Goal: Task Accomplishment & Management: Manage account settings

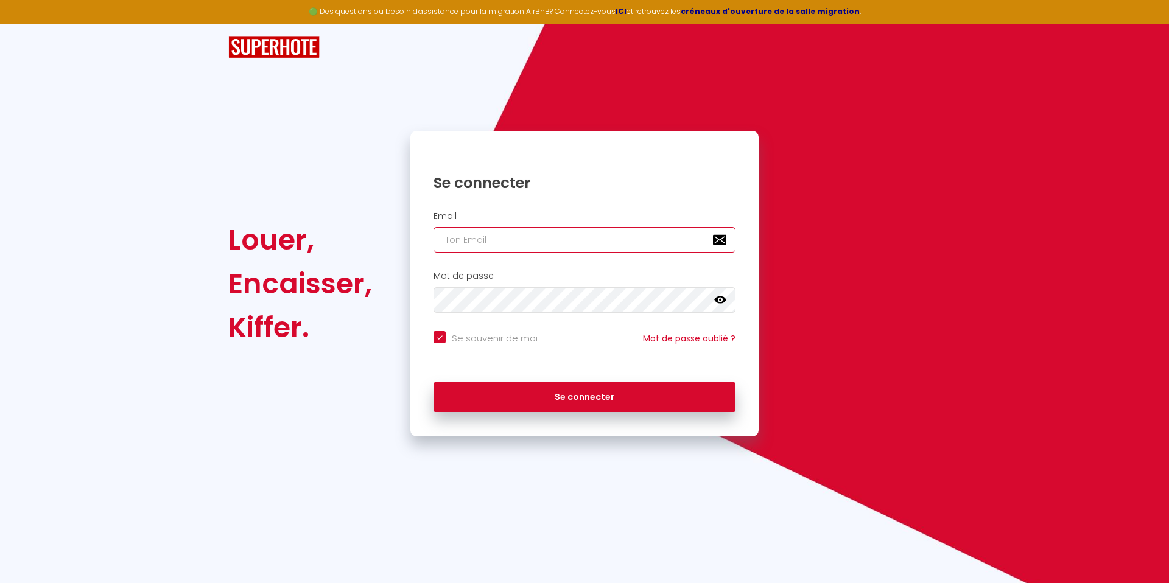
drag, startPoint x: 451, startPoint y: 239, endPoint x: 460, endPoint y: 239, distance: 9.8
click at [451, 239] on input "email" at bounding box center [584, 240] width 302 height 26
type input "[PERSON_NAME][EMAIL_ADDRESS][DOMAIN_NAME]"
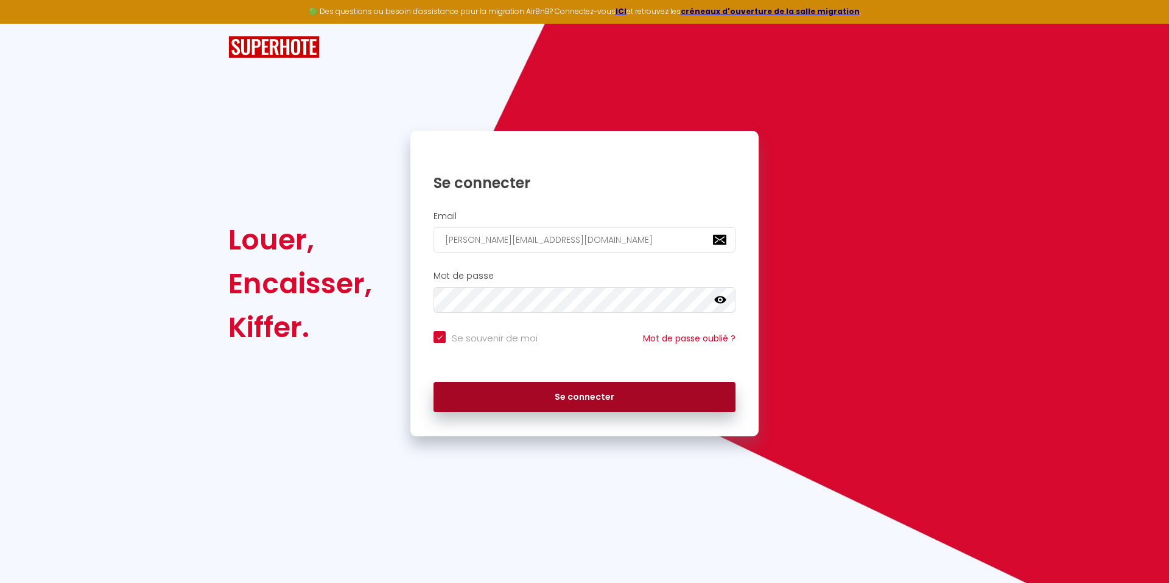
click at [520, 396] on button "Se connecter" at bounding box center [584, 397] width 302 height 30
checkbox input "true"
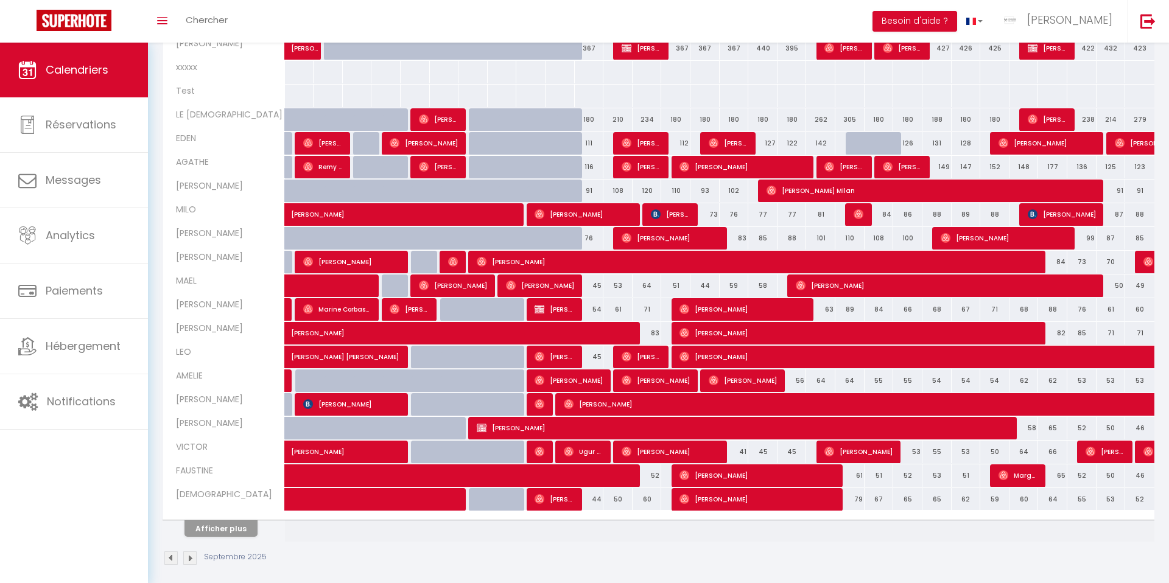
scroll to position [226, 0]
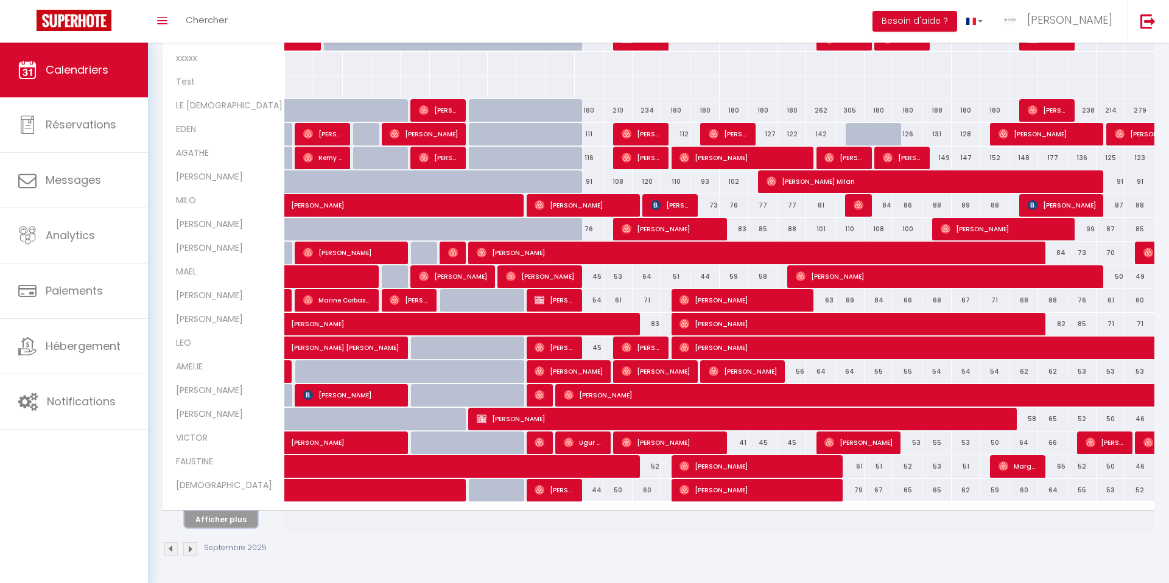
click at [200, 514] on button "Afficher plus" at bounding box center [220, 519] width 73 height 16
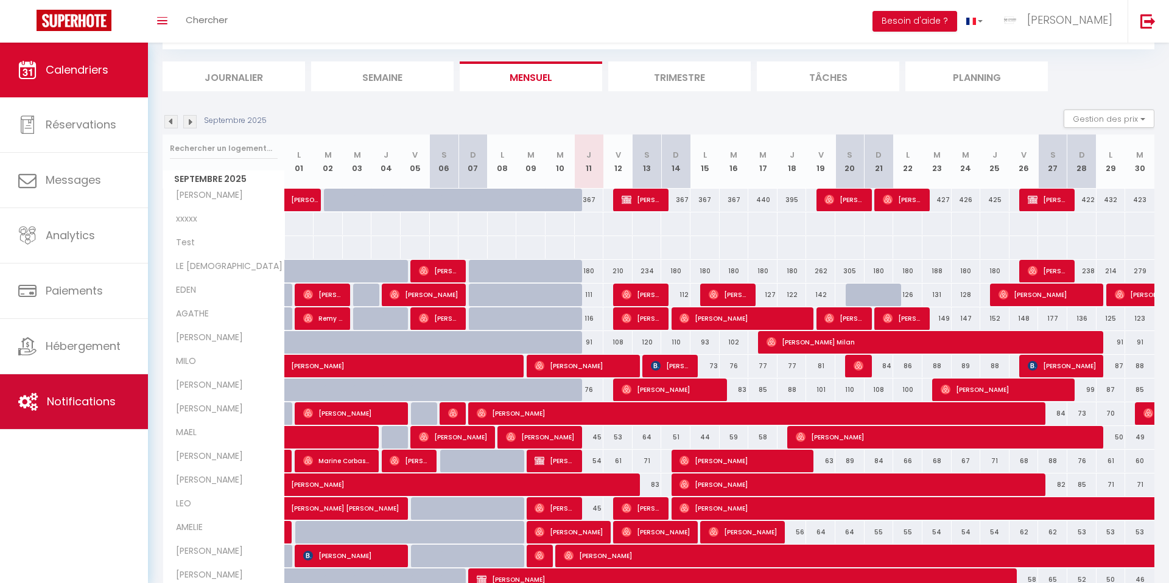
scroll to position [0, 0]
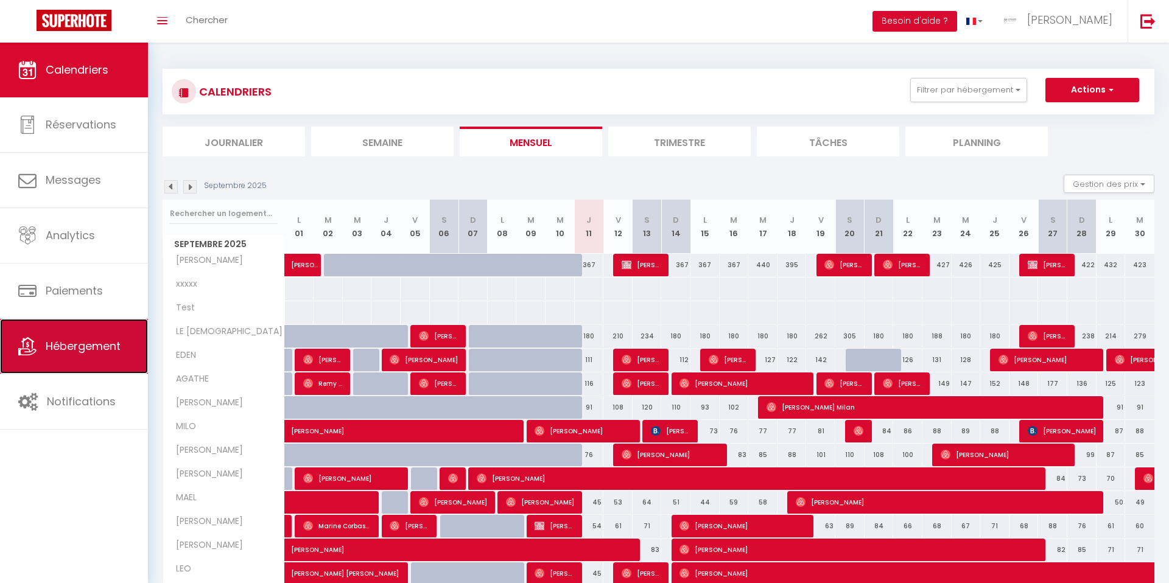
click at [96, 350] on span "Hébergement" at bounding box center [83, 346] width 75 height 15
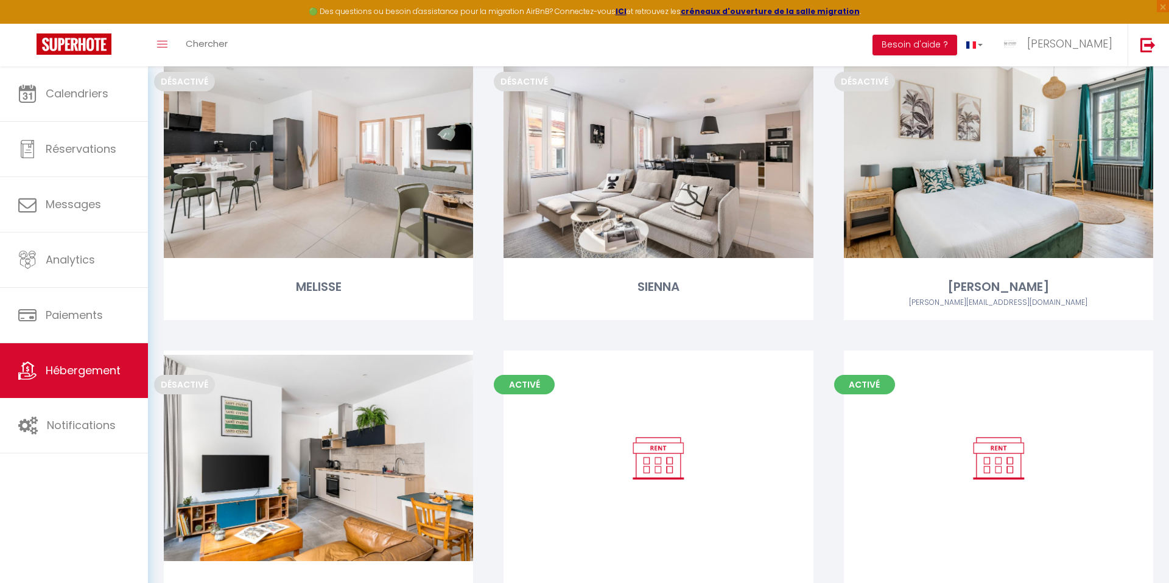
scroll to position [2610, 0]
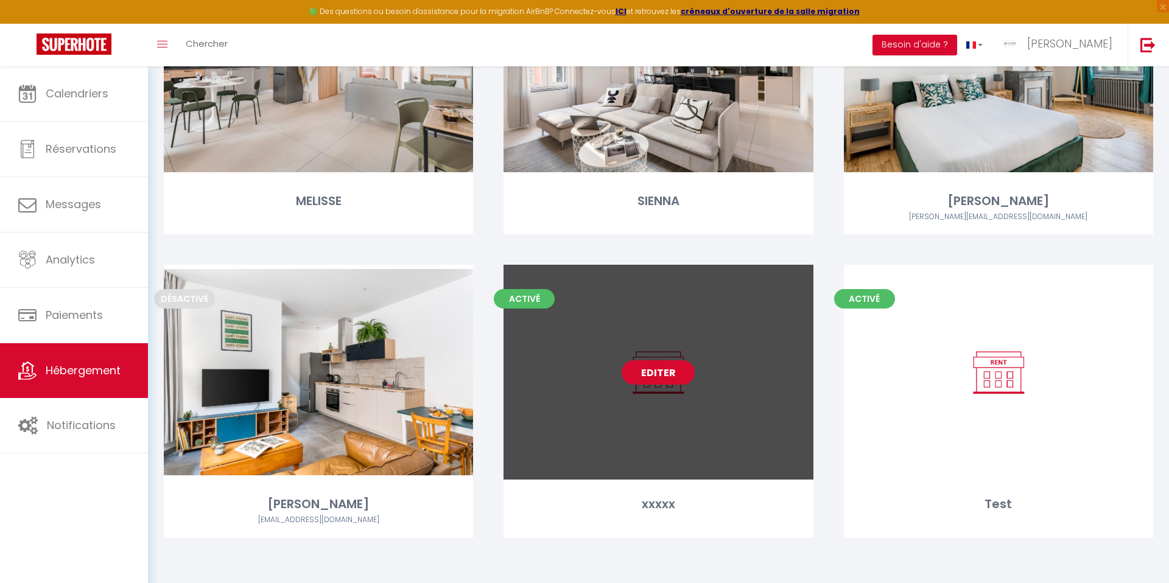
click at [645, 371] on link "Editer" at bounding box center [658, 372] width 73 height 24
click at [643, 369] on link "Editer" at bounding box center [658, 372] width 73 height 24
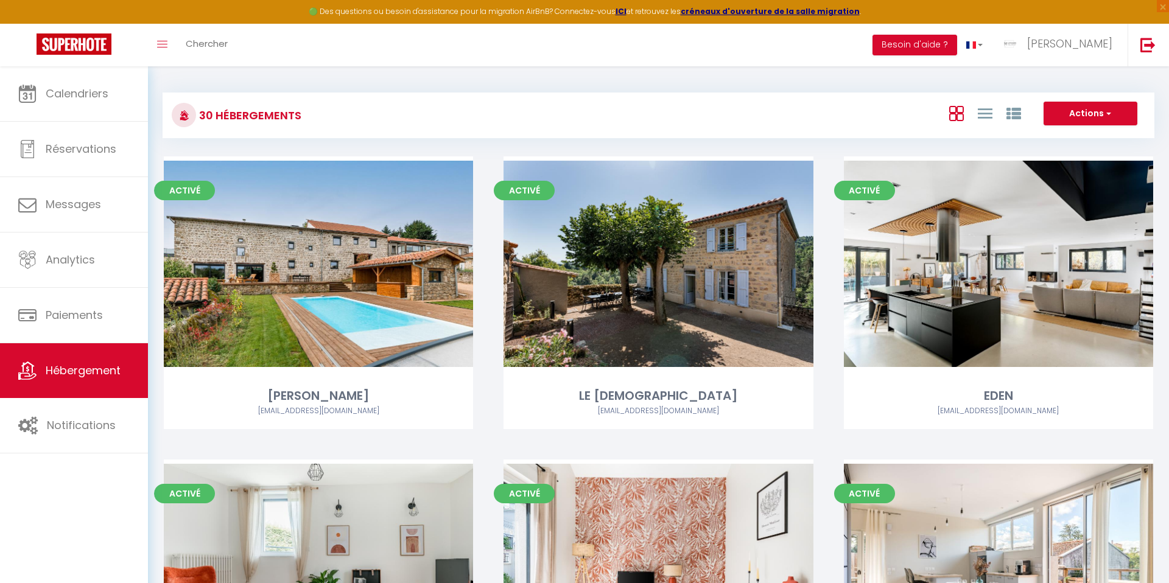
select select "3"
select select "2"
select select "1"
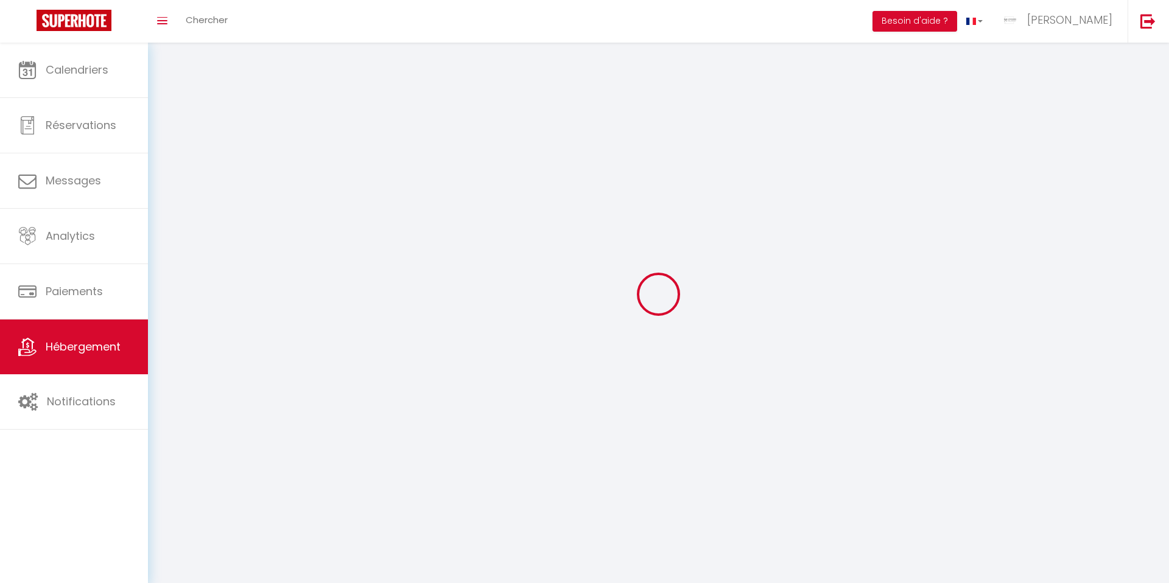
select select
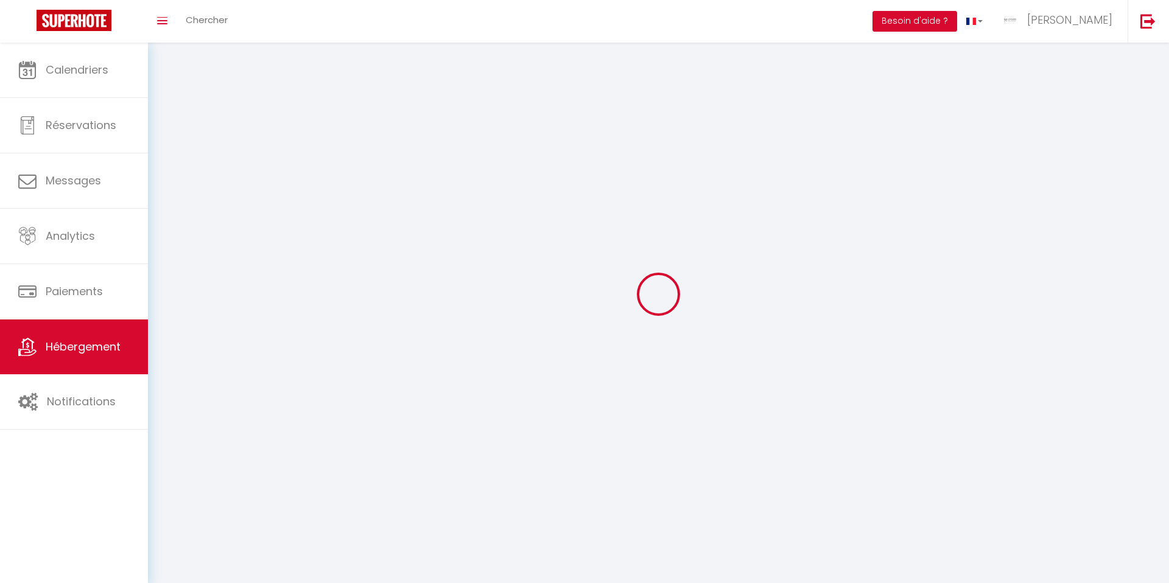
select select
checkbox input "false"
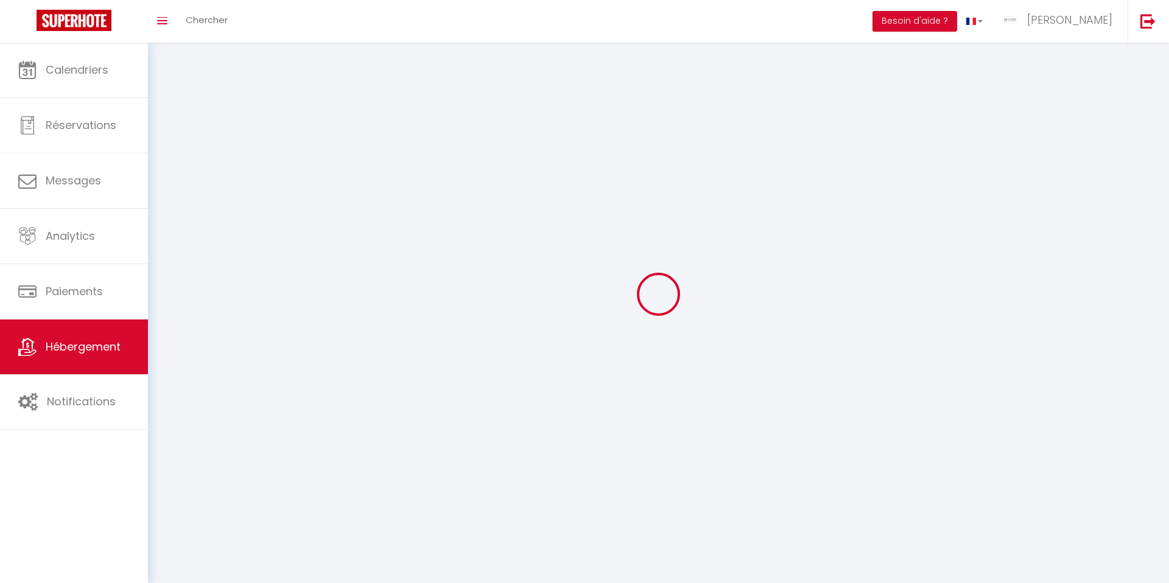
select select
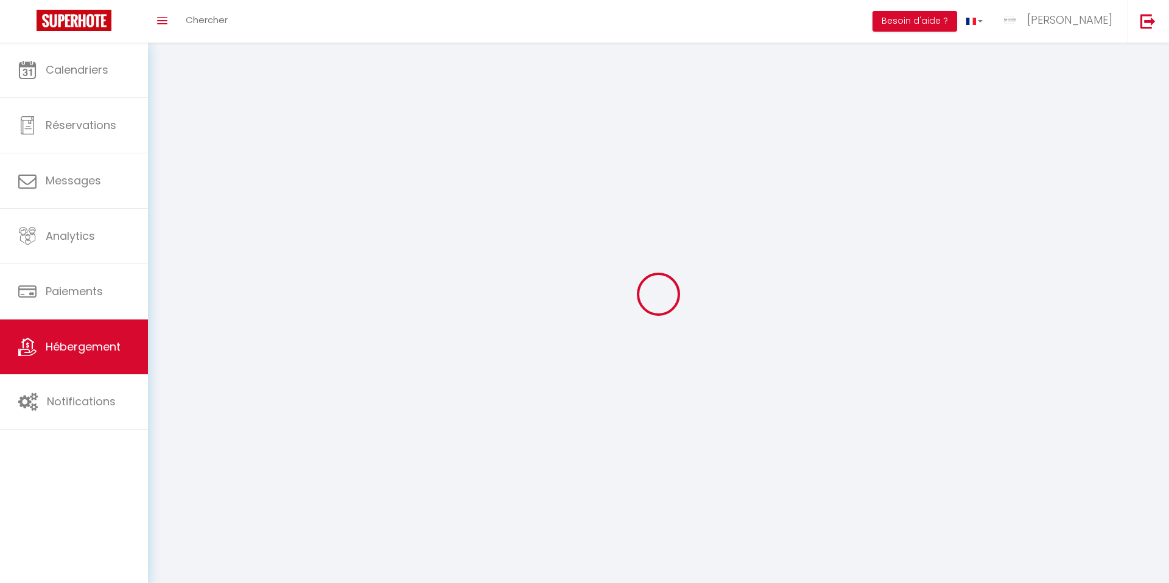
select select
checkbox input "false"
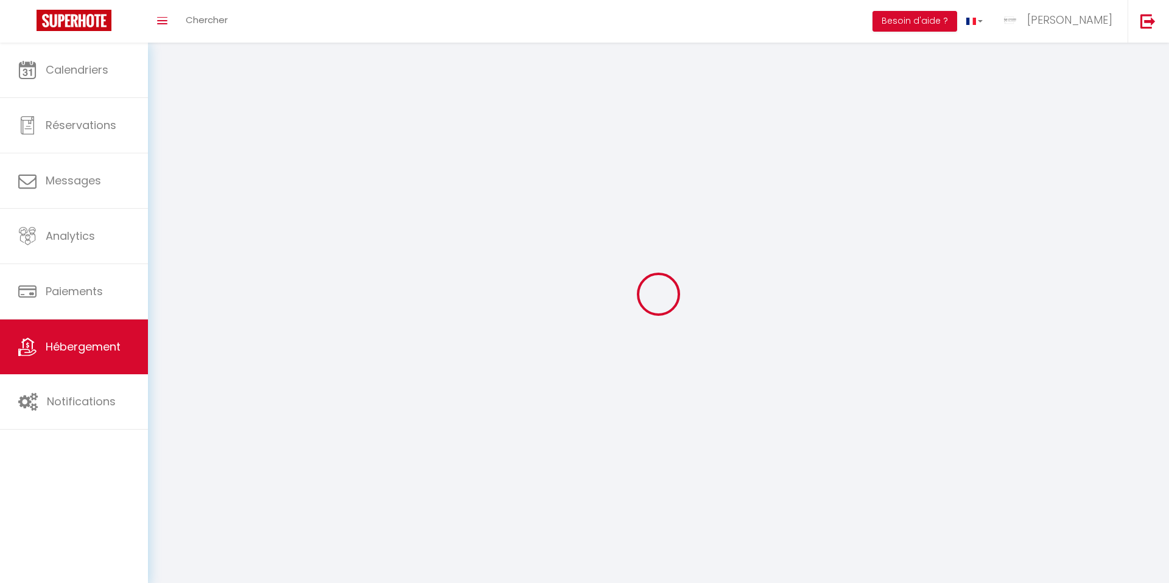
checkbox input "false"
select select
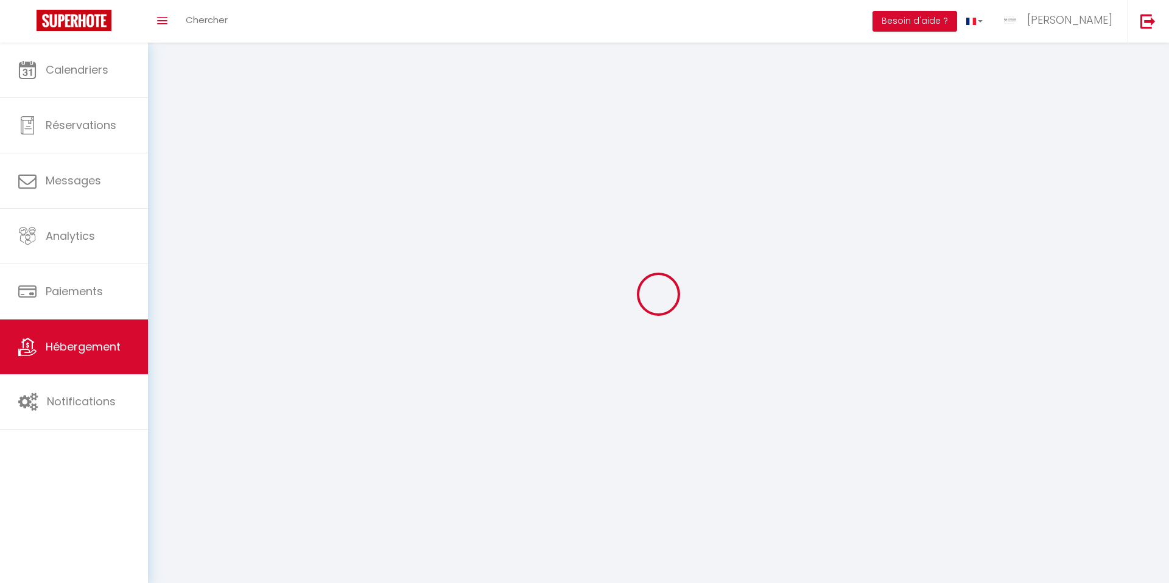
select select
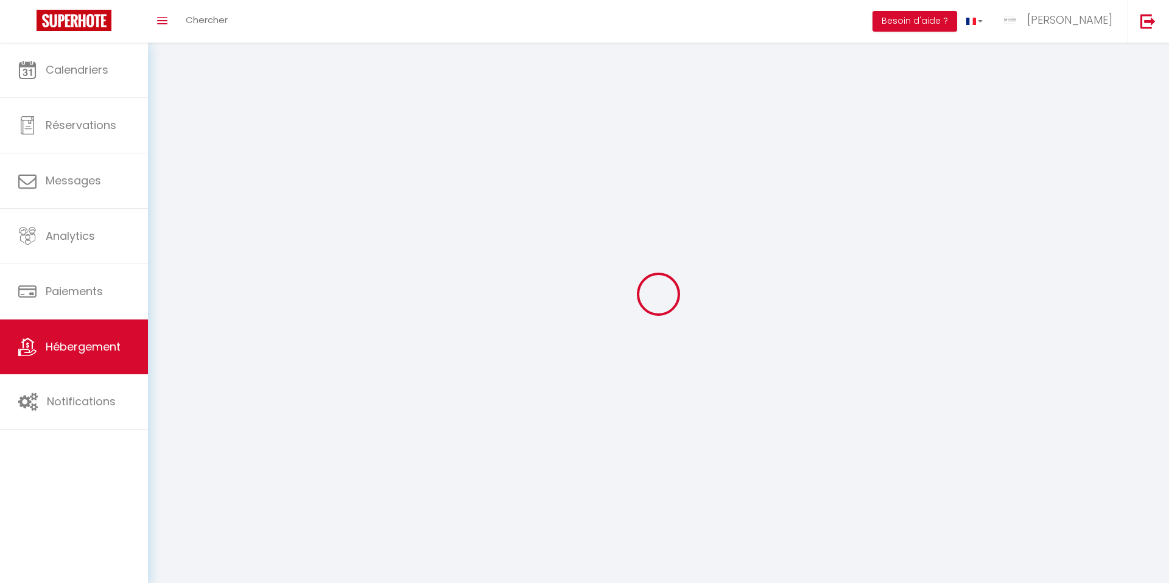
checkbox input "false"
select select
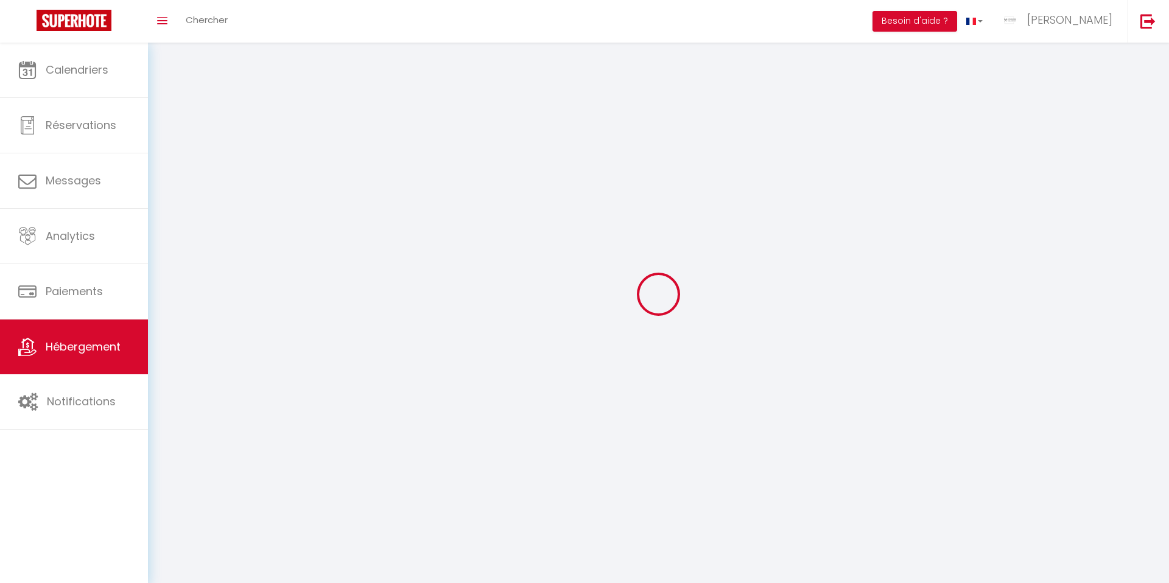
select select
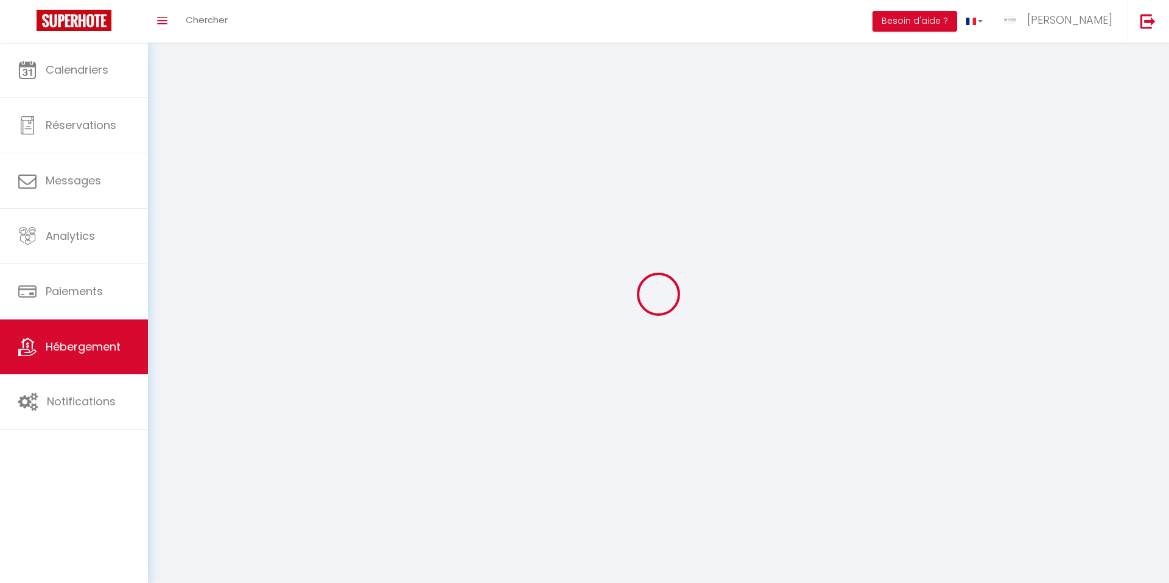
select select
checkbox input "false"
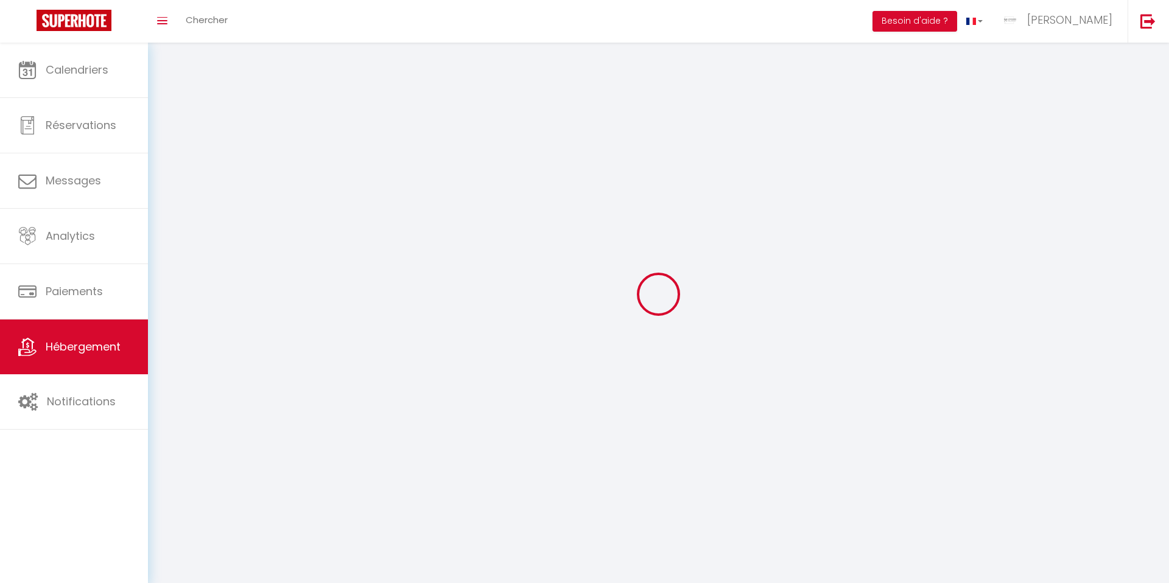
checkbox input "false"
select select
select select "28"
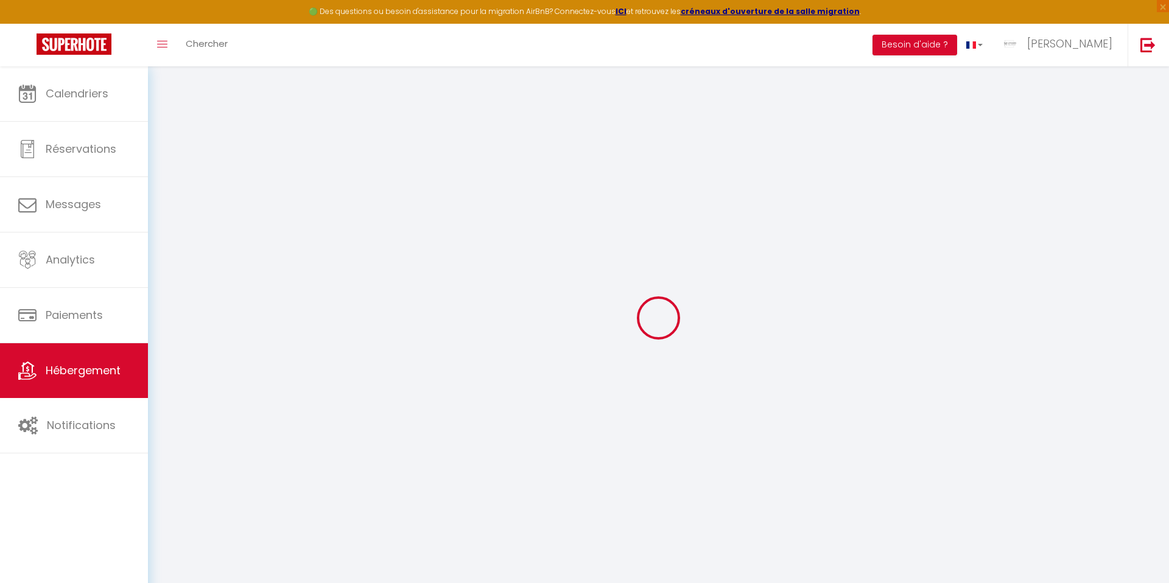
select select
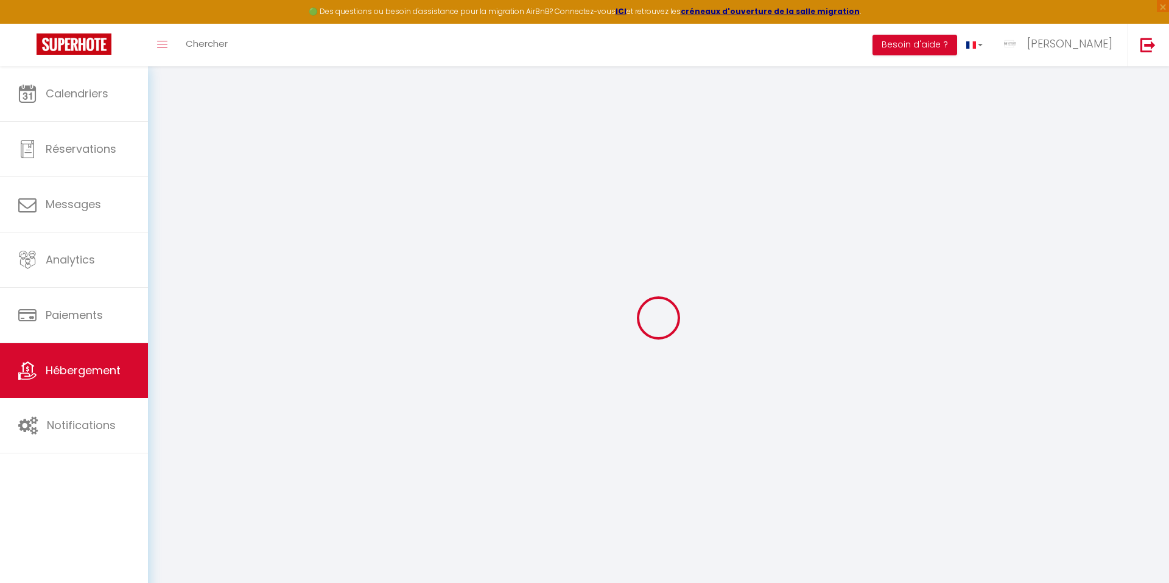
select select
checkbox input "false"
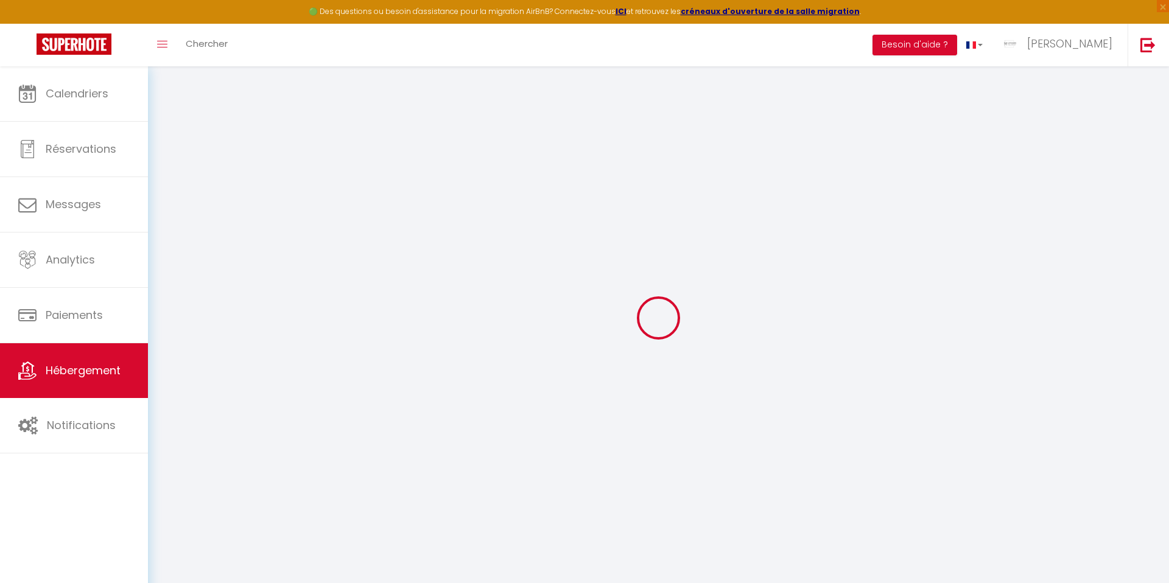
select select
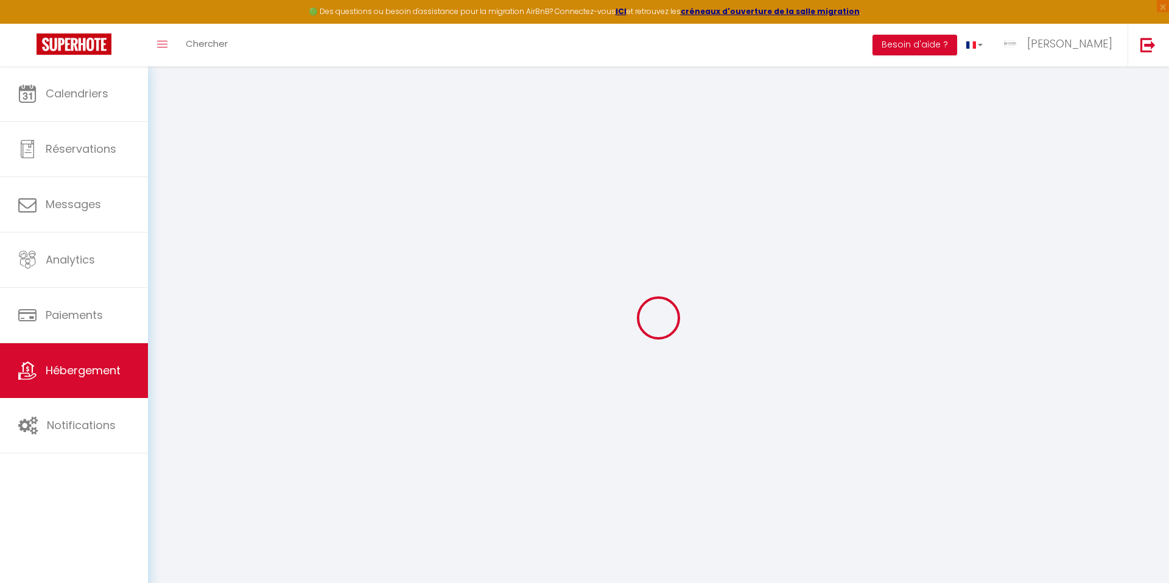
select select
checkbox input "false"
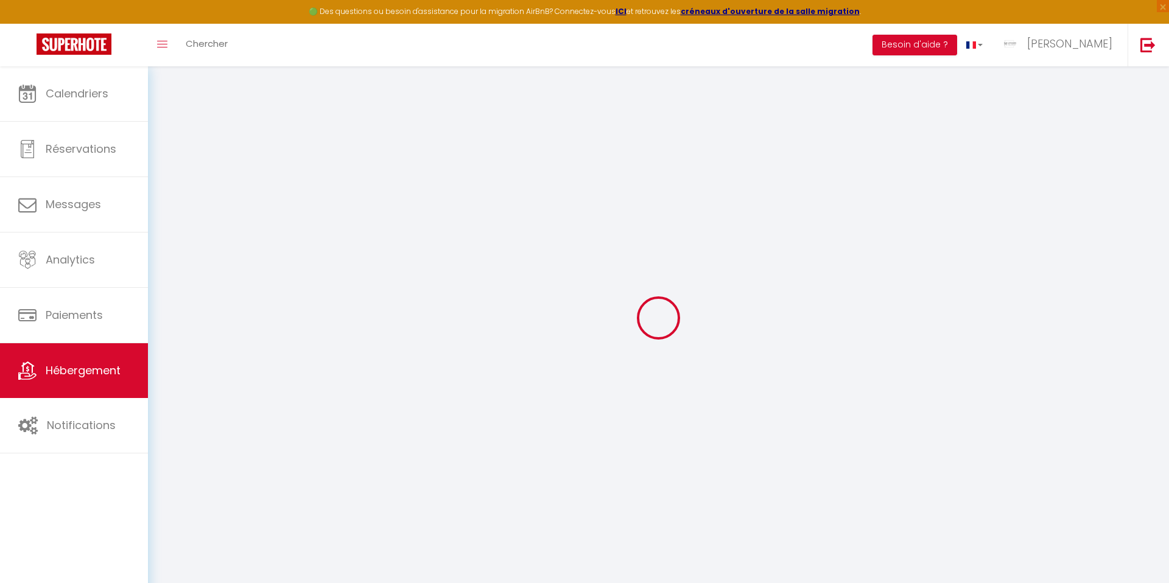
checkbox input "false"
select select
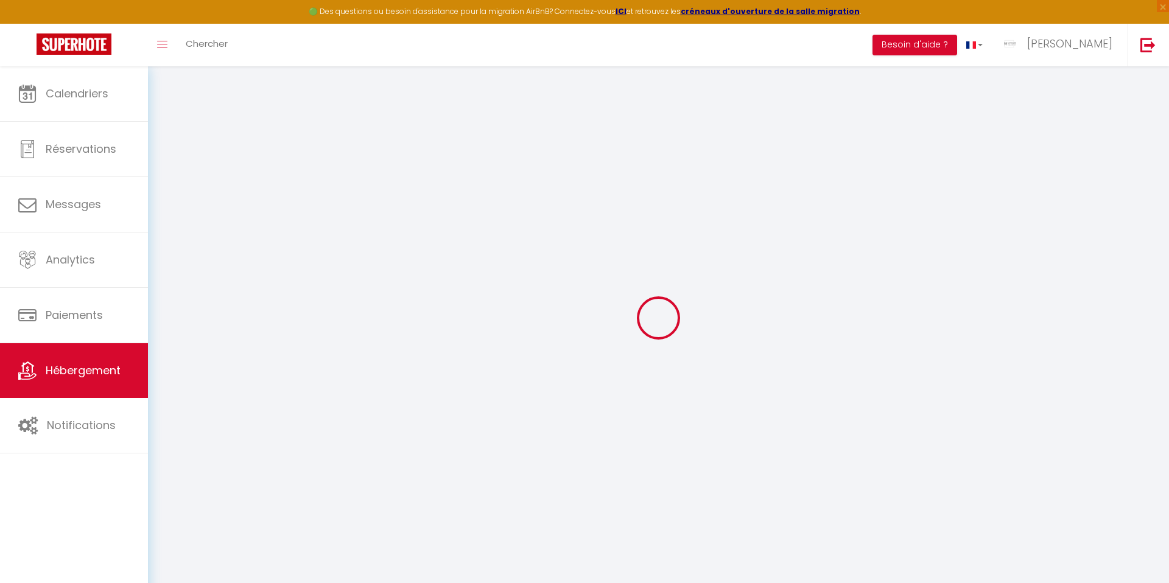
select select
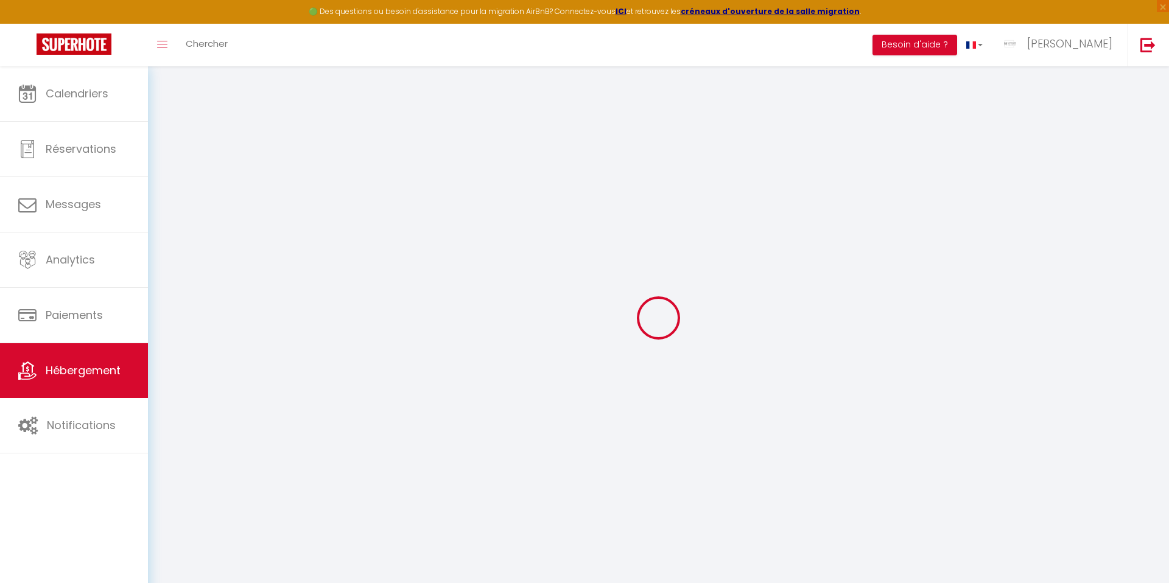
checkbox input "false"
select select
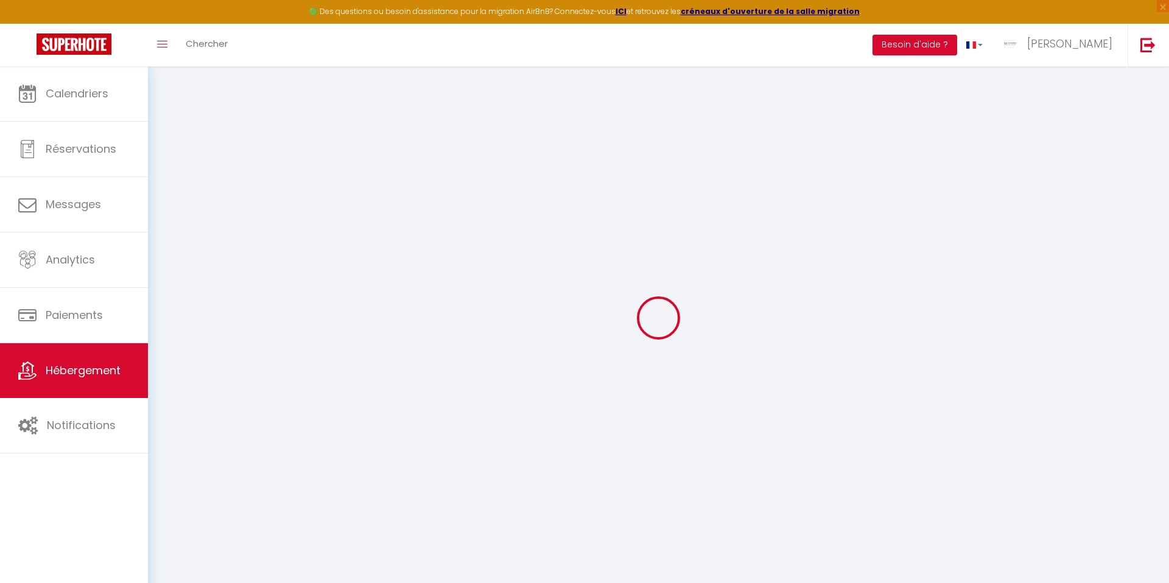
select select
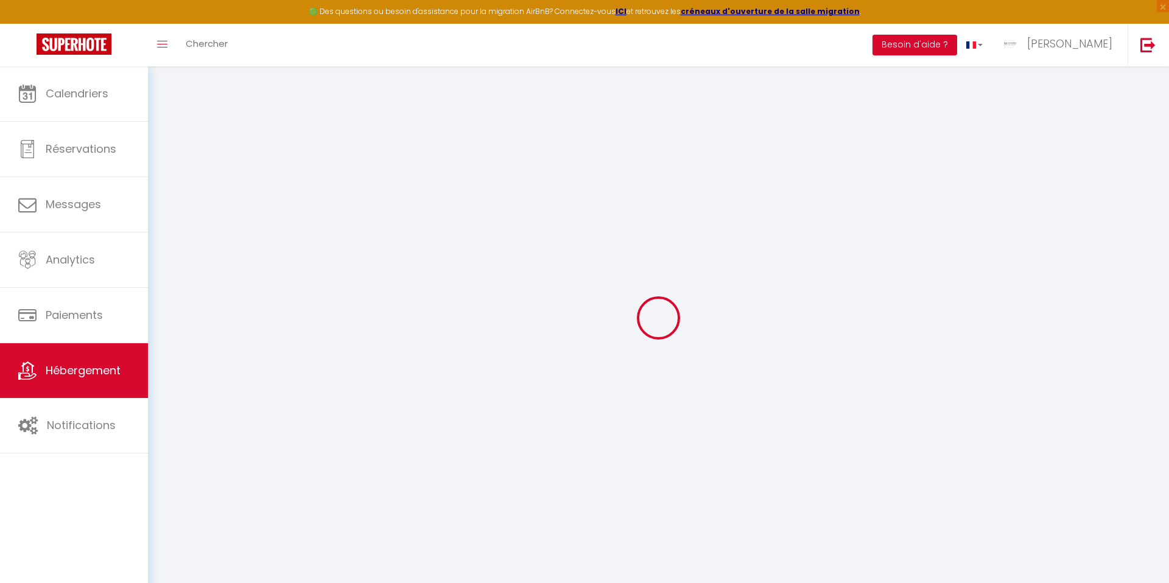
select select
checkbox input "false"
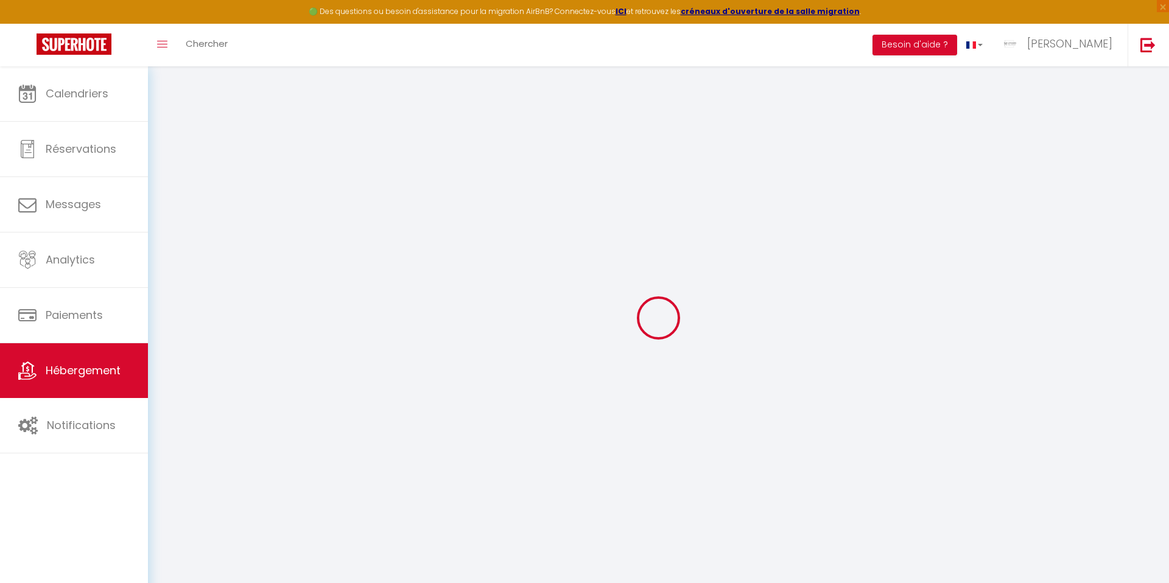
checkbox input "false"
select select
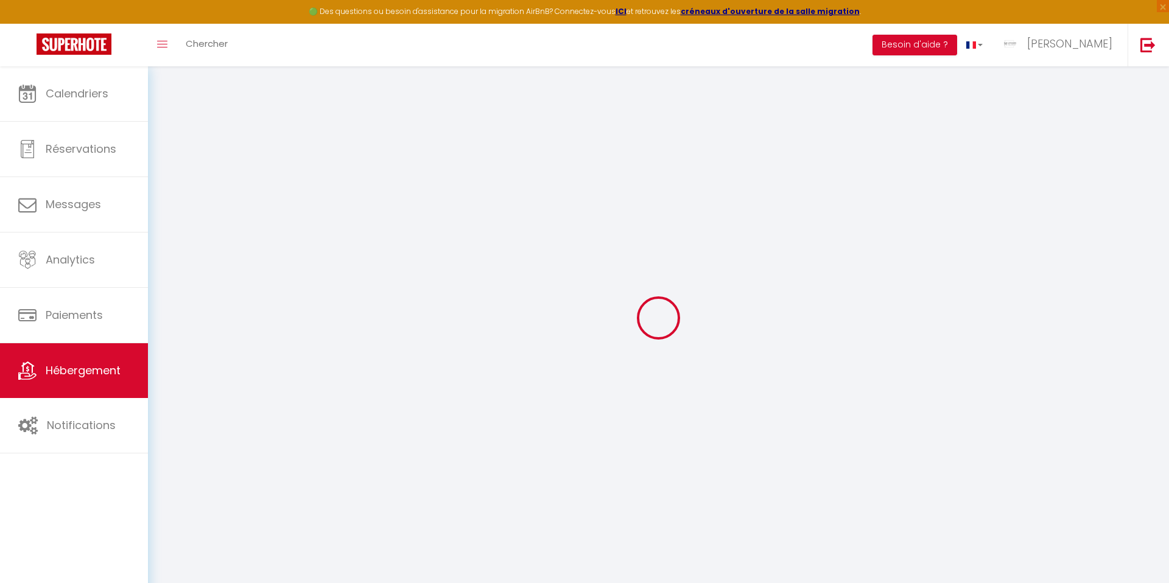
select select
checkbox input "false"
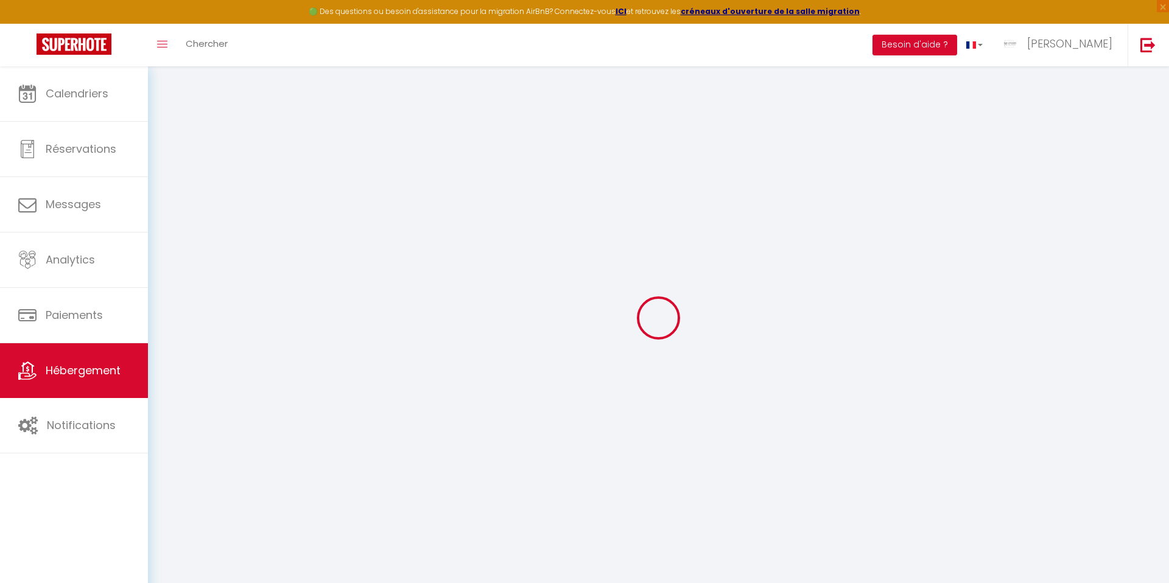
checkbox input "false"
select select
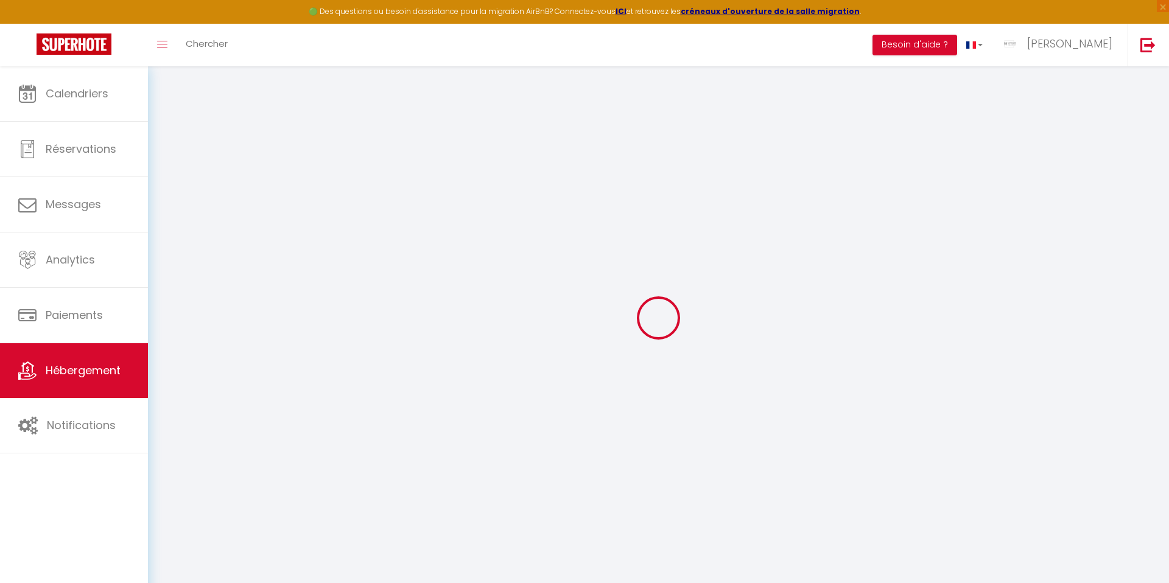
type input "xxxxx"
select select
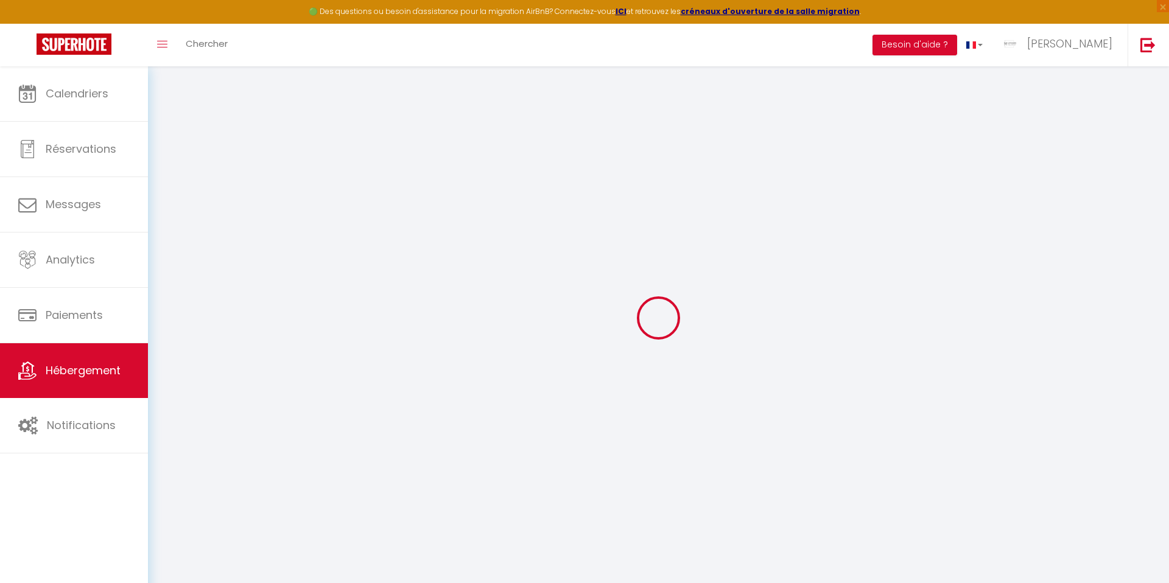
select select
type input "xxx"
type input "[EMAIL_ADDRESS][DOMAIN_NAME]"
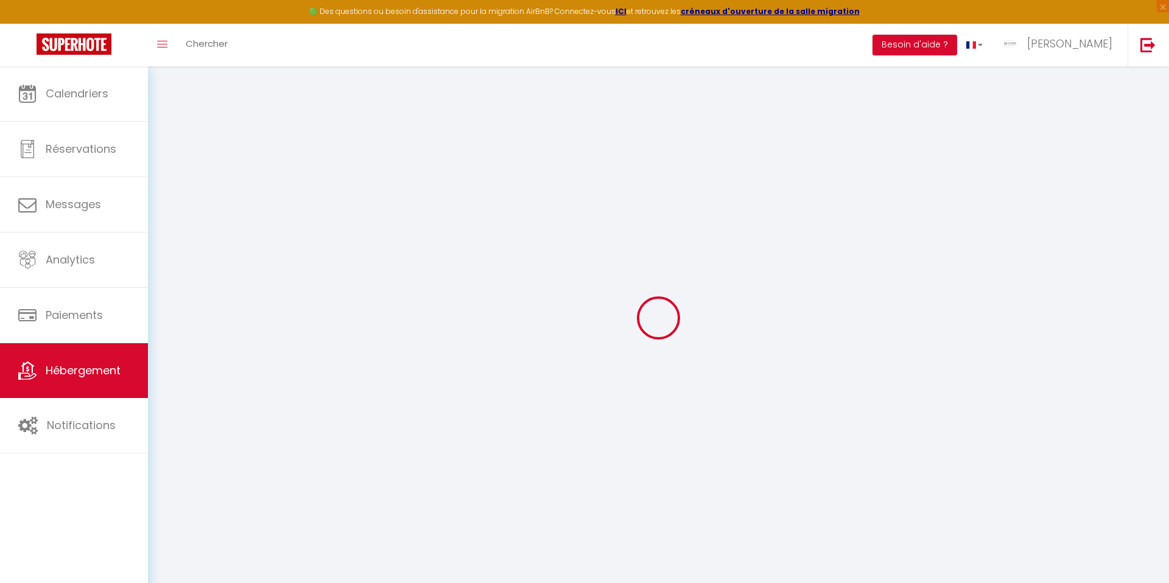
select select
checkbox input "false"
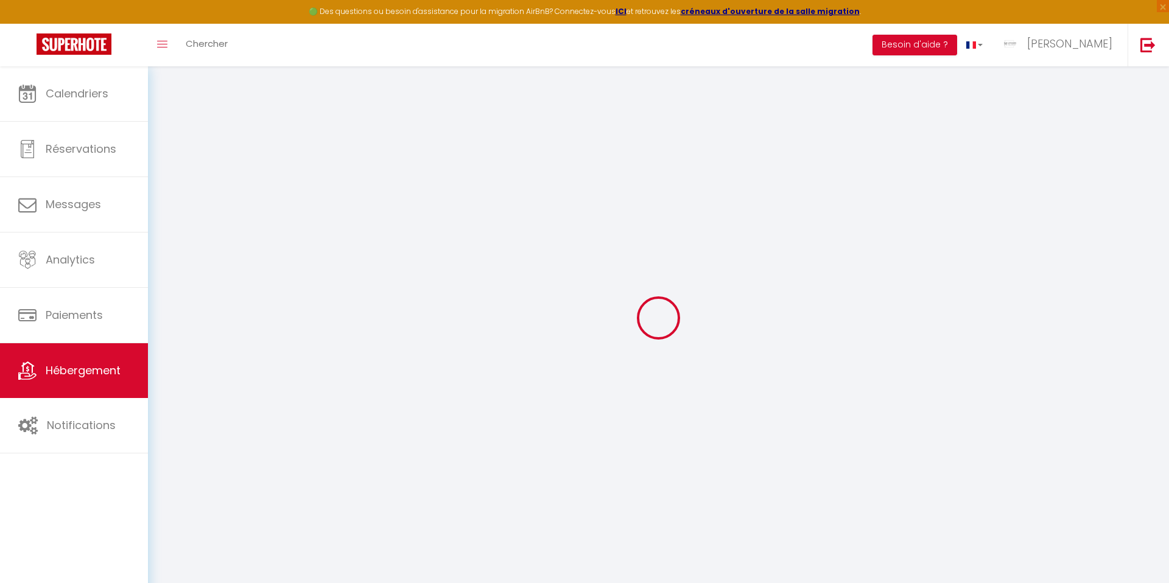
type input "0"
select select
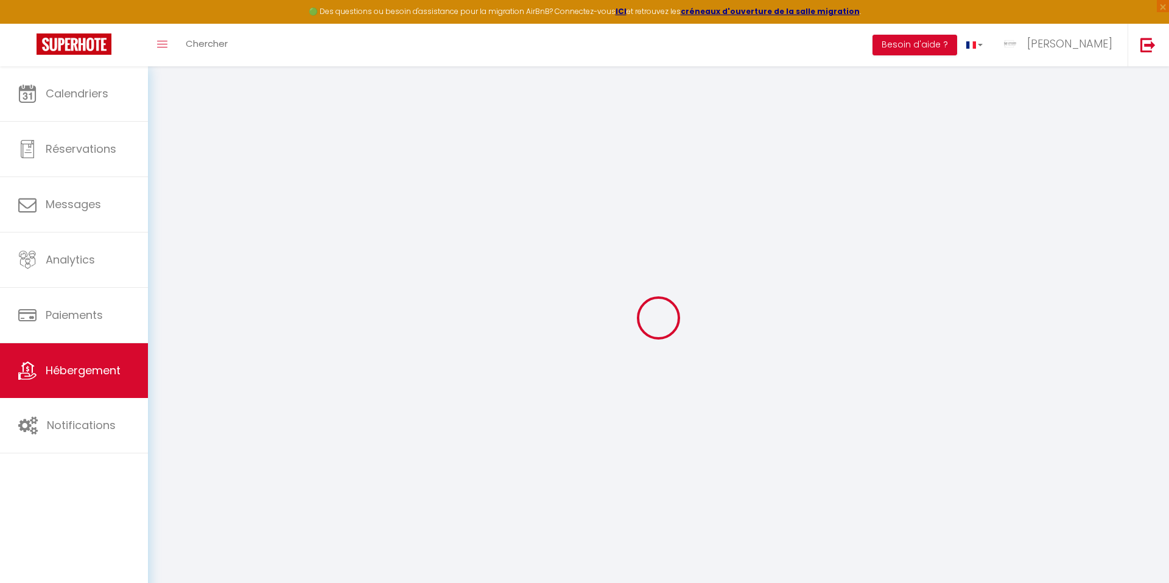
select select
checkbox input "false"
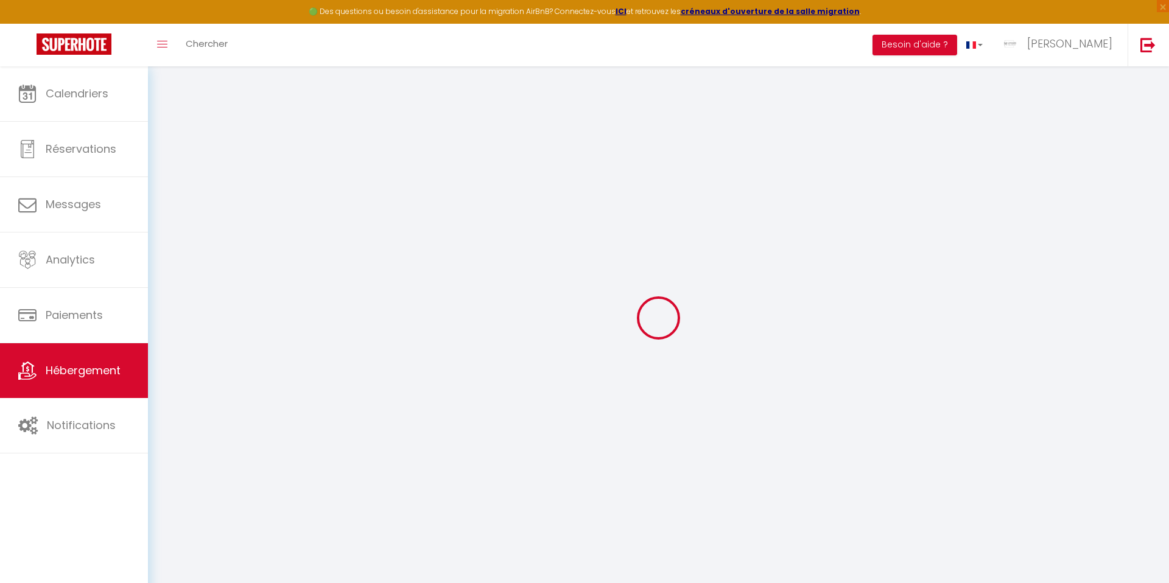
checkbox input "false"
select select
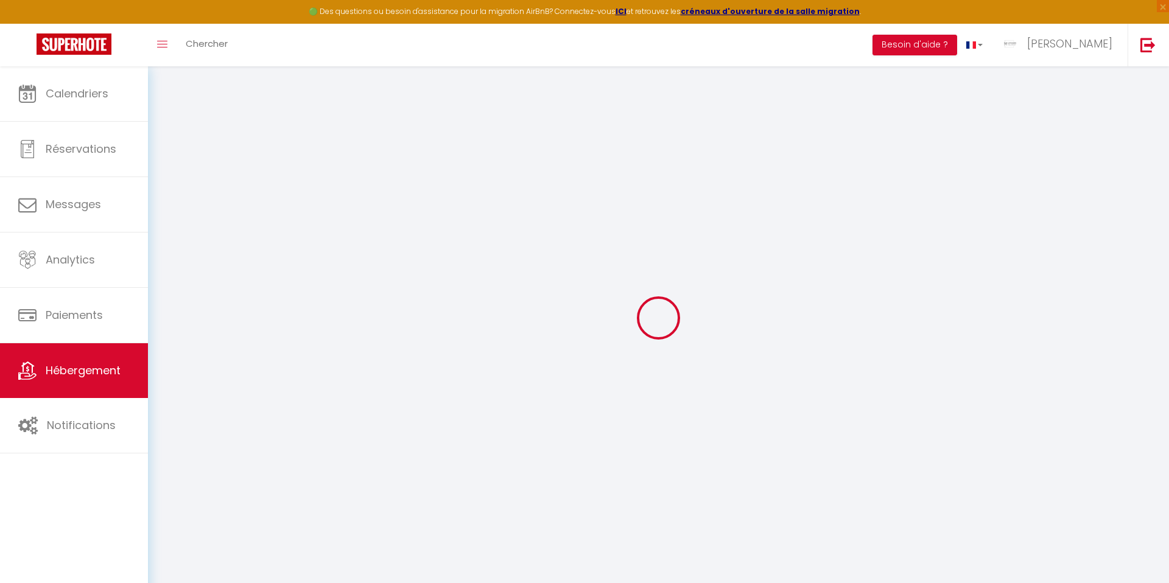
select select
checkbox input "false"
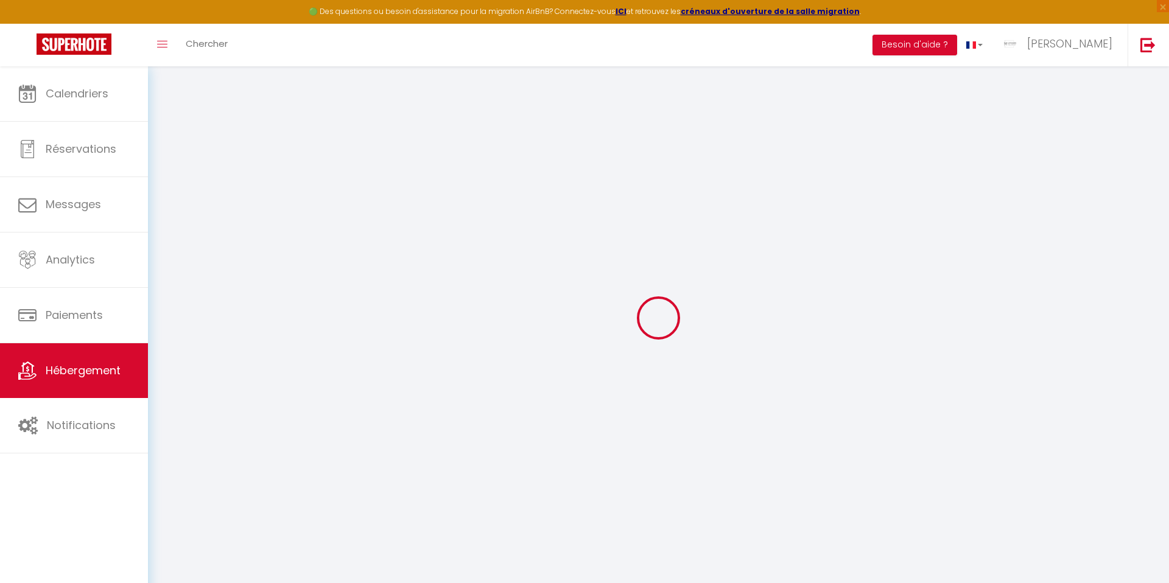
checkbox input "false"
select select
checkbox input "false"
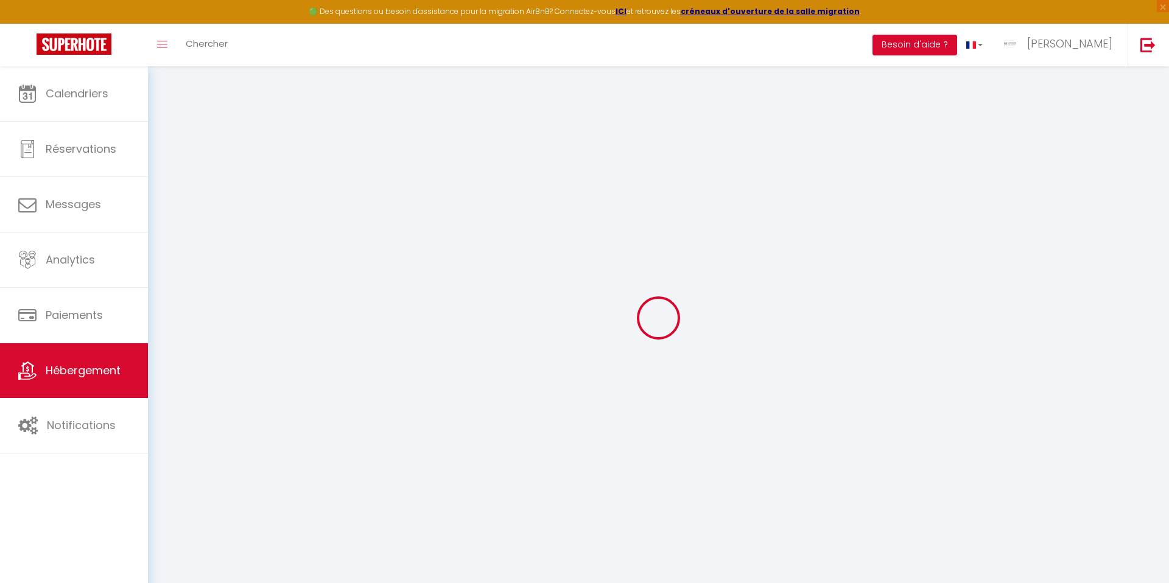
checkbox input "false"
select select "15:00"
select select "23:45"
select select "11:00"
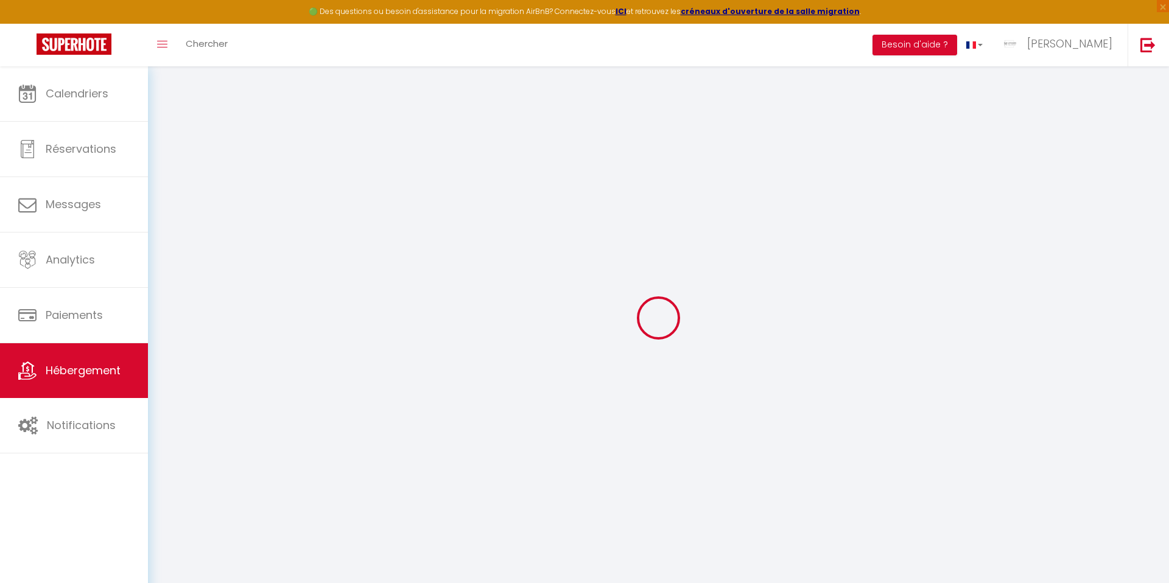
select select "30"
select select "120"
select select
checkbox input "false"
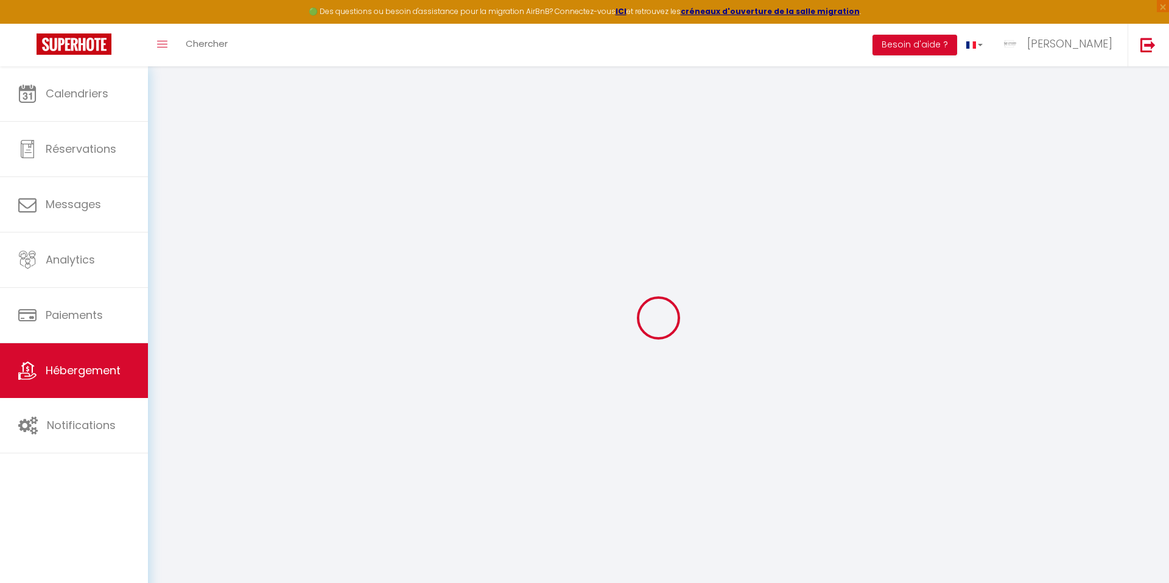
checkbox input "false"
select select
checkbox input "false"
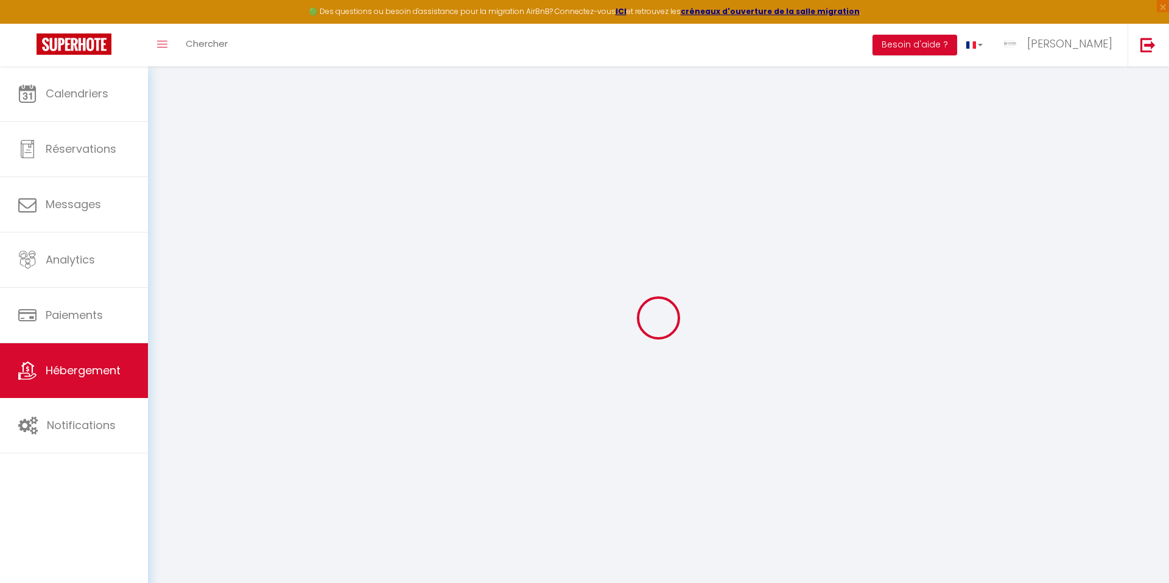
checkbox input "false"
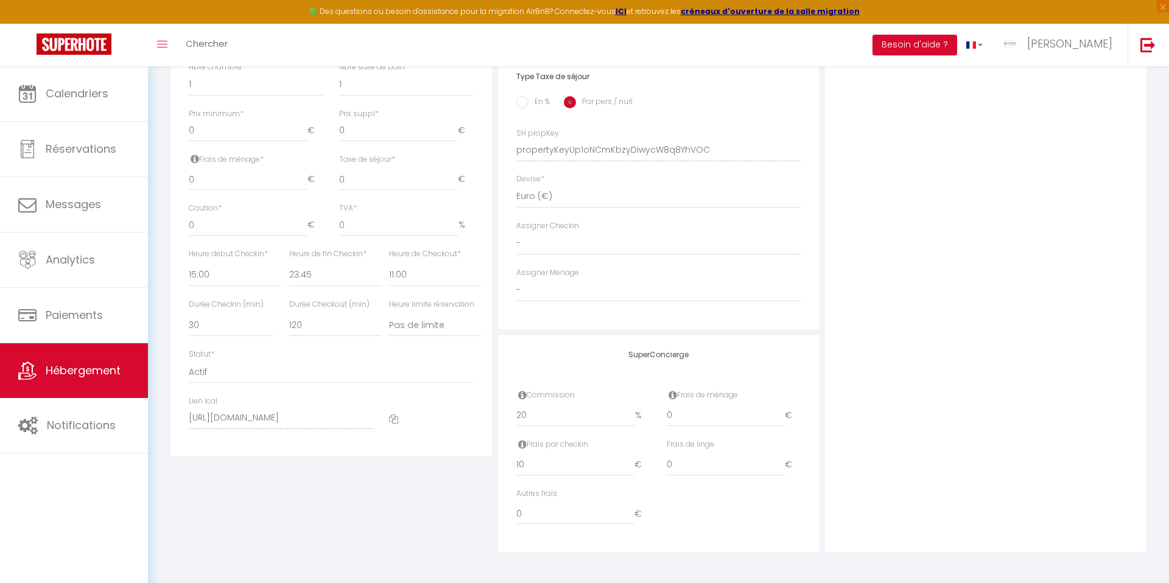
scroll to position [483, 0]
click at [240, 378] on select "Actif Pas actif" at bounding box center [331, 378] width 285 height 23
select select "0"
select select
checkbox input "false"
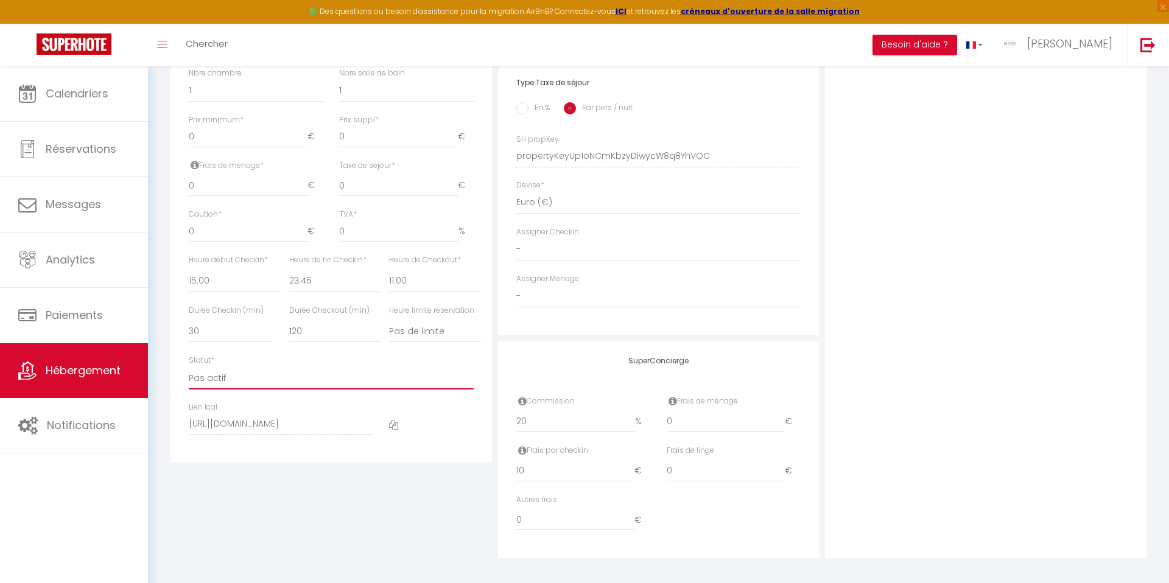
checkbox input "false"
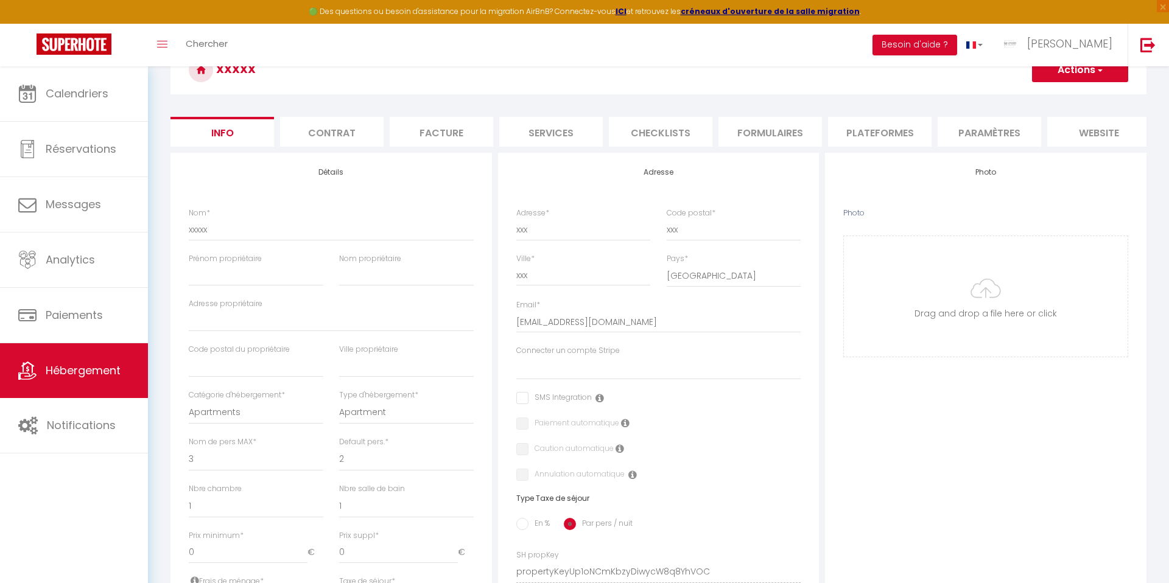
scroll to position [0, 0]
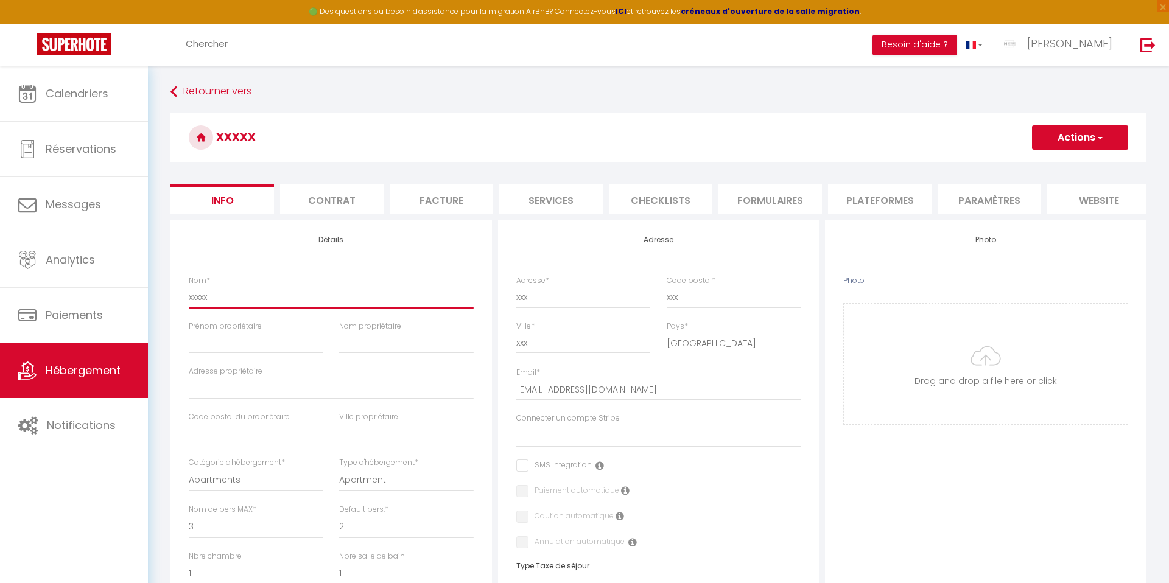
drag, startPoint x: 216, startPoint y: 261, endPoint x: 203, endPoint y: 295, distance: 36.6
click at [203, 295] on input "xxxxx" at bounding box center [331, 297] width 285 height 22
type input "T"
select select
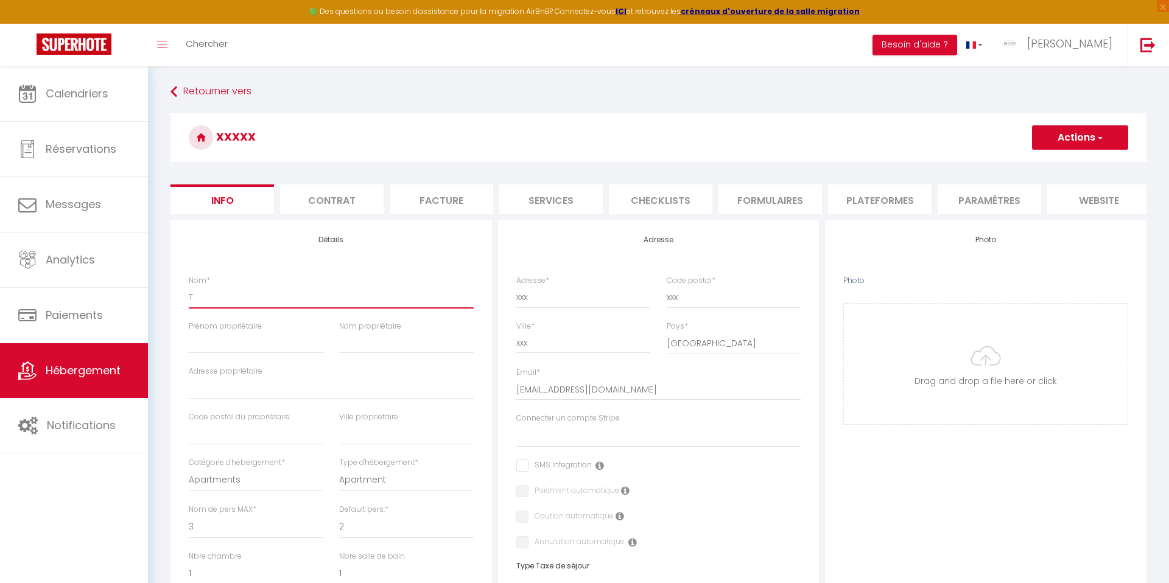
checkbox input "false"
type input "TO"
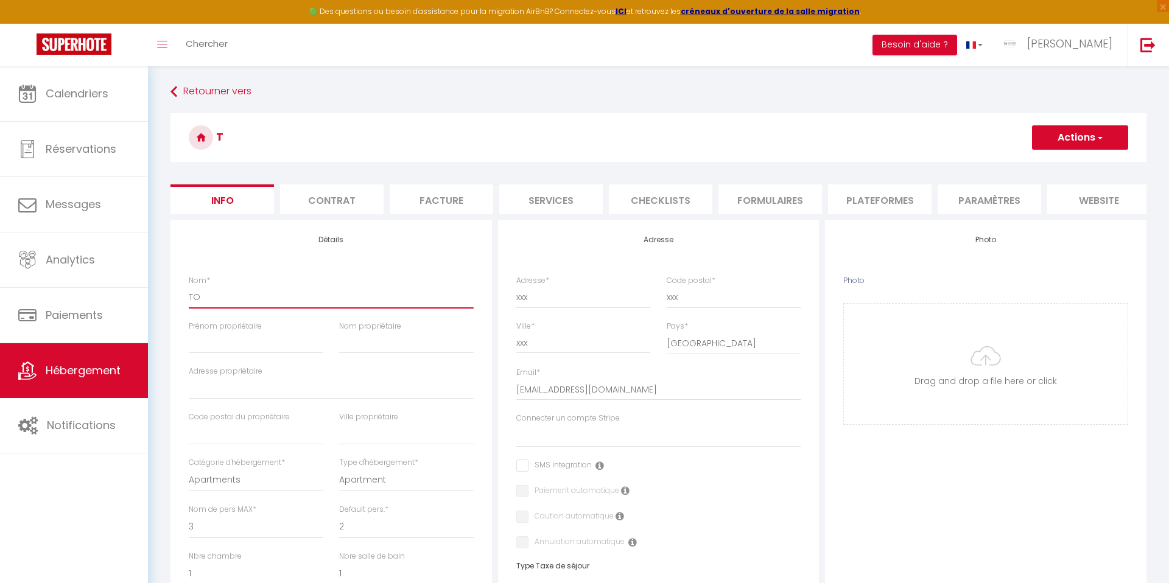
select select
checkbox input "false"
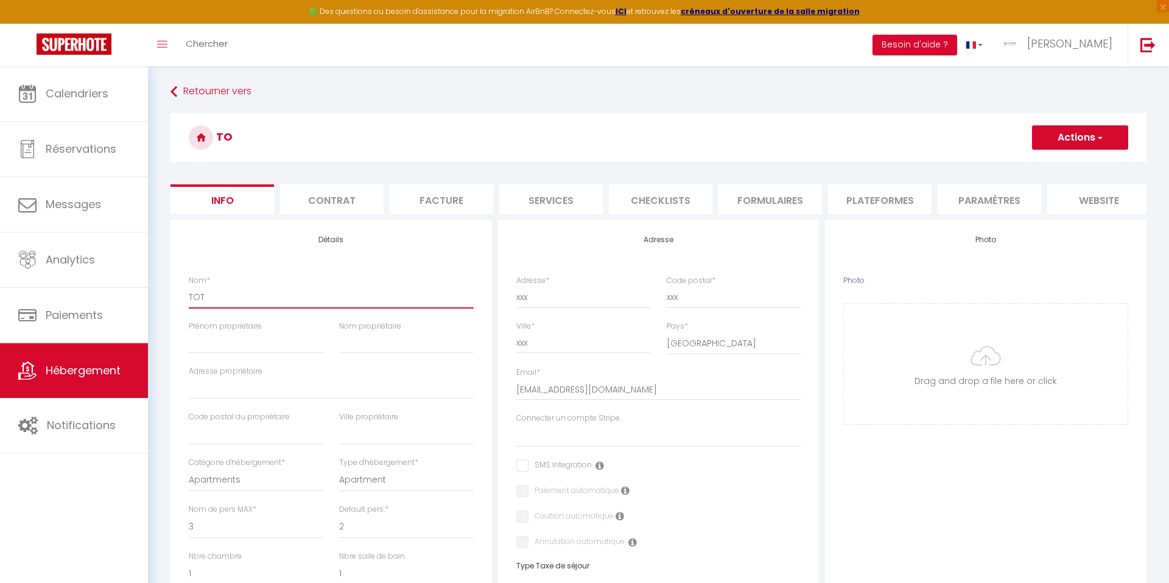
type input "TOTEM"
select select
checkbox input "false"
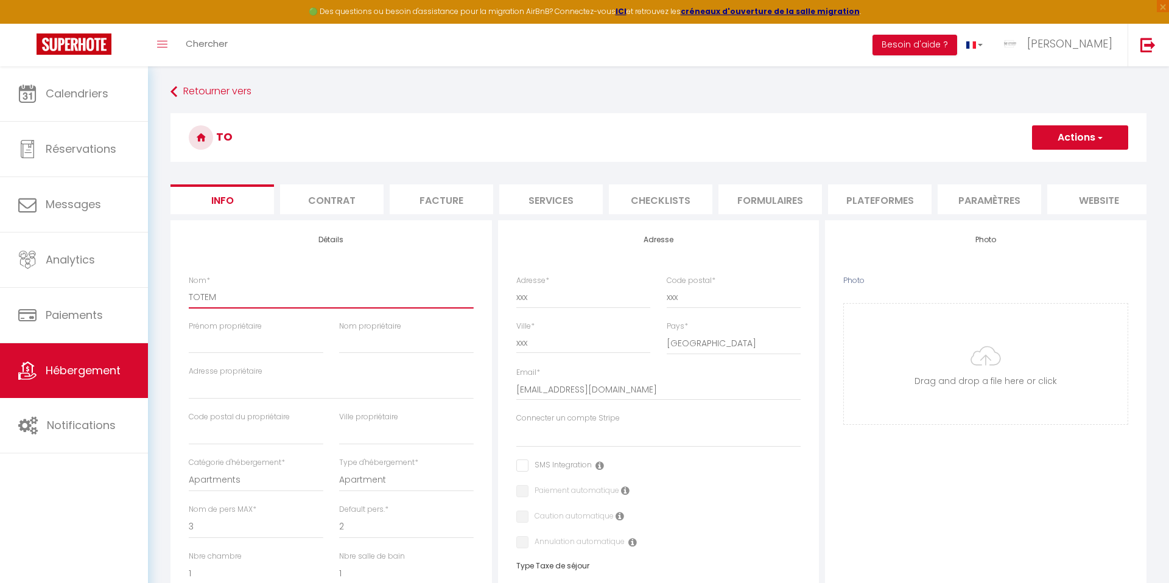
checkbox input "false"
select select
checkbox input "false"
drag, startPoint x: 203, startPoint y: 295, endPoint x: 233, endPoint y: 345, distance: 58.2
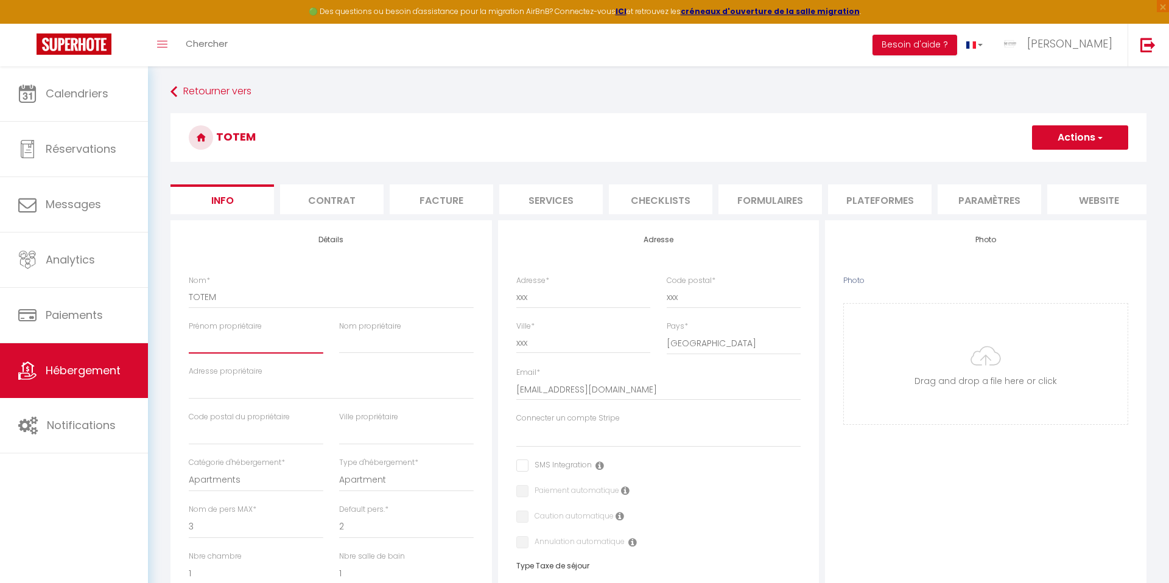
click at [233, 345] on input "Prénom propriétaire" at bounding box center [256, 343] width 135 height 22
click at [547, 303] on input "xxx" at bounding box center [583, 297] width 135 height 22
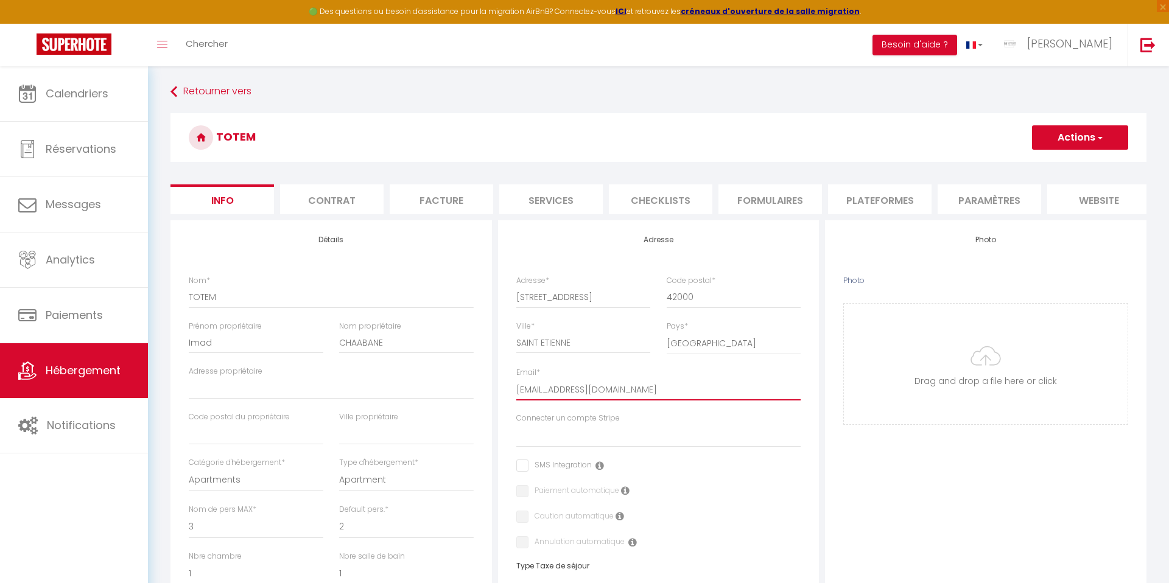
click at [532, 389] on input "[EMAIL_ADDRESS][DOMAIN_NAME]" at bounding box center [658, 390] width 285 height 22
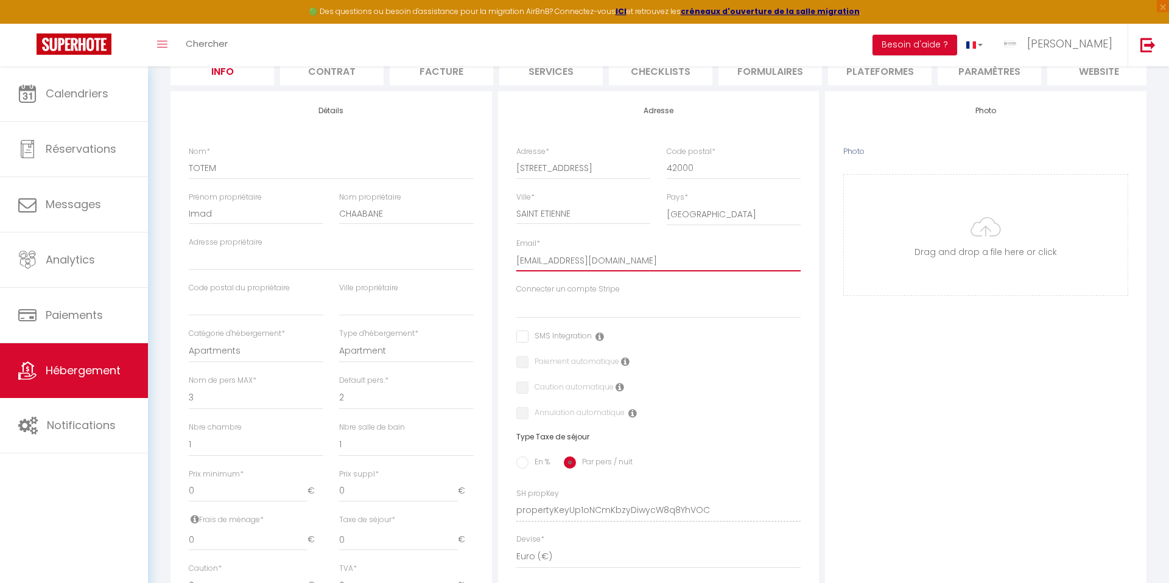
scroll to position [186, 0]
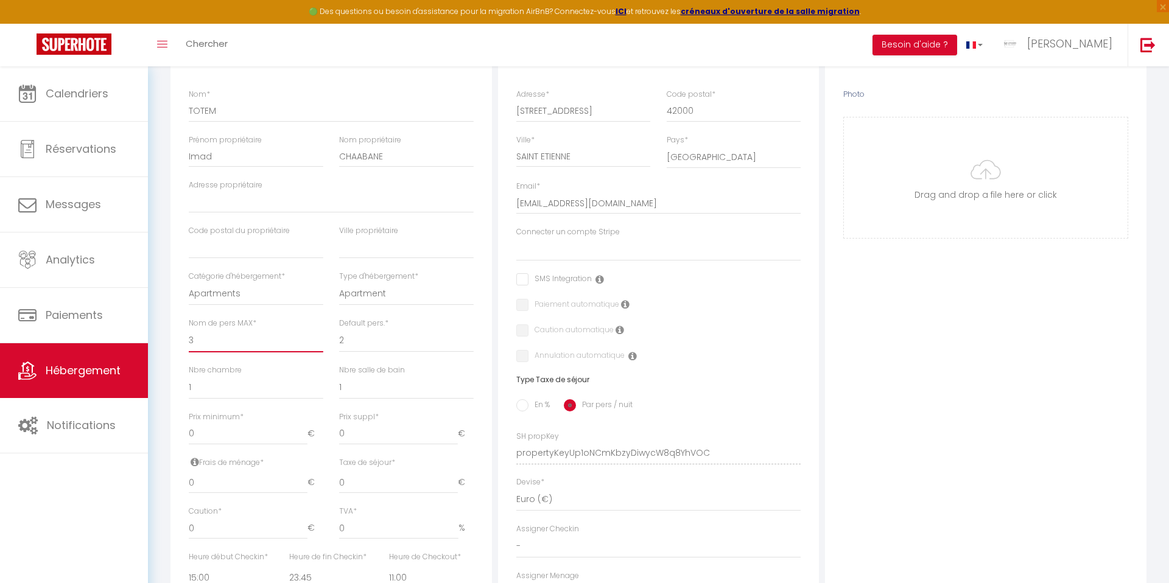
click at [238, 344] on select "1 2 3 4 5 6 7 8 9 10 11 12 13 14" at bounding box center [256, 340] width 135 height 23
click at [345, 337] on select "1 2 3 4 5 6 7 8 9 10 11 12 13 14" at bounding box center [406, 340] width 135 height 23
drag, startPoint x: 240, startPoint y: 407, endPoint x: 290, endPoint y: 382, distance: 55.5
click at [240, 407] on div "Nbre chambre 0 1 2 3 4 5 6 7 8 9 10 11 12" at bounding box center [256, 388] width 150 height 47
click at [245, 396] on select "0 1 2 3 4 5 6 7 8 9 10 11 12 13" at bounding box center [256, 387] width 135 height 23
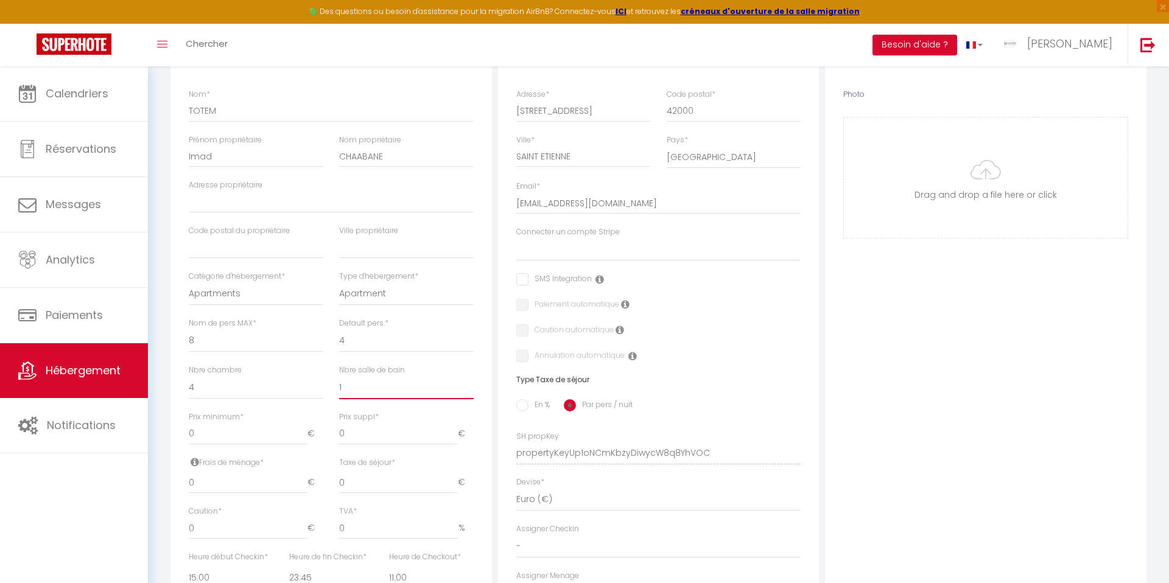
click at [363, 394] on select "0 1 2 3 4 5 6 7 8 9 10 11 12 13" at bounding box center [406, 387] width 135 height 23
drag, startPoint x: 251, startPoint y: 437, endPoint x: 295, endPoint y: 444, distance: 43.8
click at [251, 437] on input "0" at bounding box center [248, 434] width 119 height 22
click at [370, 440] on input "0" at bounding box center [398, 434] width 119 height 22
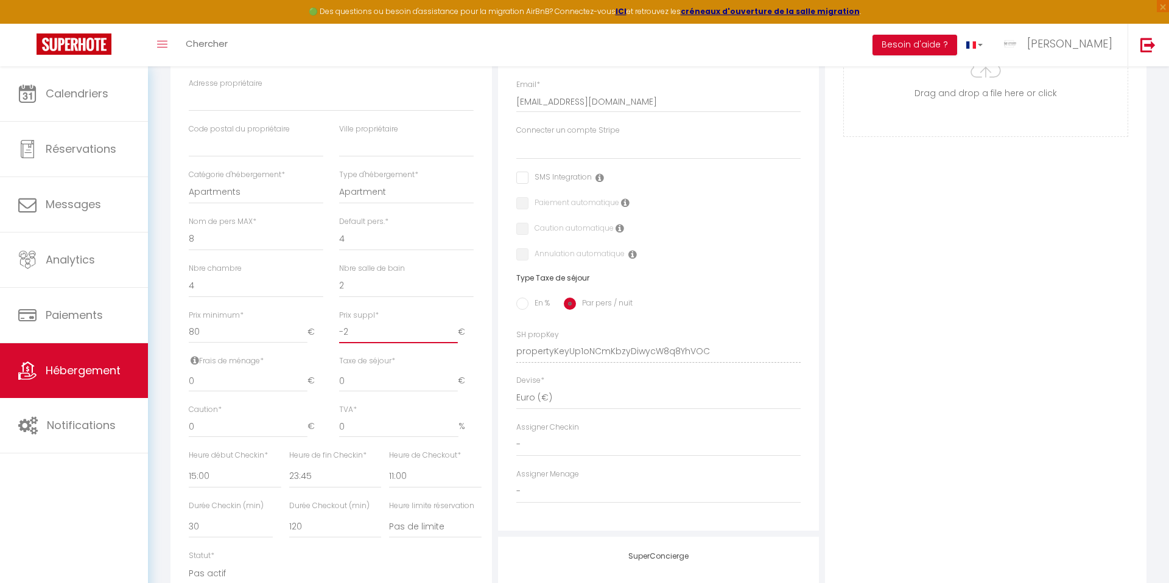
scroll to position [313, 0]
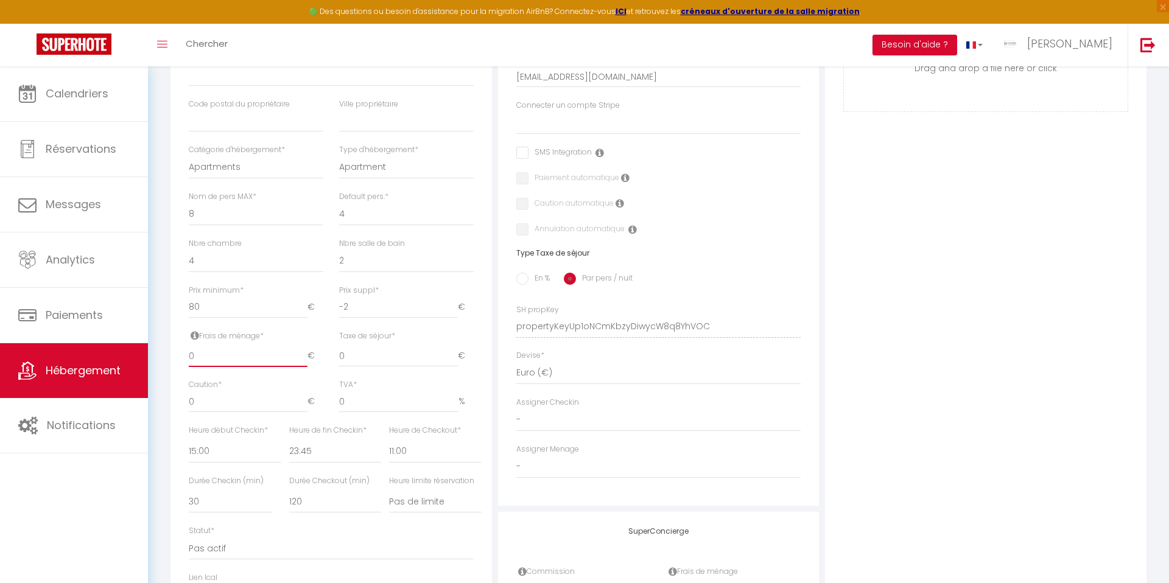
click at [251, 359] on input "0" at bounding box center [248, 356] width 119 height 22
click at [365, 350] on input "0" at bounding box center [398, 356] width 119 height 22
click at [240, 401] on input "0" at bounding box center [248, 402] width 119 height 22
click at [222, 451] on select "00:00 00:15 00:30 00:45 01:00 01:15 01:30 01:45 02:00 02:15 02:30 02:45 03:00" at bounding box center [235, 451] width 92 height 23
click at [297, 448] on select "00:00 00:15 00:30 00:45 01:00 01:15 01:30 01:45 02:00 02:15 02:30 02:45 03:00" at bounding box center [335, 451] width 92 height 23
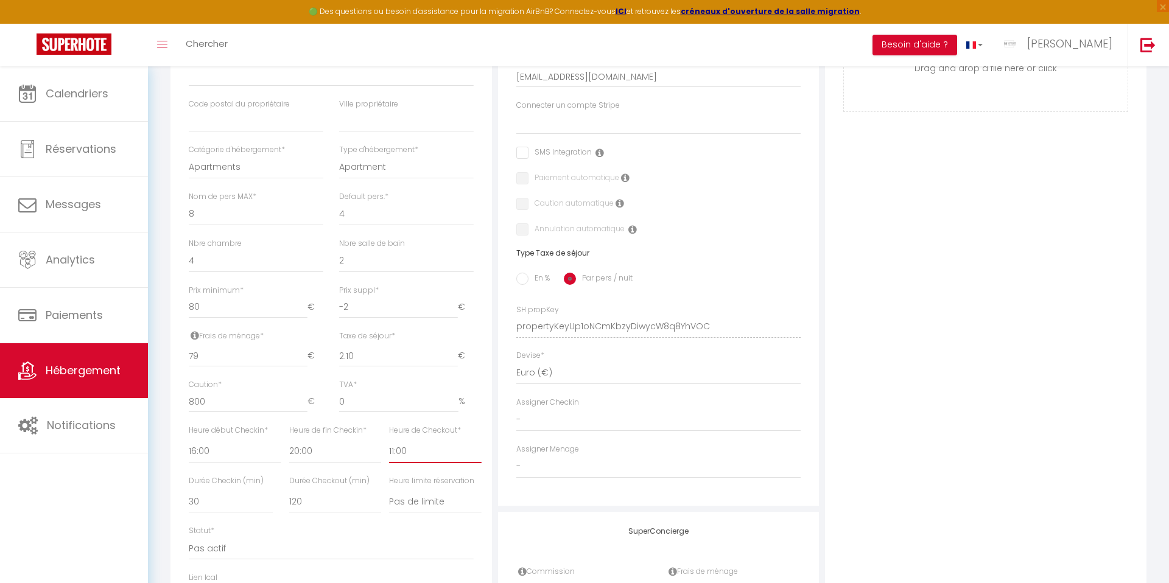
click at [423, 452] on select "00:00 00:15 00:30 00:45 01:00 01:15 01:30 01:45 02:00 02:15 02:30 02:45 03:00" at bounding box center [435, 451] width 92 height 23
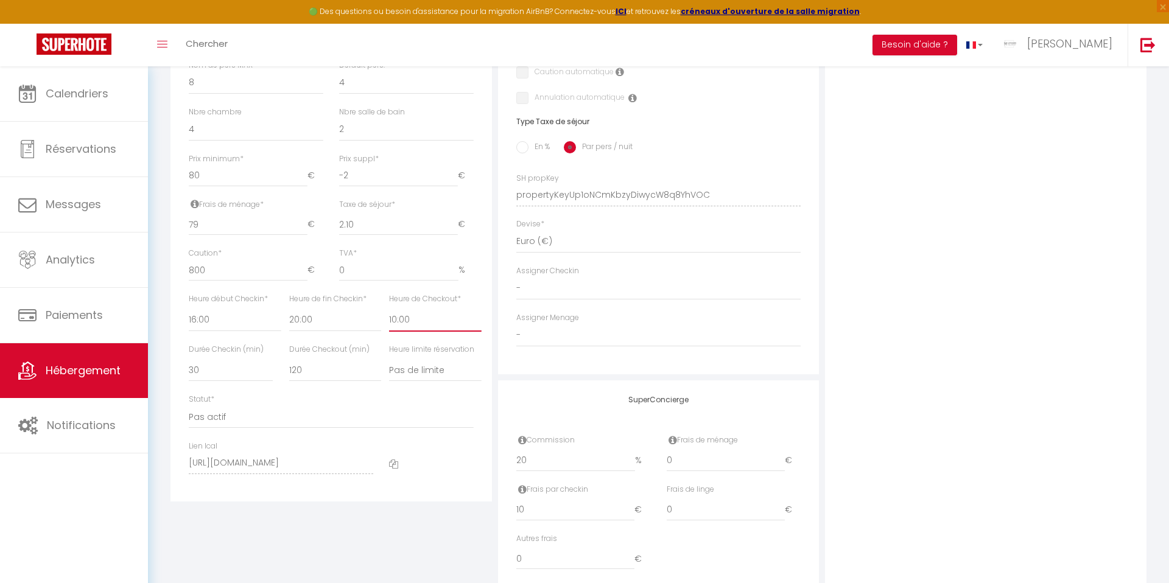
scroll to position [482, 0]
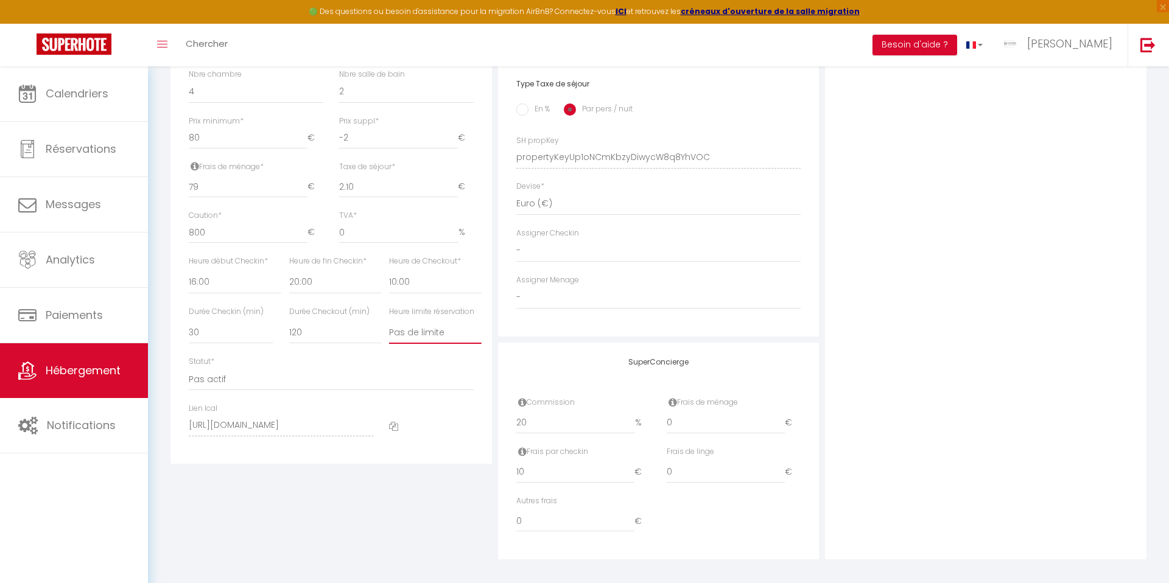
click at [421, 331] on select "Pas de limite 01:00 02:00 03:00 04:00 05:00 06:00 07:00 08:00 09:00 10:00 11:00…" at bounding box center [435, 332] width 92 height 23
click at [202, 329] on select "15 30 45 60 75 90 105 120 135 150 165 180 195 210" at bounding box center [231, 332] width 84 height 23
click at [316, 327] on select "15 30 45 60 75 90 105 120 135 150 165 180 195 210" at bounding box center [335, 332] width 92 height 23
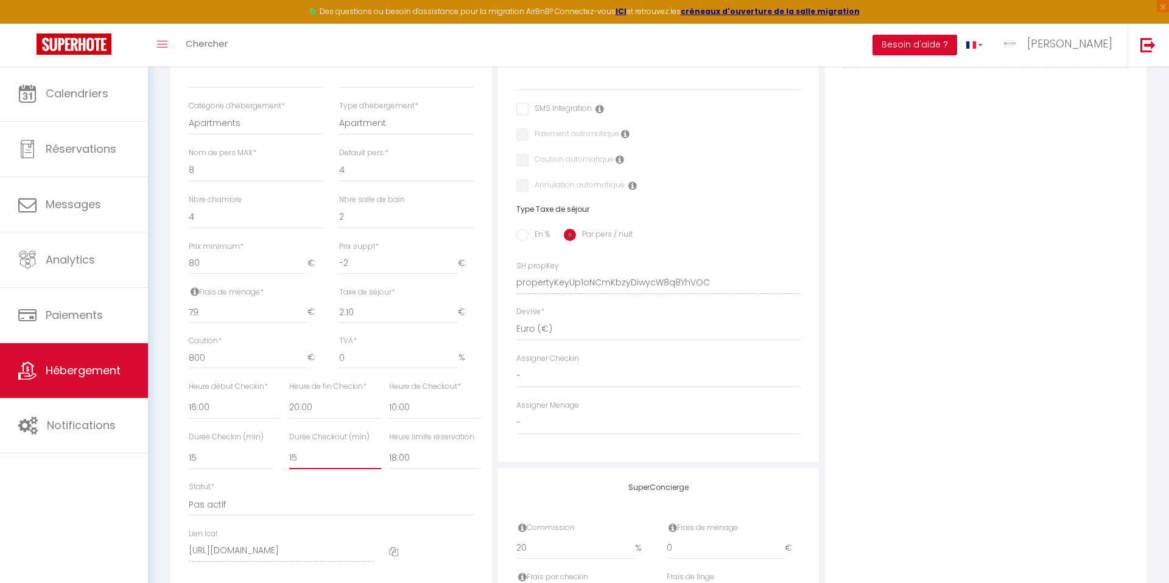
scroll to position [358, 0]
click at [524, 236] on input "En %" at bounding box center [522, 234] width 12 height 12
click at [323, 312] on input "Taxe en % *" at bounding box center [331, 311] width 84 height 22
click at [423, 315] on input "Montant max taxe séjour *" at bounding box center [423, 311] width 68 height 22
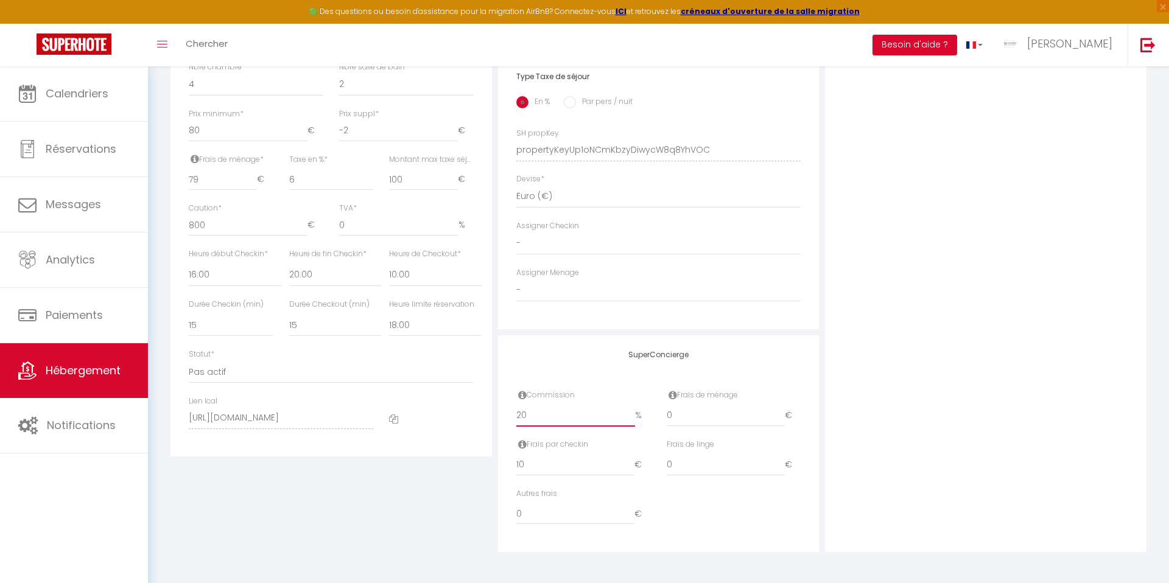
click at [567, 416] on input "20" at bounding box center [575, 416] width 119 height 22
click at [704, 421] on input "0" at bounding box center [726, 416] width 119 height 22
click at [557, 468] on input "10" at bounding box center [575, 465] width 119 height 22
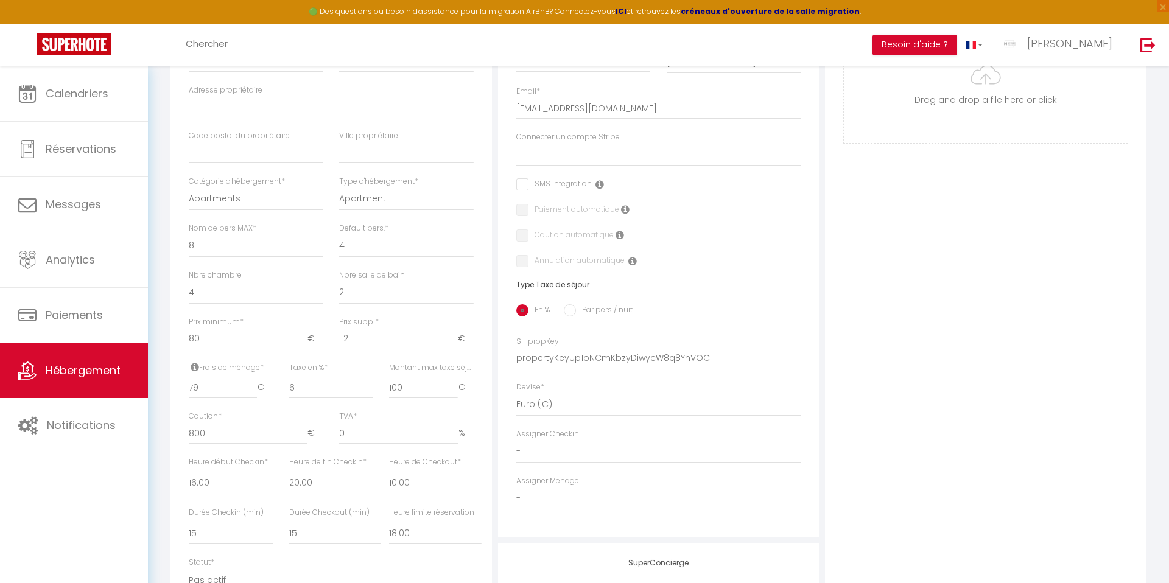
scroll to position [276, 0]
click at [983, 84] on input "Photo" at bounding box center [986, 87] width 284 height 121
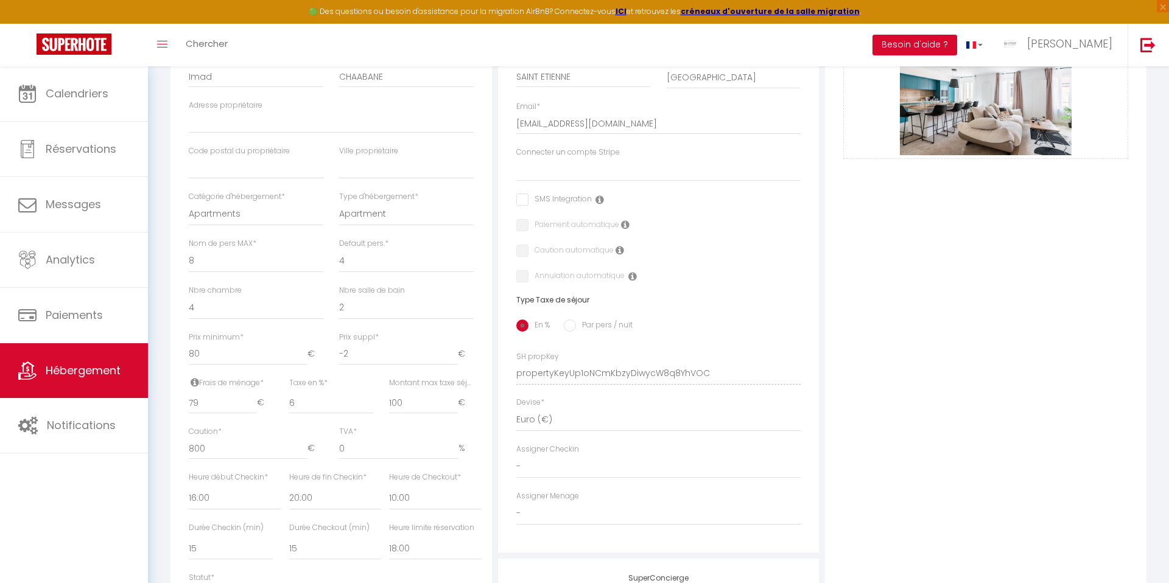
scroll to position [0, 0]
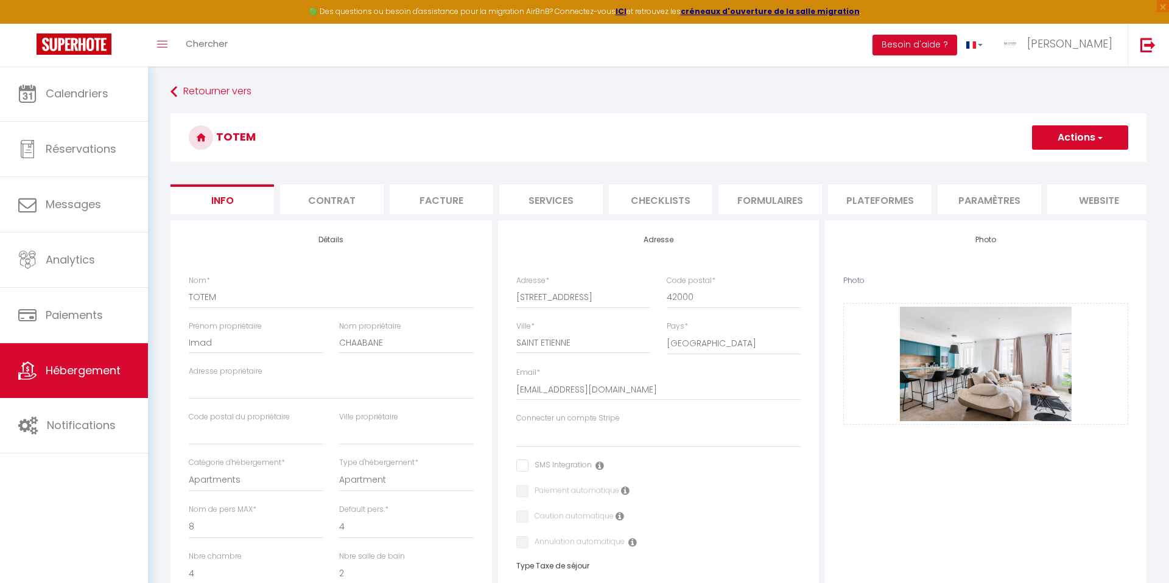
click at [1085, 136] on button "Actions" at bounding box center [1080, 137] width 96 height 24
click at [1035, 164] on input "Enregistrer" at bounding box center [1031, 164] width 45 height 12
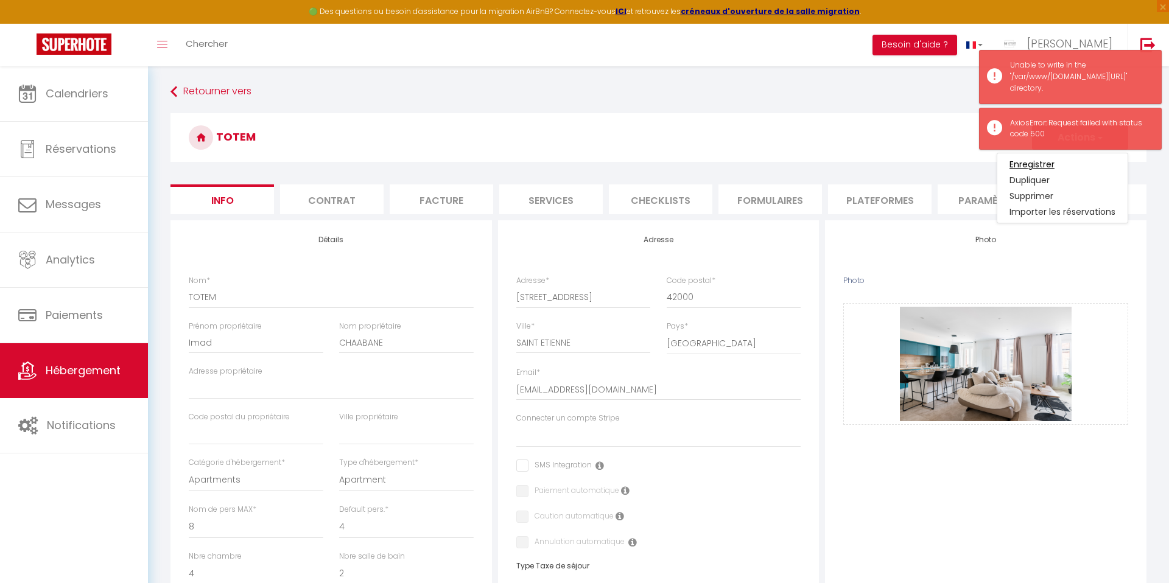
click at [1026, 161] on input "Enregistrer" at bounding box center [1031, 164] width 45 height 12
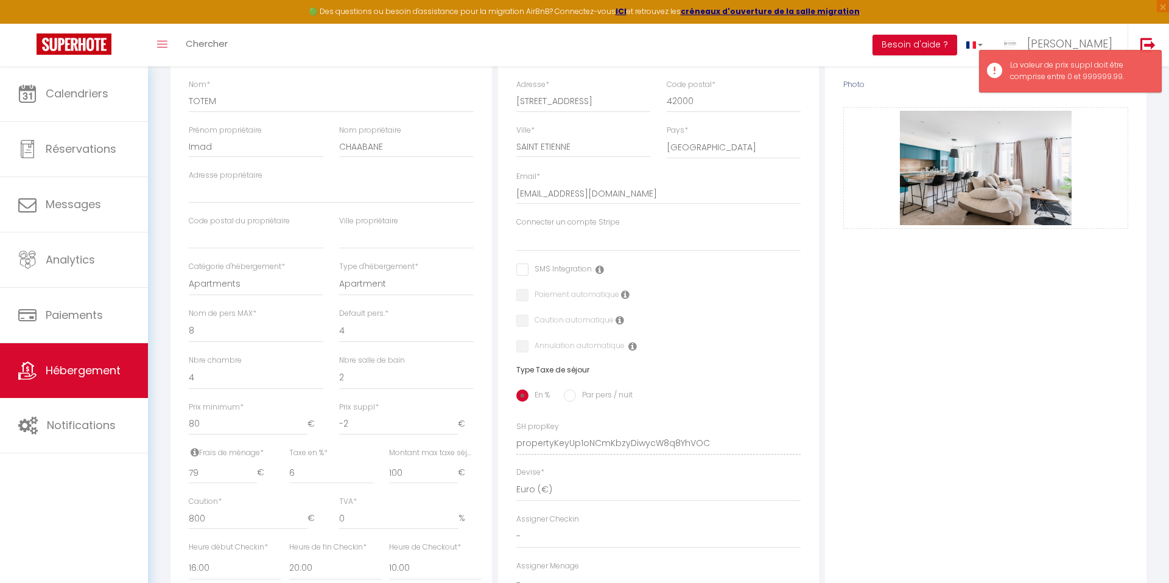
scroll to position [198, 0]
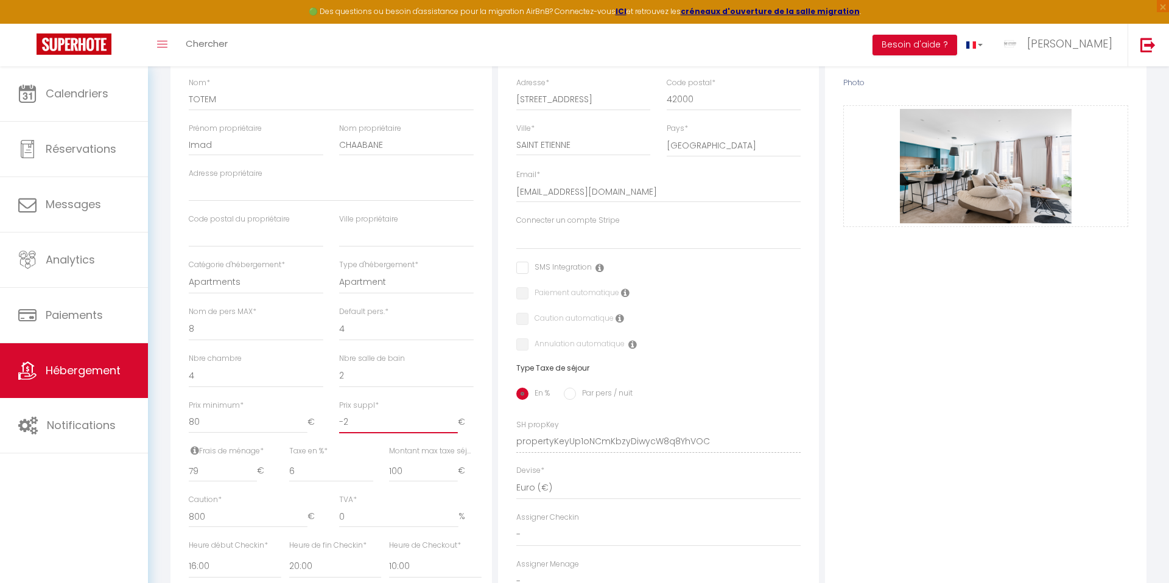
click at [359, 424] on input "-2" at bounding box center [398, 423] width 119 height 22
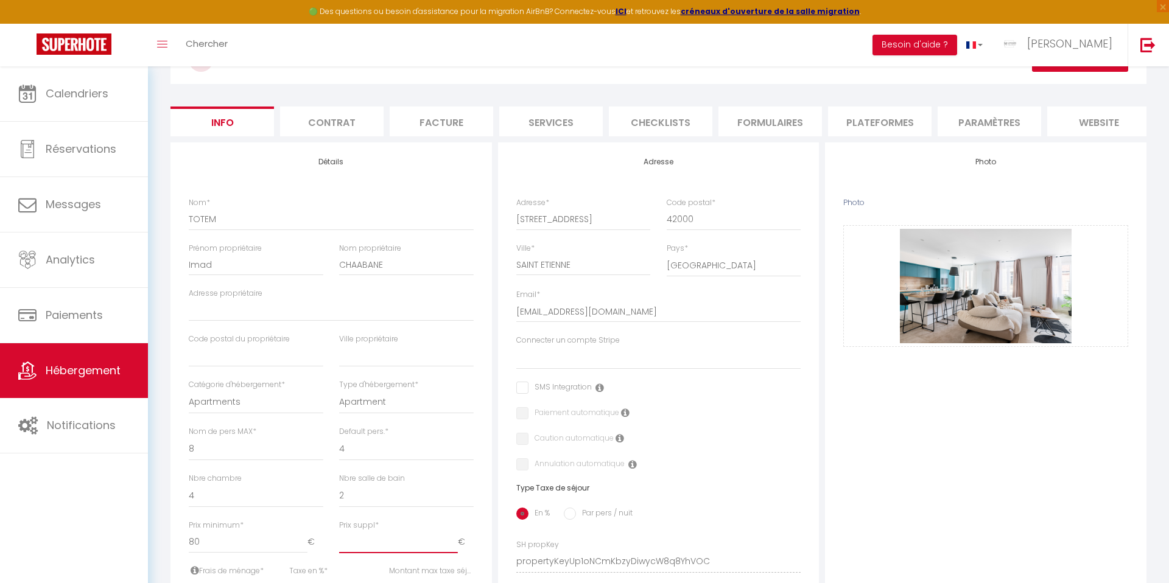
scroll to position [0, 0]
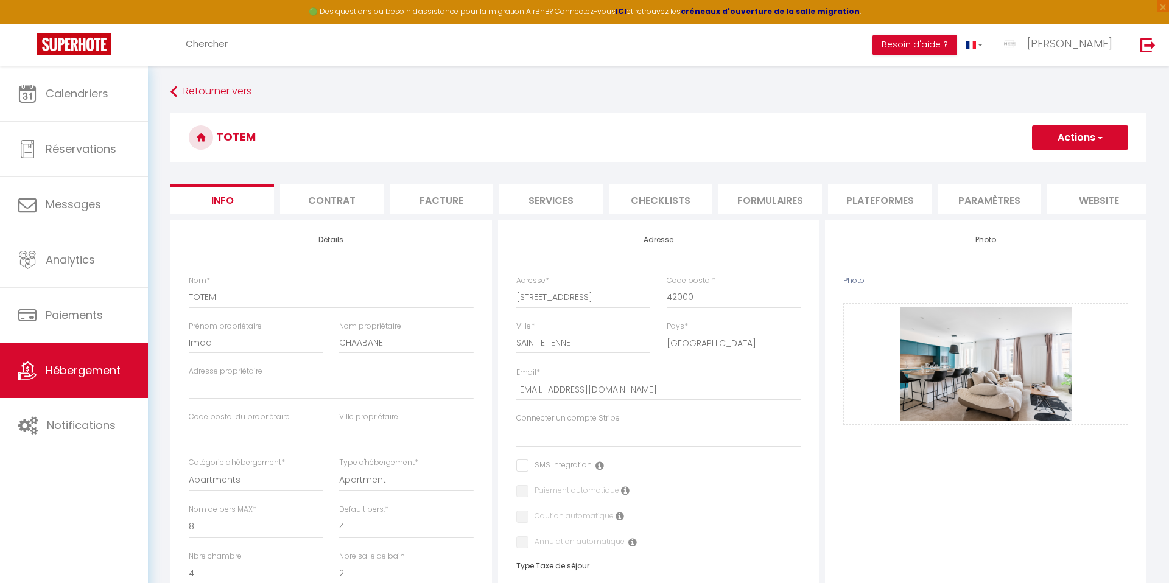
click at [1074, 140] on button "Actions" at bounding box center [1080, 137] width 96 height 24
click at [1039, 167] on input "Enregistrer" at bounding box center [1031, 164] width 45 height 12
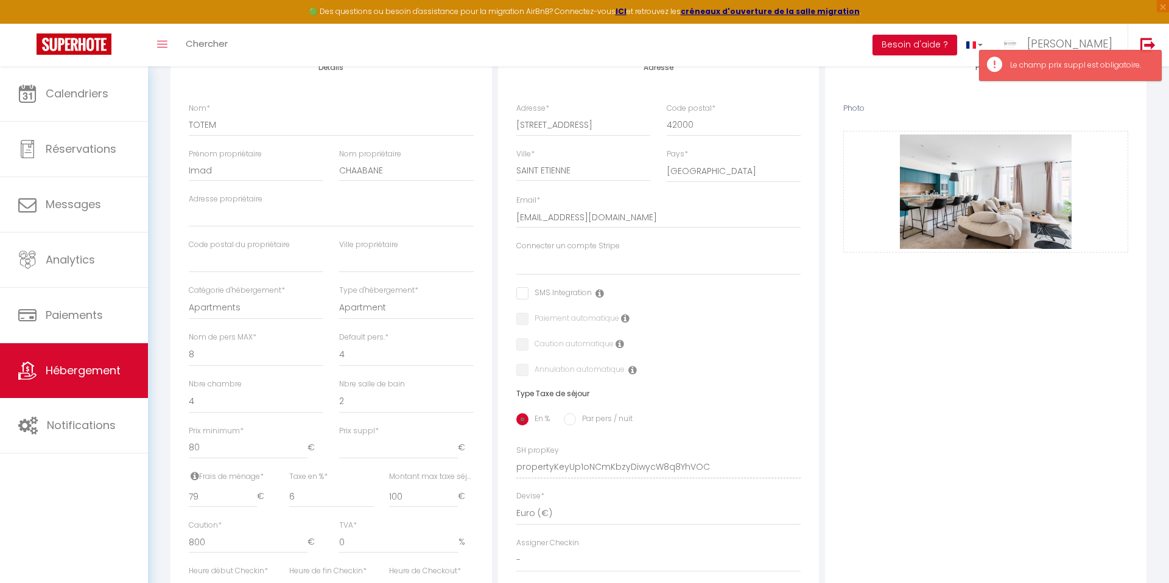
scroll to position [183, 0]
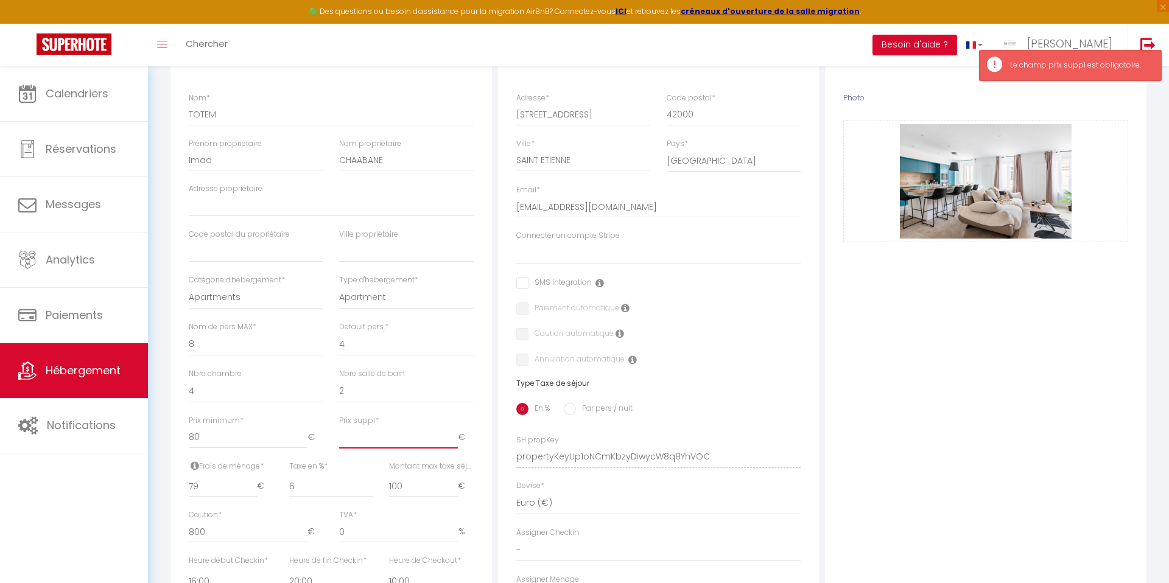
click at [369, 432] on input "Prix suppl *" at bounding box center [398, 438] width 119 height 22
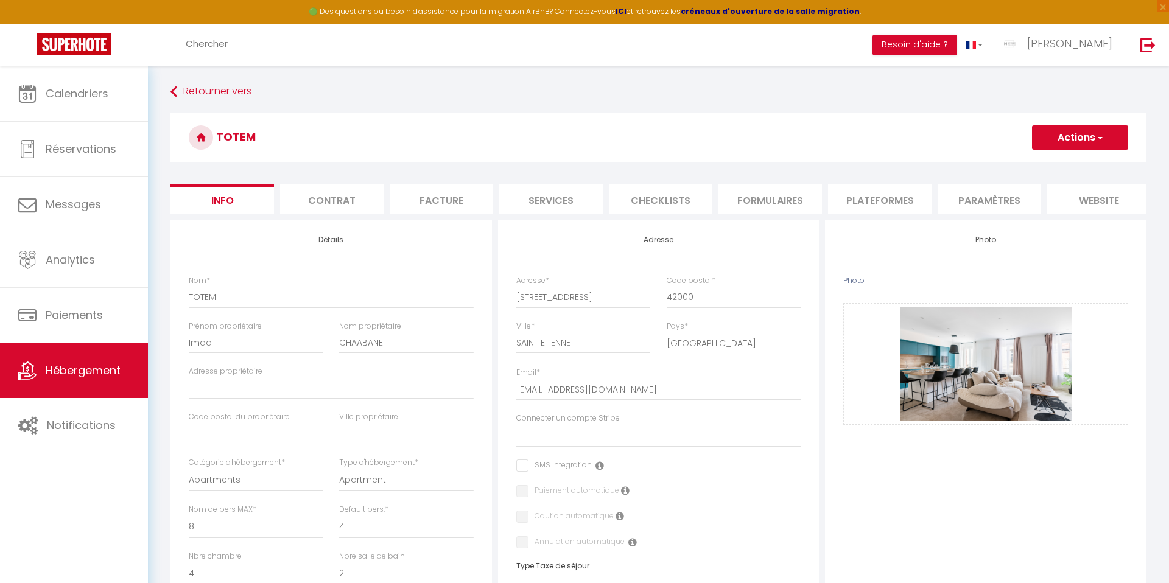
click at [1048, 139] on button "Actions" at bounding box center [1080, 137] width 96 height 24
click at [1028, 163] on input "Enregistrer" at bounding box center [1031, 164] width 45 height 12
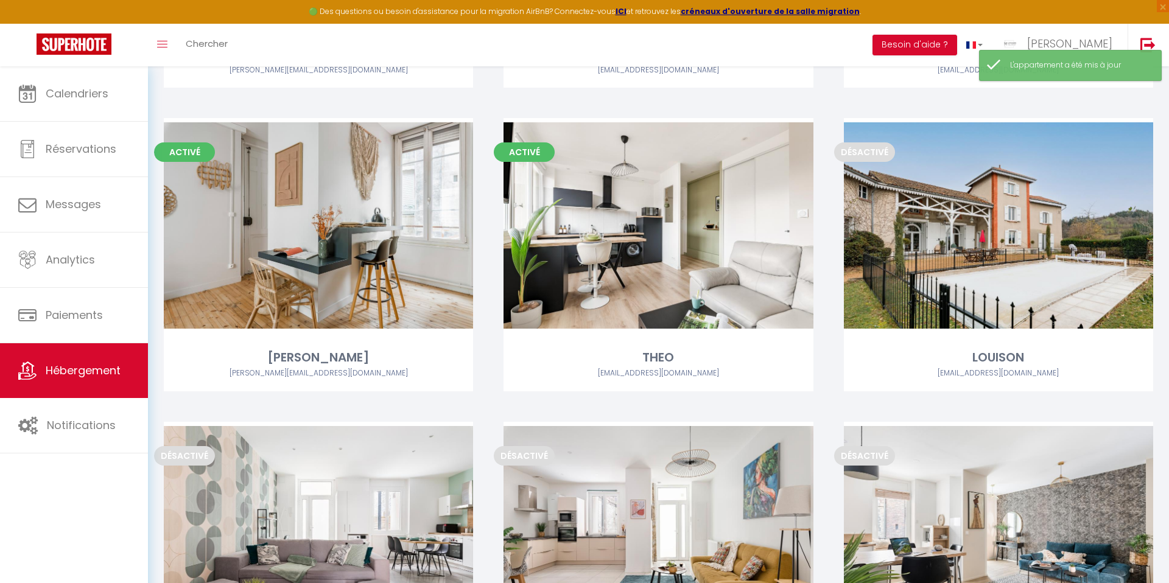
scroll to position [2610, 0]
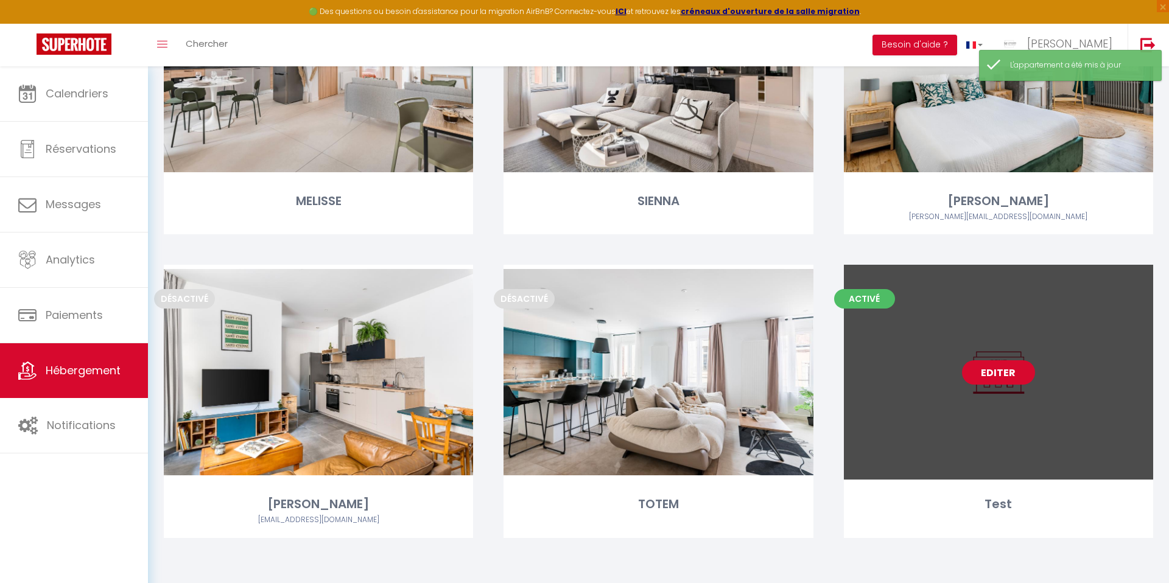
click at [994, 372] on link "Editer" at bounding box center [998, 372] width 73 height 24
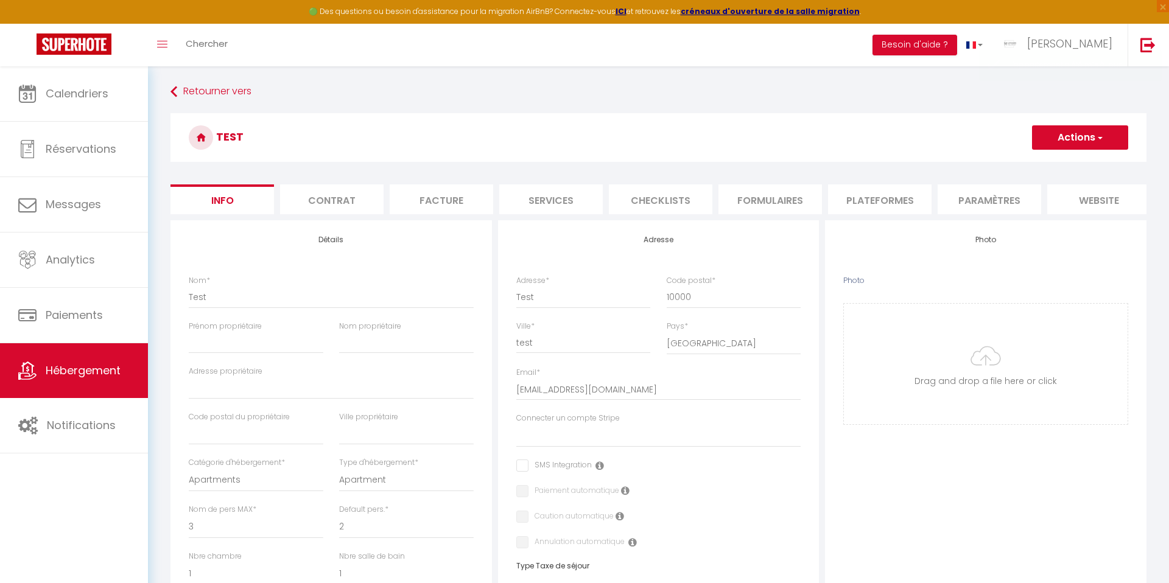
scroll to position [490, 0]
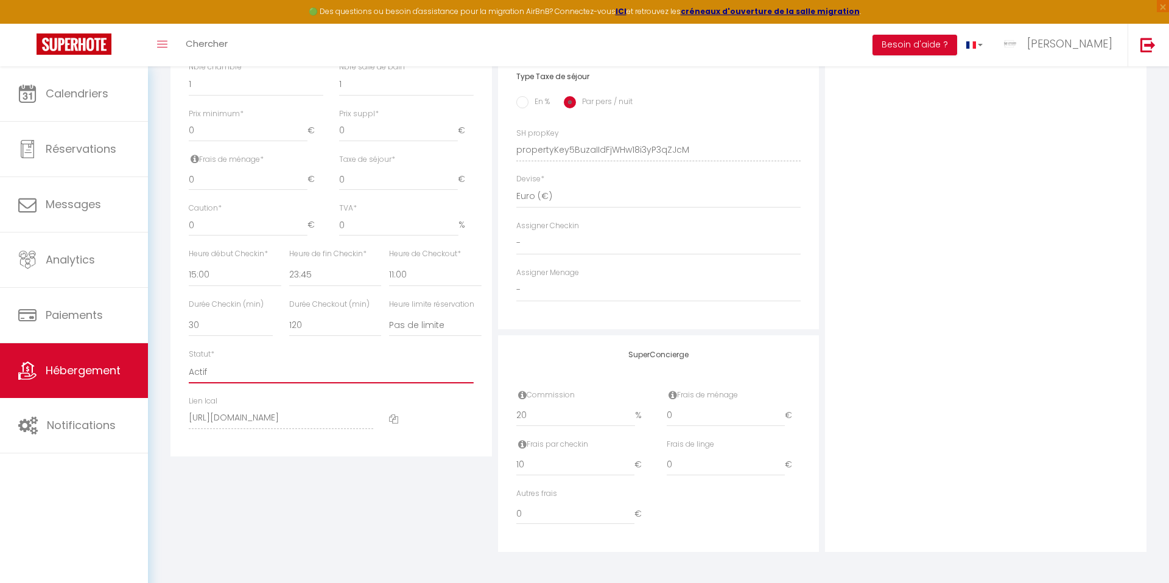
click at [211, 371] on select "Actif Pas actif" at bounding box center [331, 371] width 285 height 23
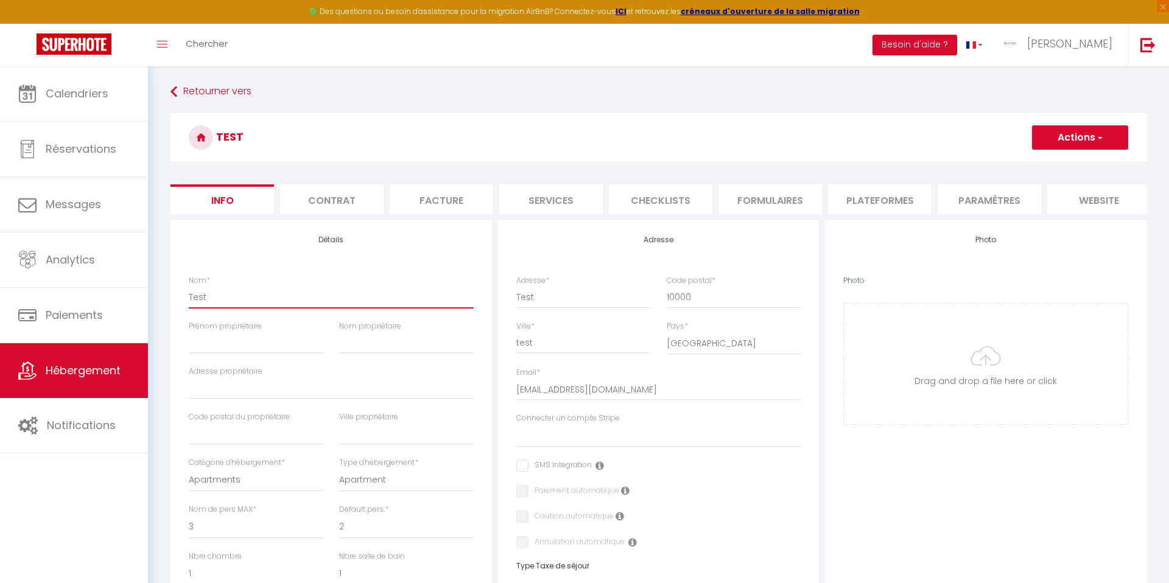
click at [200, 298] on input "Test" at bounding box center [331, 297] width 285 height 22
click at [199, 298] on input "Test" at bounding box center [331, 297] width 285 height 22
click at [1061, 138] on button "Actions" at bounding box center [1080, 137] width 96 height 24
click at [1037, 161] on input "Enregistrer" at bounding box center [1031, 164] width 45 height 12
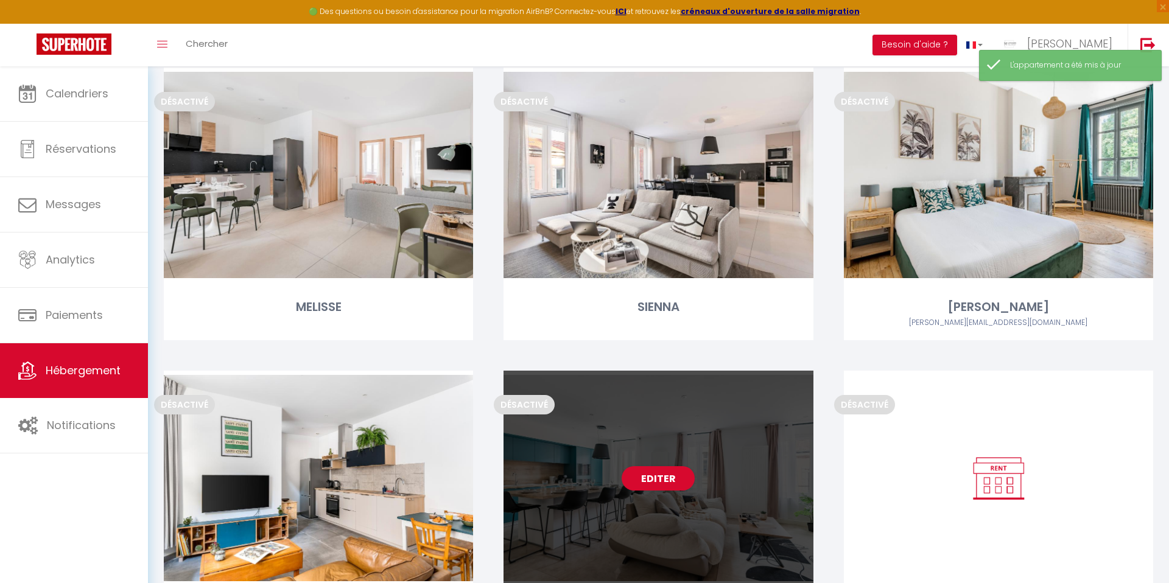
scroll to position [2504, 0]
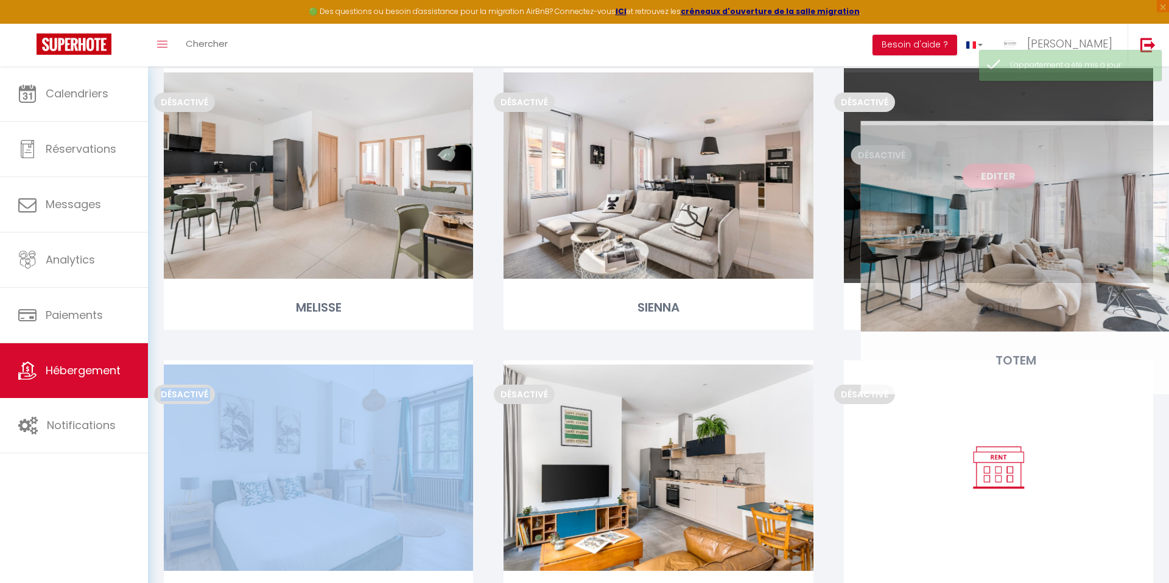
drag, startPoint x: 597, startPoint y: 474, endPoint x: 944, endPoint y: 230, distance: 425.2
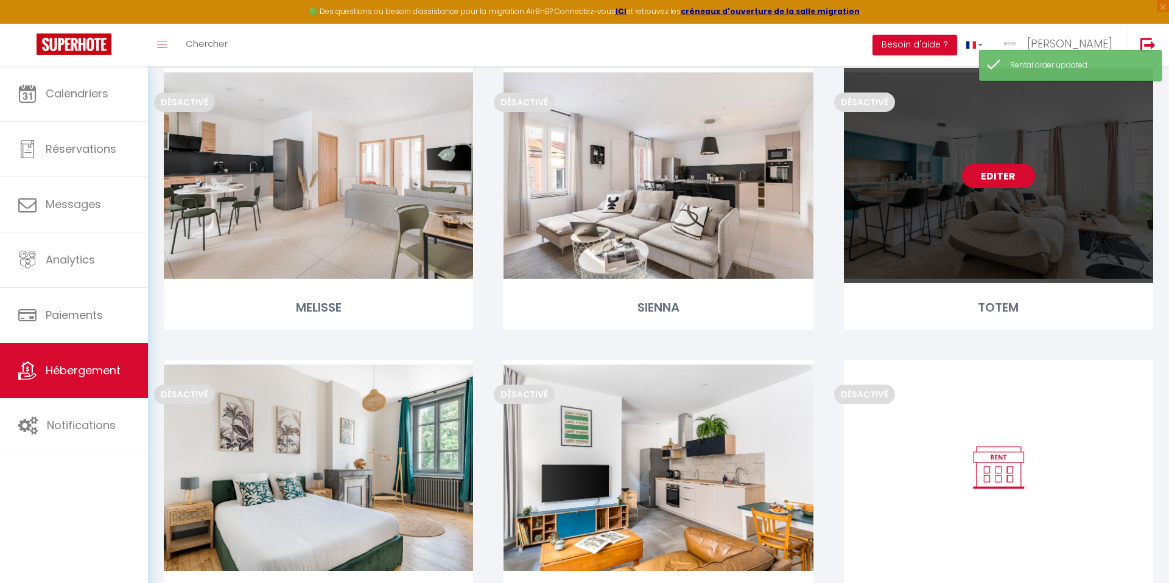
drag, startPoint x: 815, startPoint y: 343, endPoint x: 953, endPoint y: 292, distance: 147.4
click at [815, 343] on div "Désactivé Editer SIENNA" at bounding box center [658, 214] width 340 height 292
click at [998, 179] on link "Editer" at bounding box center [998, 176] width 73 height 24
click at [997, 177] on link "Editer" at bounding box center [998, 176] width 73 height 24
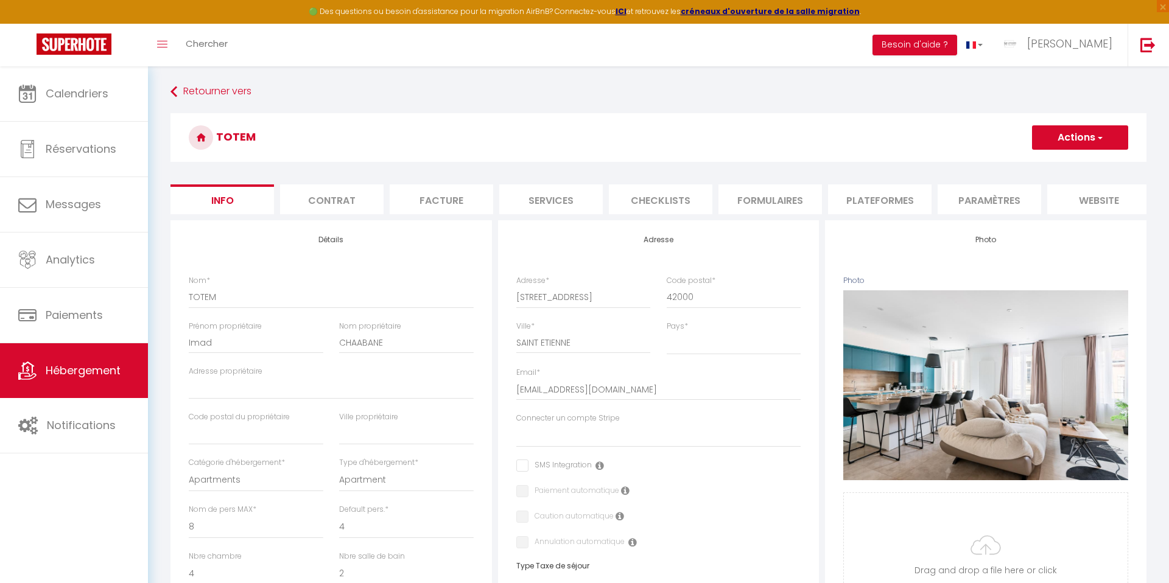
click at [326, 202] on li "Contrat" at bounding box center [332, 199] width 104 height 30
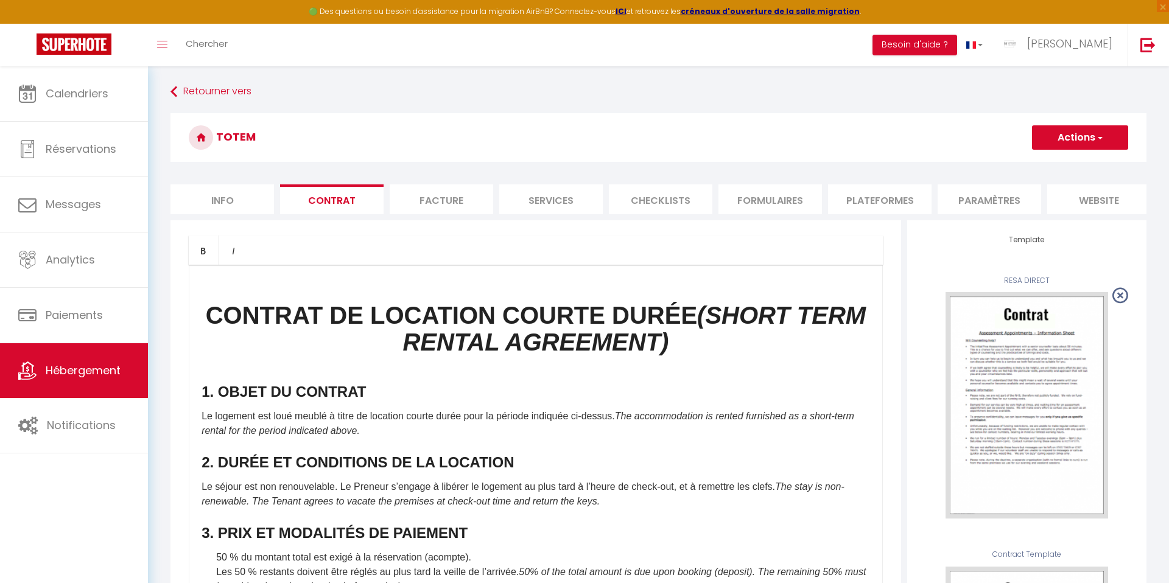
drag, startPoint x: 1012, startPoint y: 404, endPoint x: 913, endPoint y: 417, distance: 100.1
click at [0, 0] on div "USE" at bounding box center [0, 0] width 0 height 0
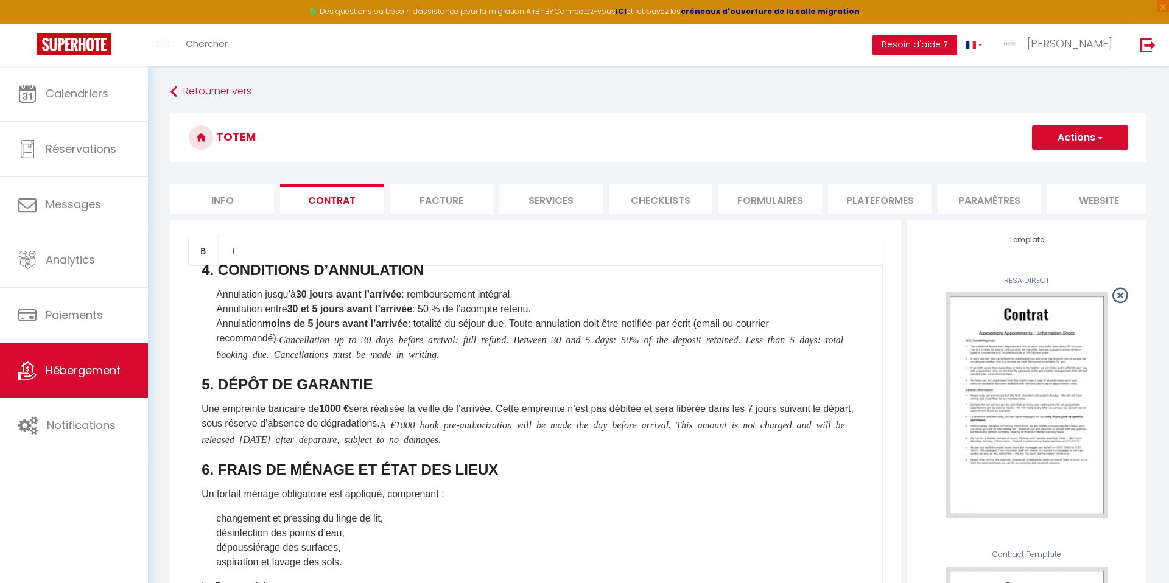
scroll to position [353, 0]
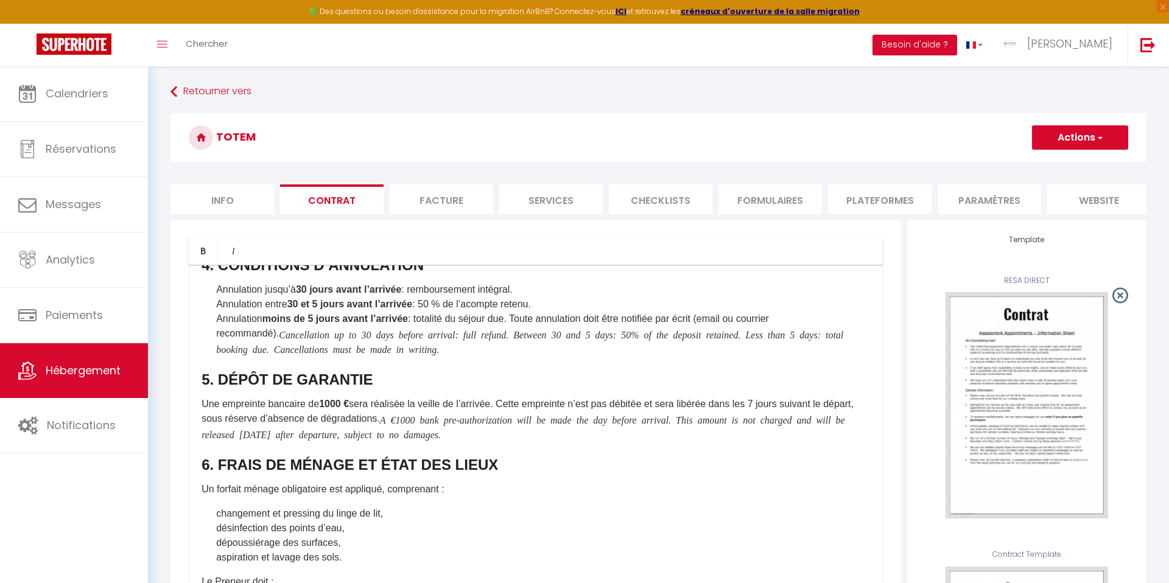
click at [343, 400] on b "1000 €" at bounding box center [334, 404] width 30 height 10
click at [448, 421] on icon "A €1000 bank pre-authorization will be made the day before arrival. This amount…" at bounding box center [524, 427] width 644 height 24
click at [583, 485] on p "Un forfait ménage obligatoire est appliqué, comprenant :" at bounding box center [536, 489] width 668 height 15
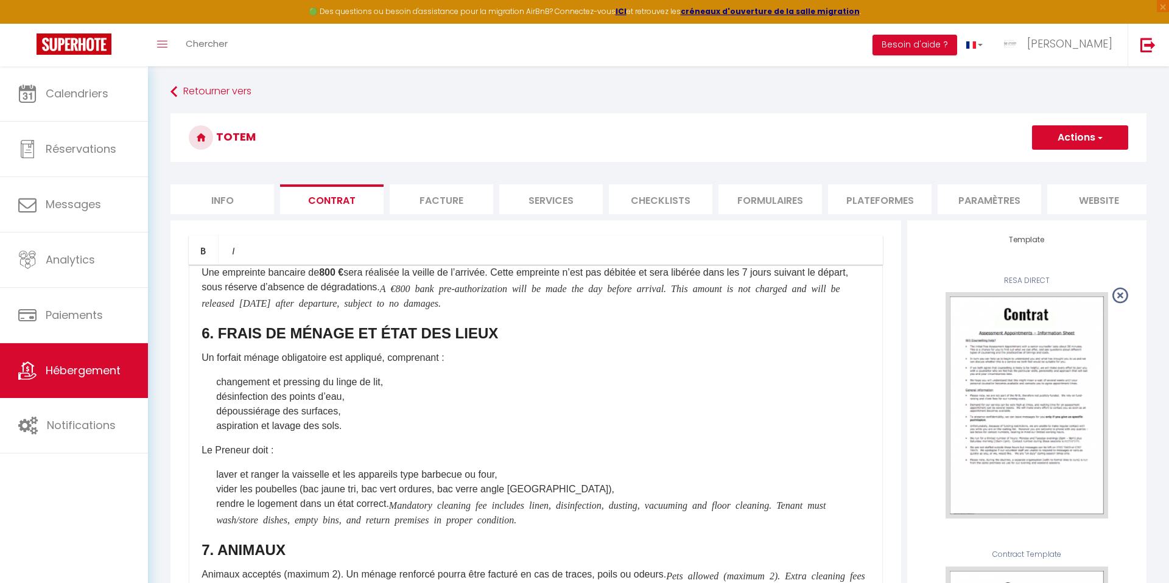
scroll to position [542, 0]
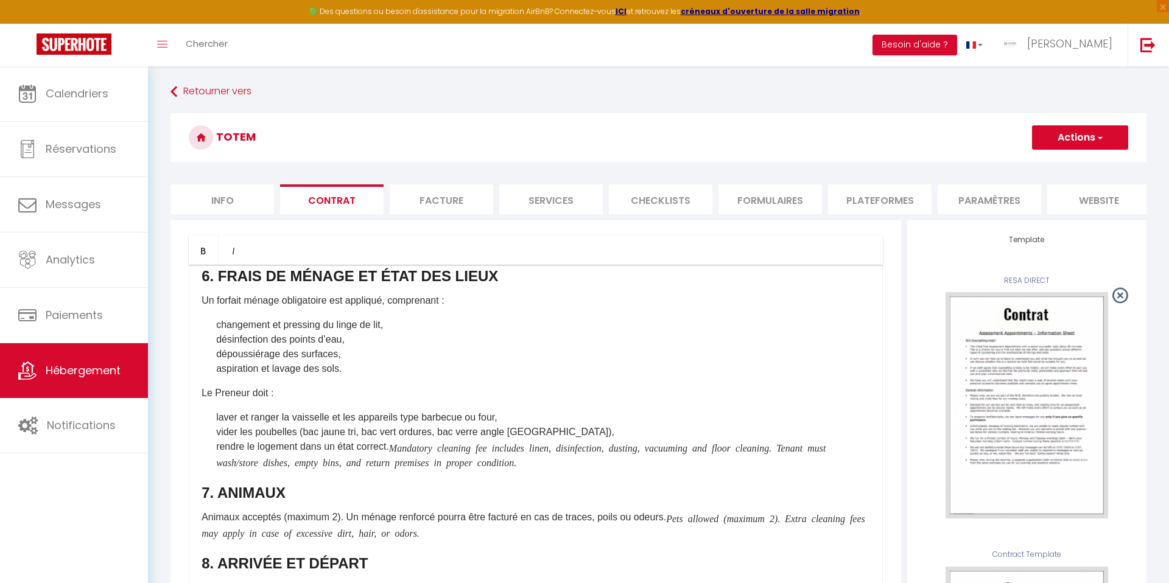
click at [1070, 138] on button "Actions" at bounding box center [1080, 137] width 96 height 24
click at [998, 164] on link "Enregistrer" at bounding box center [1044, 164] width 167 height 16
click at [431, 200] on li "Facture" at bounding box center [442, 199] width 104 height 30
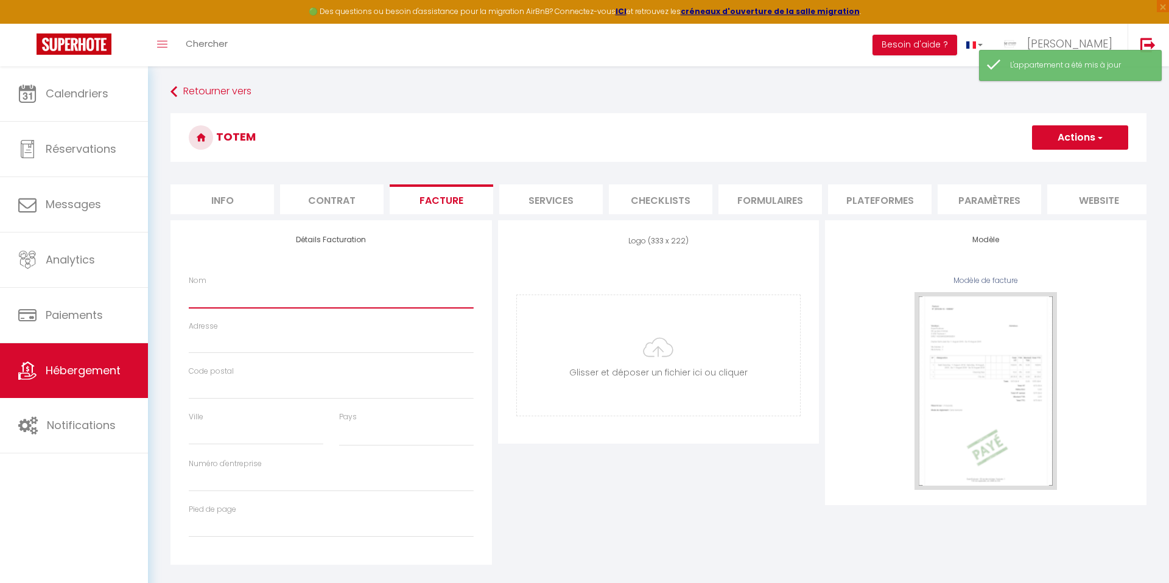
click at [214, 305] on input "Nom" at bounding box center [331, 297] width 285 height 22
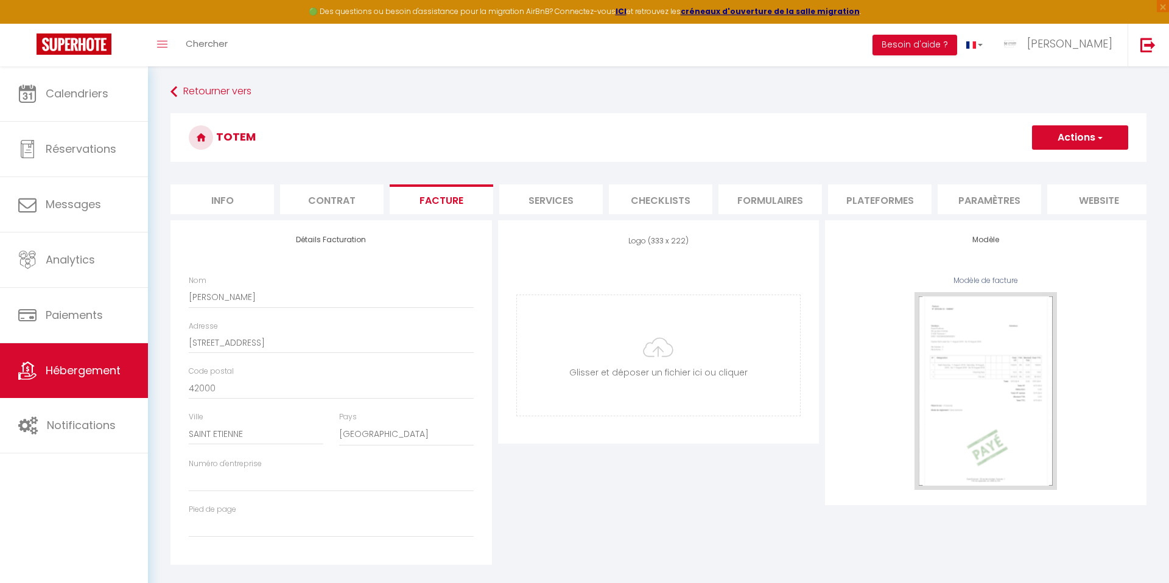
click at [1067, 127] on button "Actions" at bounding box center [1080, 137] width 96 height 24
click at [1061, 158] on link "Enregistrer" at bounding box center [1079, 164] width 96 height 16
click at [571, 201] on li "Services" at bounding box center [551, 199] width 104 height 30
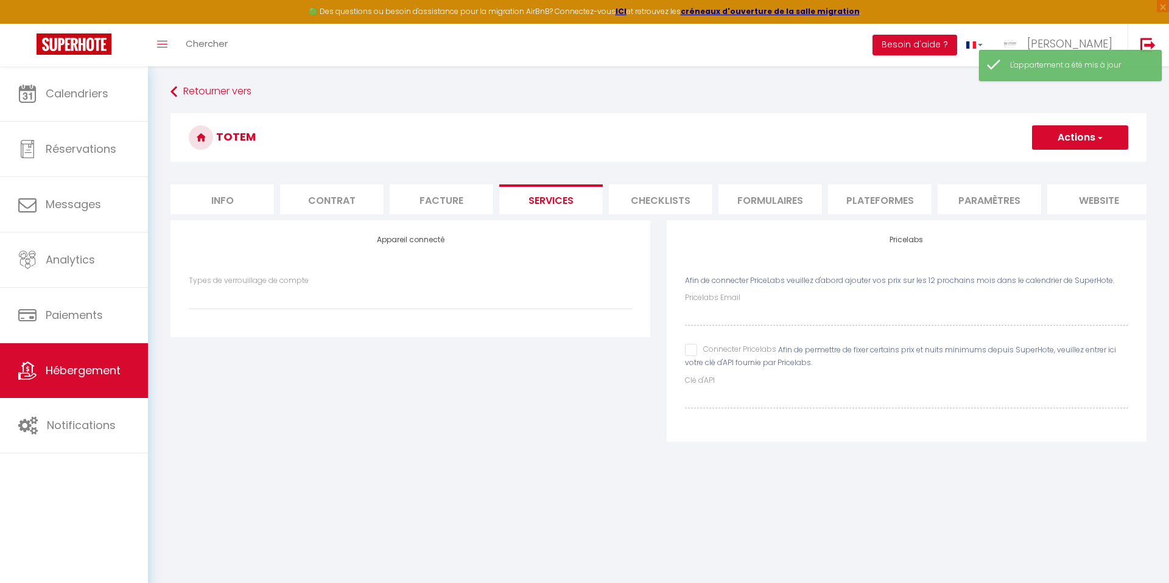
click at [646, 197] on li "Checklists" at bounding box center [661, 199] width 104 height 30
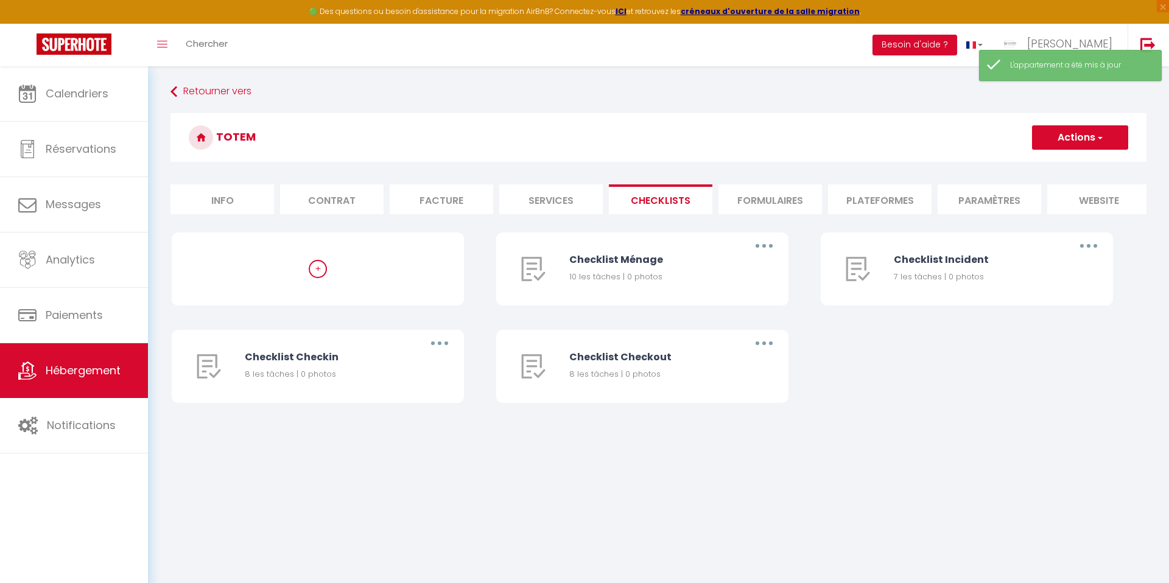
click at [753, 200] on li "Formulaires" at bounding box center [770, 199] width 104 height 30
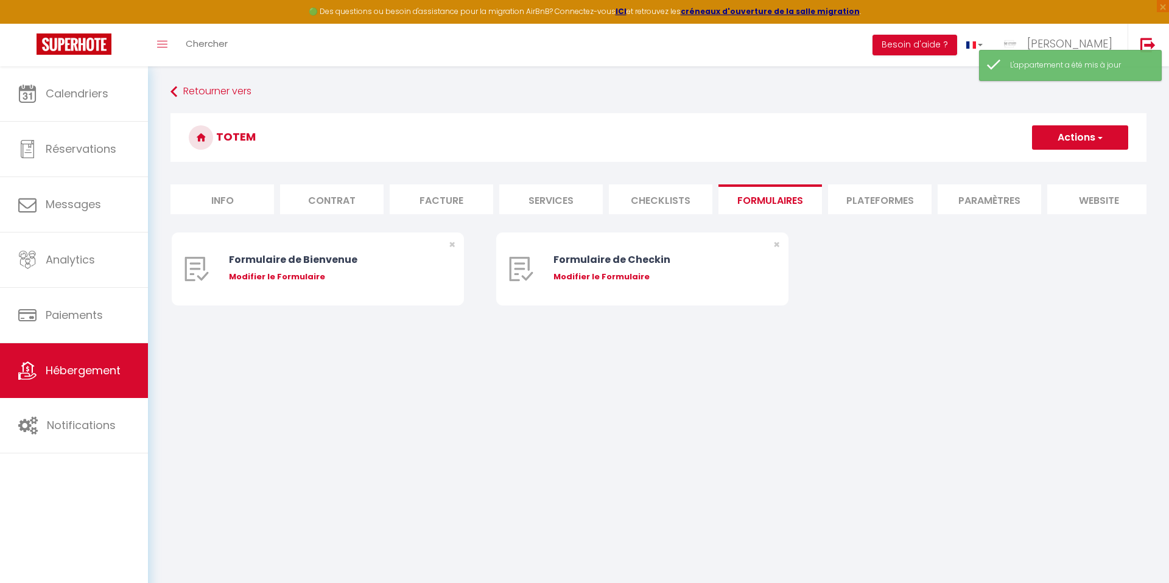
click at [885, 202] on li "Plateformes" at bounding box center [880, 199] width 104 height 30
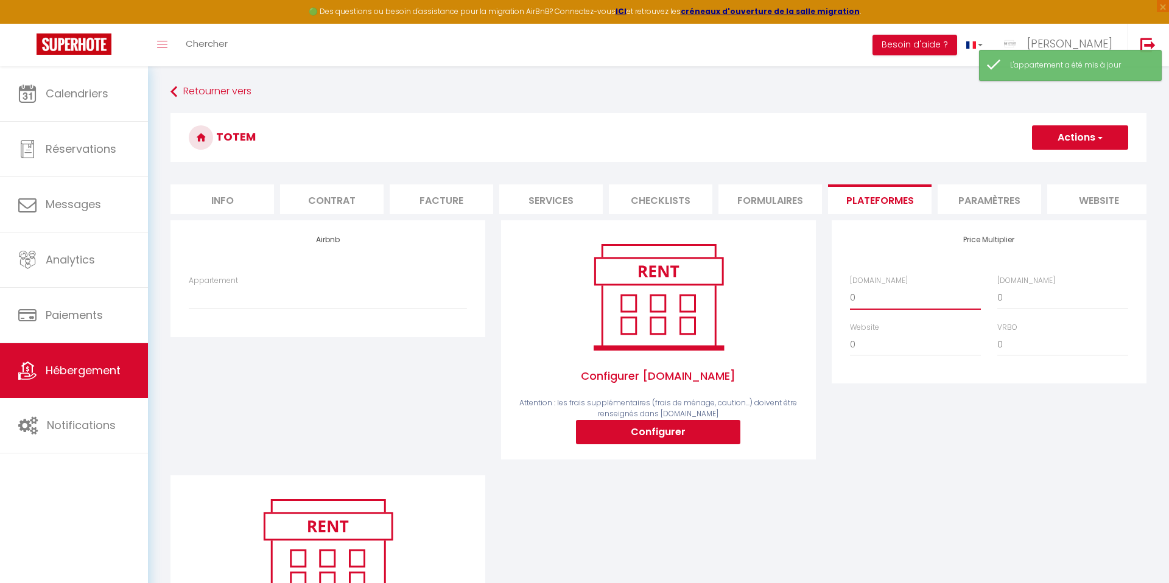
click at [869, 302] on select "0 + 1 % + 2 % + 3 % + 4 % + 5 % + 6 % + 7 % + 8 % + 9 %" at bounding box center [915, 297] width 131 height 23
click at [880, 289] on select "0 + 1 % + 2 % + 3 % + 4 % + 5 % + 6 % + 7 % + 8 % + 9 %" at bounding box center [915, 297] width 131 height 23
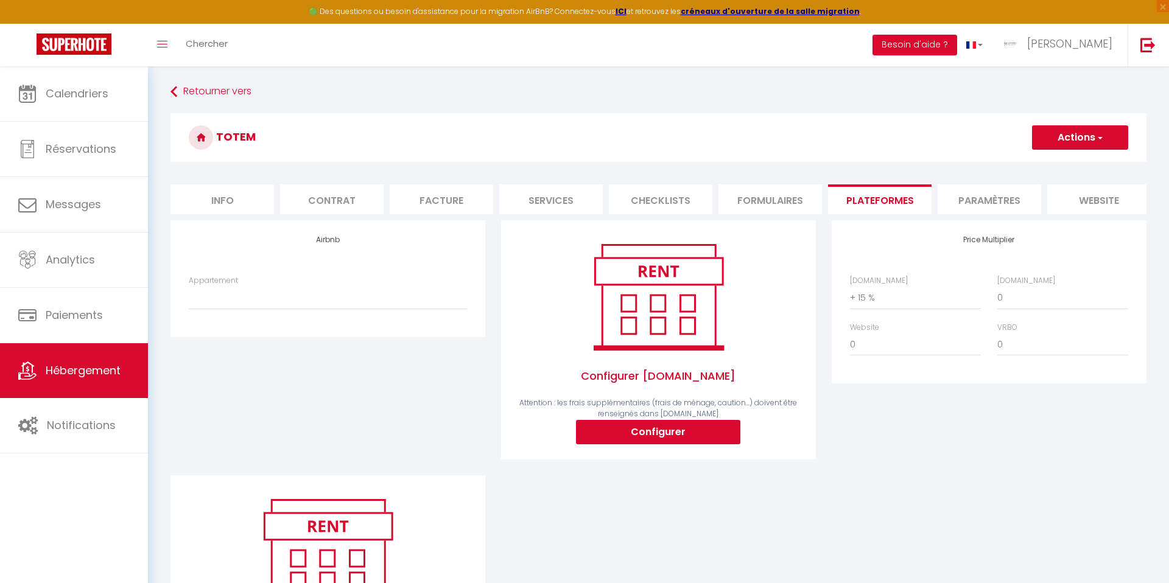
click at [1079, 139] on button "Actions" at bounding box center [1080, 137] width 96 height 24
click at [1046, 163] on link "Enregistrer" at bounding box center [1079, 164] width 96 height 16
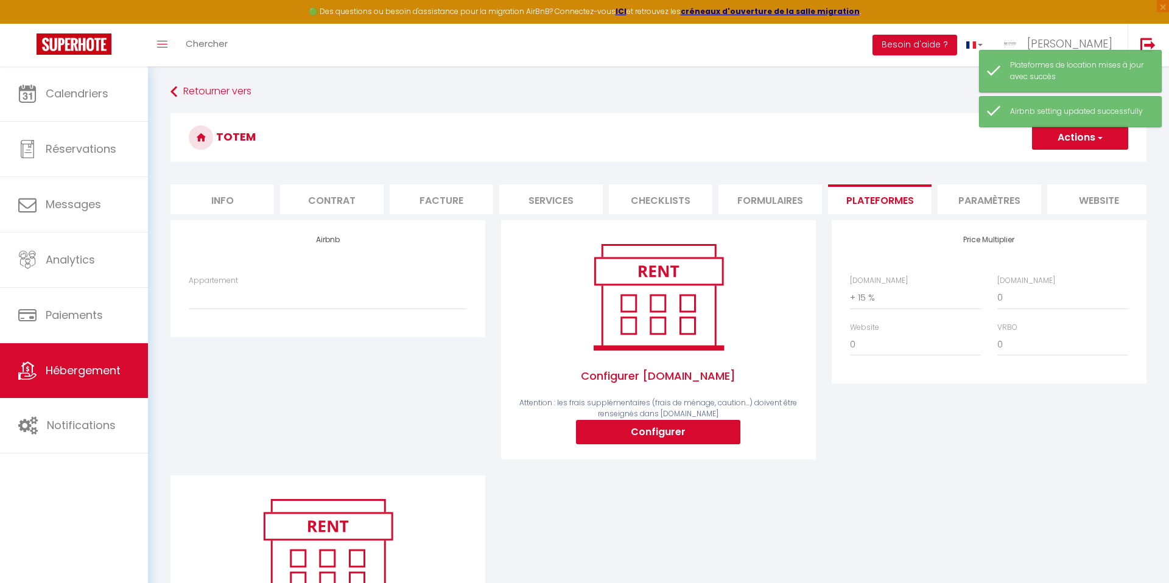
scroll to position [1, 0]
click at [1003, 198] on li "Paramètres" at bounding box center [990, 199] width 104 height 30
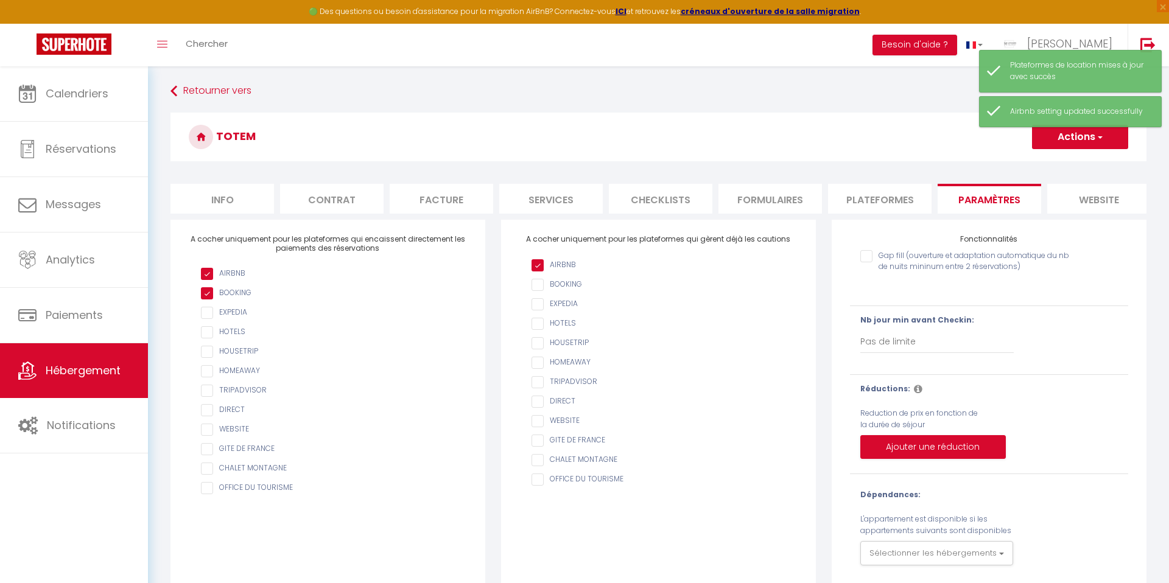
click at [1114, 198] on li "website" at bounding box center [1099, 199] width 104 height 30
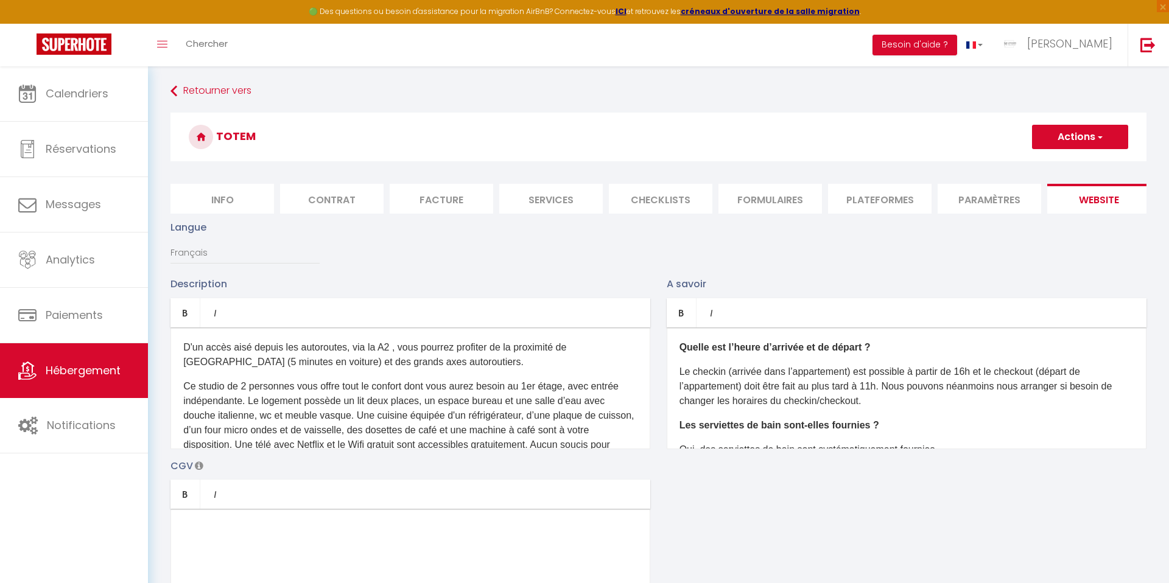
click at [297, 394] on p "Ce studio de 2 personnes vous offre tout le confort dont vous aurez besoin au 1…" at bounding box center [410, 430] width 454 height 102
click at [296, 394] on p "Ce studio de 2 personnes vous offre tout le confort dont vous aurez besoin au 1…" at bounding box center [410, 430] width 454 height 102
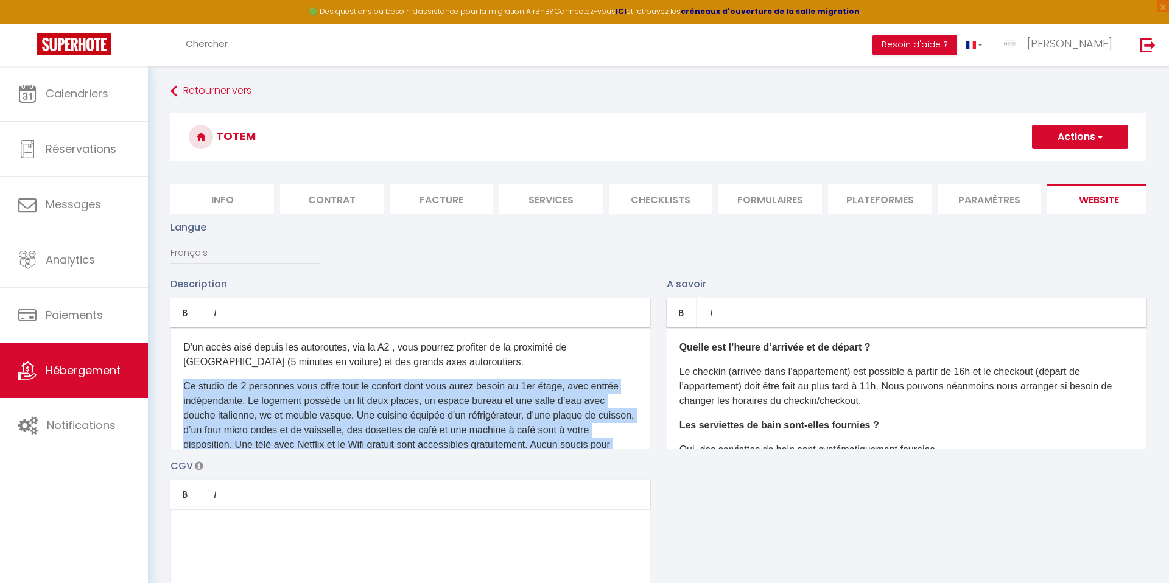
click at [297, 394] on p "Ce studio de 2 personnes vous offre tout le confort dont vous aurez besoin au 1…" at bounding box center [410, 430] width 454 height 102
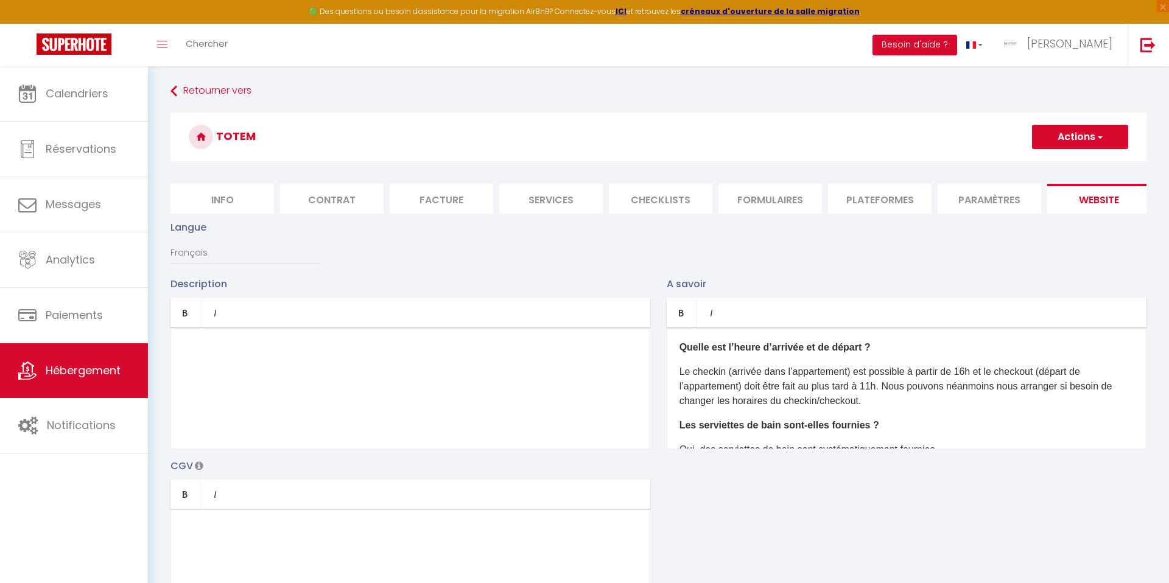
drag, startPoint x: 244, startPoint y: 422, endPoint x: 228, endPoint y: 359, distance: 64.7
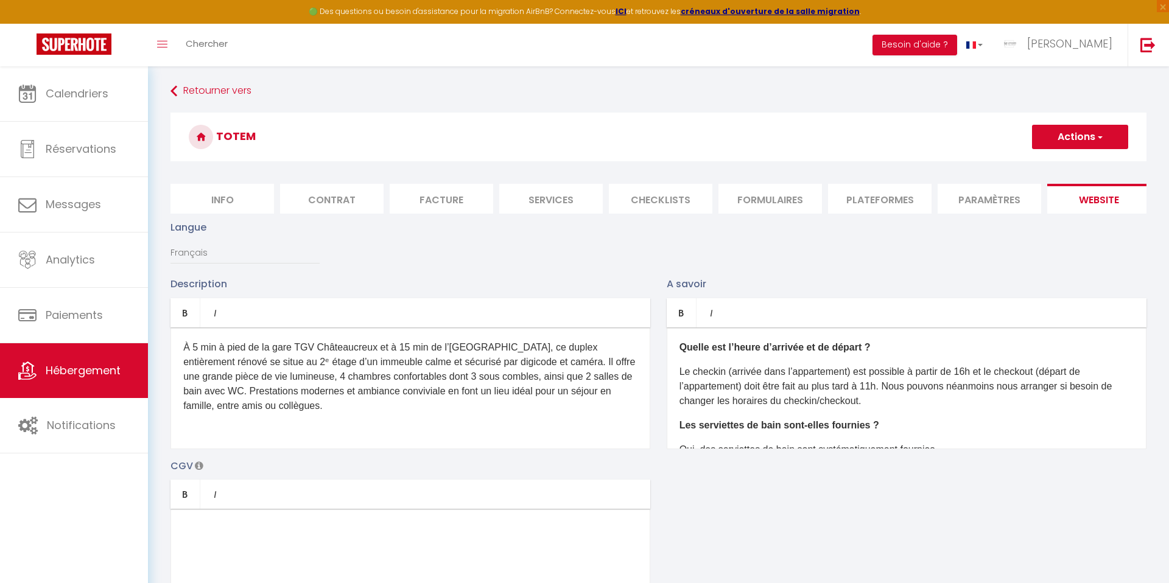
drag, startPoint x: 690, startPoint y: 353, endPoint x: 684, endPoint y: 349, distance: 7.4
click at [690, 353] on b "Quelle est l’heure d’arrivée et de départ ?" at bounding box center [774, 347] width 191 height 10
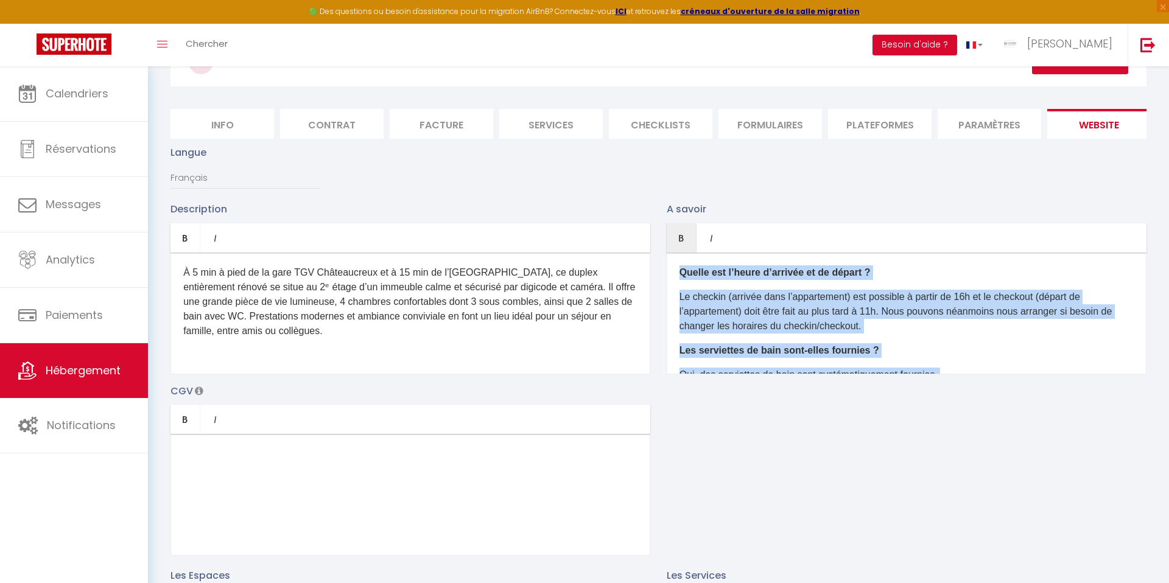
scroll to position [78, 0]
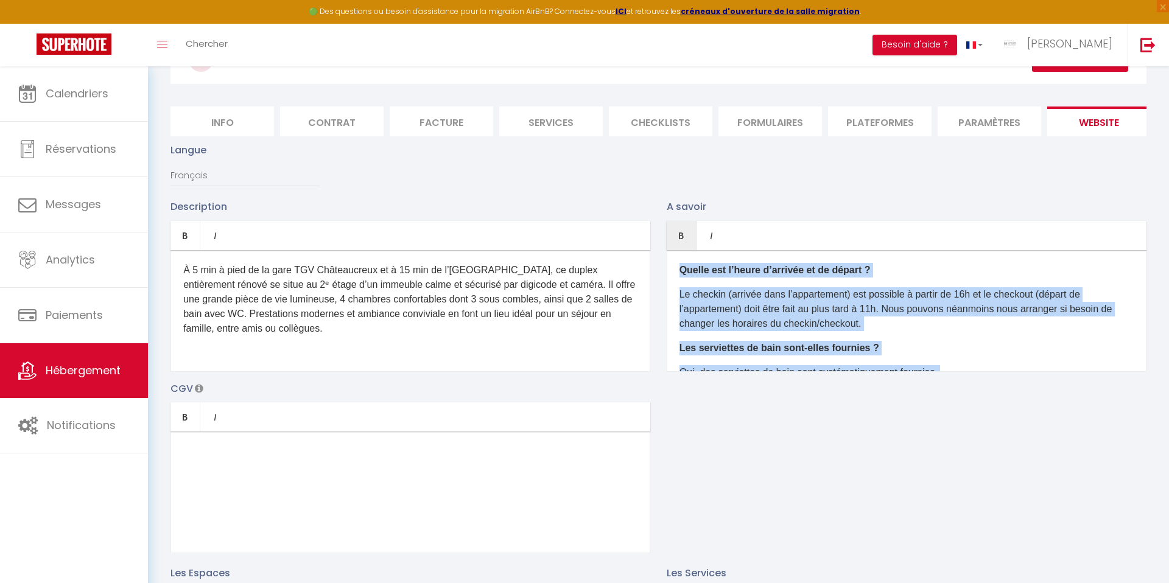
drag, startPoint x: 681, startPoint y: 349, endPoint x: 857, endPoint y: 500, distance: 232.3
click at [857, 500] on div "Description Bold Italic Rich text editor À 5 min à pied de la gare TGV Châteauc…" at bounding box center [659, 376] width 992 height 354
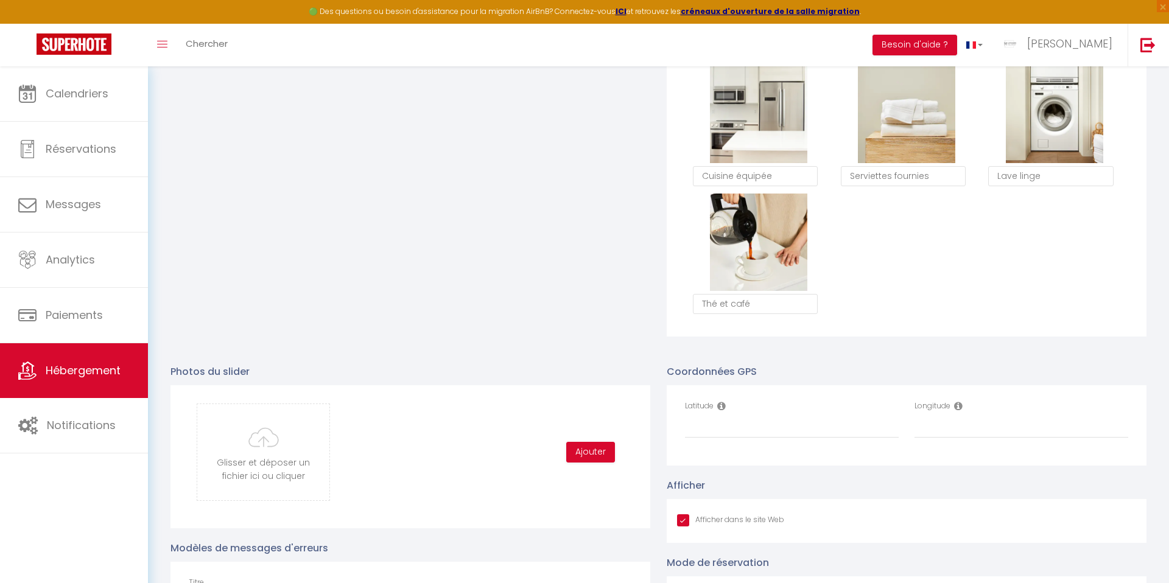
scroll to position [1042, 0]
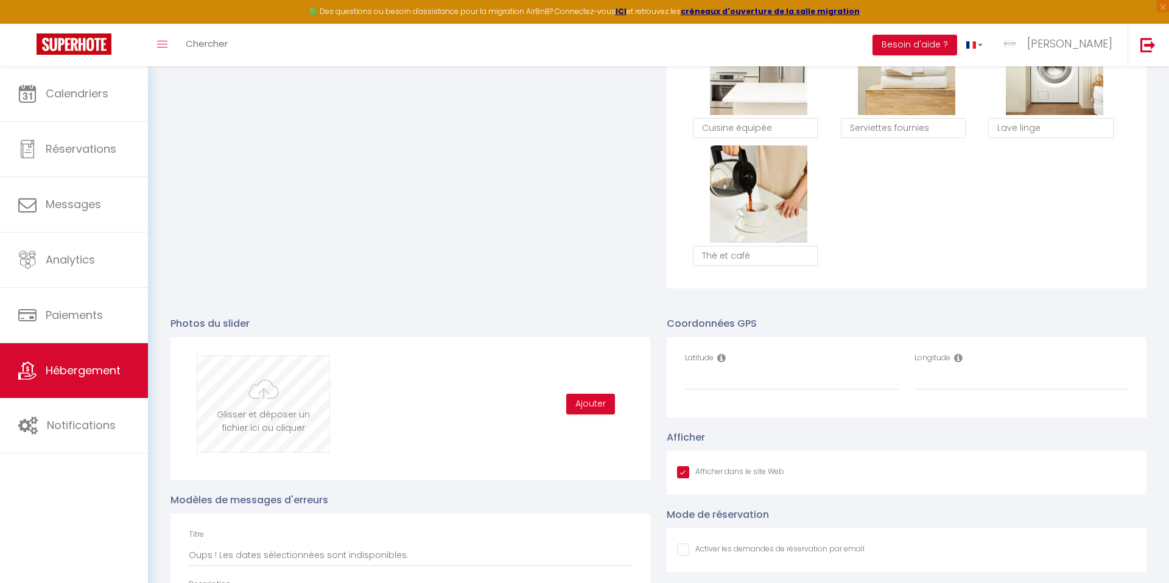
click at [253, 398] on input "file" at bounding box center [263, 404] width 132 height 96
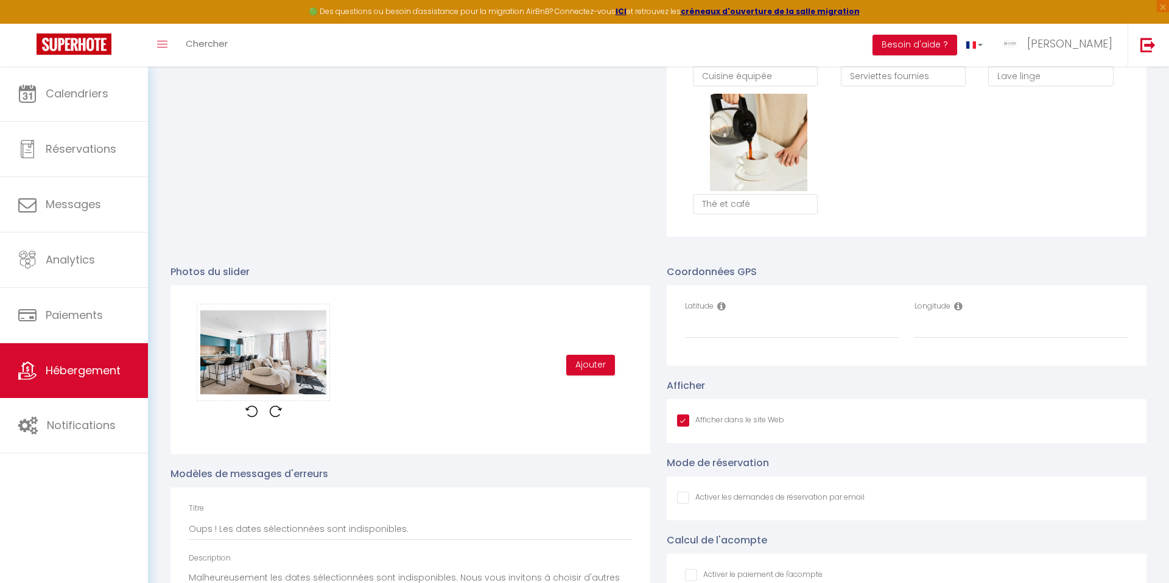
scroll to position [1095, 0]
click at [585, 365] on button "Ajouter" at bounding box center [590, 364] width 49 height 21
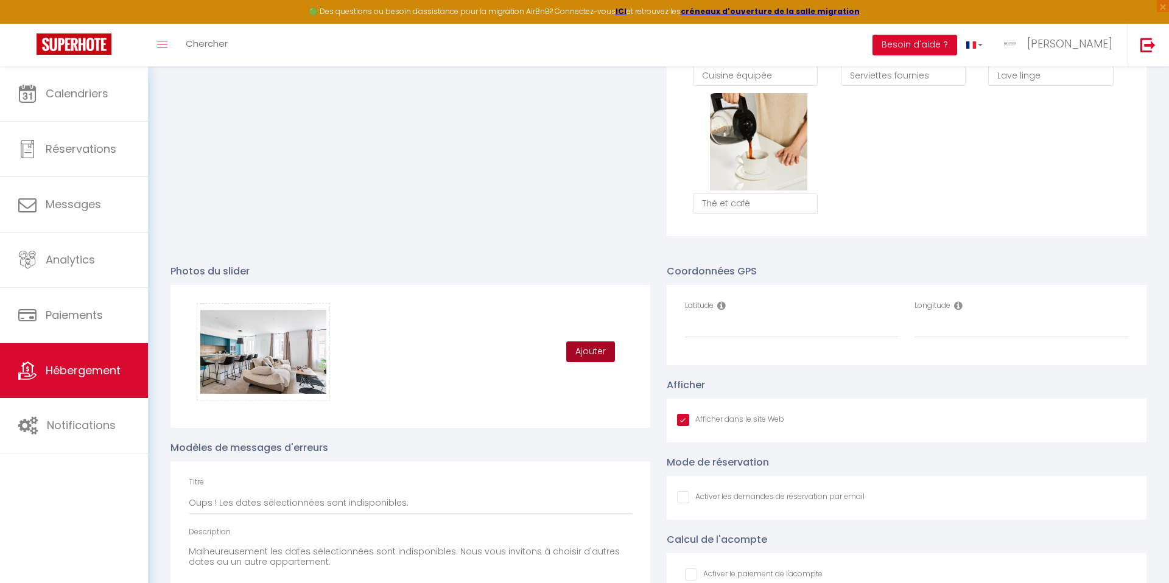
click at [584, 352] on button "Ajouter" at bounding box center [590, 352] width 49 height 21
drag, startPoint x: 785, startPoint y: 332, endPoint x: 724, endPoint y: 331, distance: 61.5
click at [784, 332] on input "Latitude" at bounding box center [792, 327] width 214 height 22
click at [735, 332] on input "Latitude" at bounding box center [792, 327] width 214 height 22
click at [715, 331] on input "Latitude" at bounding box center [792, 327] width 214 height 22
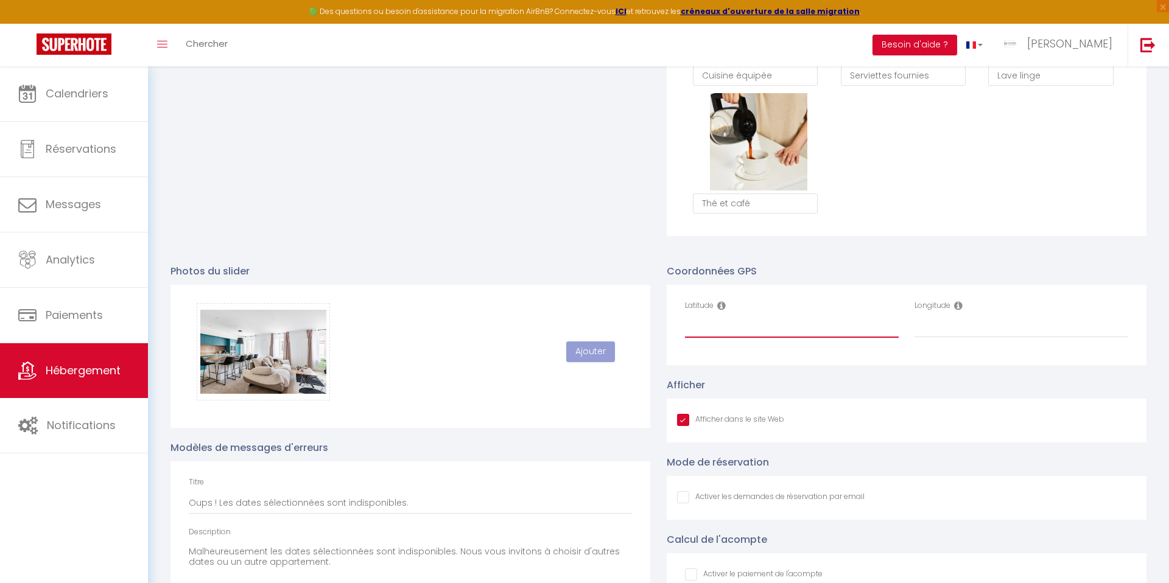
paste input "45.440338"
click at [952, 334] on input "Longitude" at bounding box center [1021, 327] width 214 height 22
click at [948, 332] on input "Longitude" at bounding box center [1021, 327] width 214 height 22
paste input "4.403076"
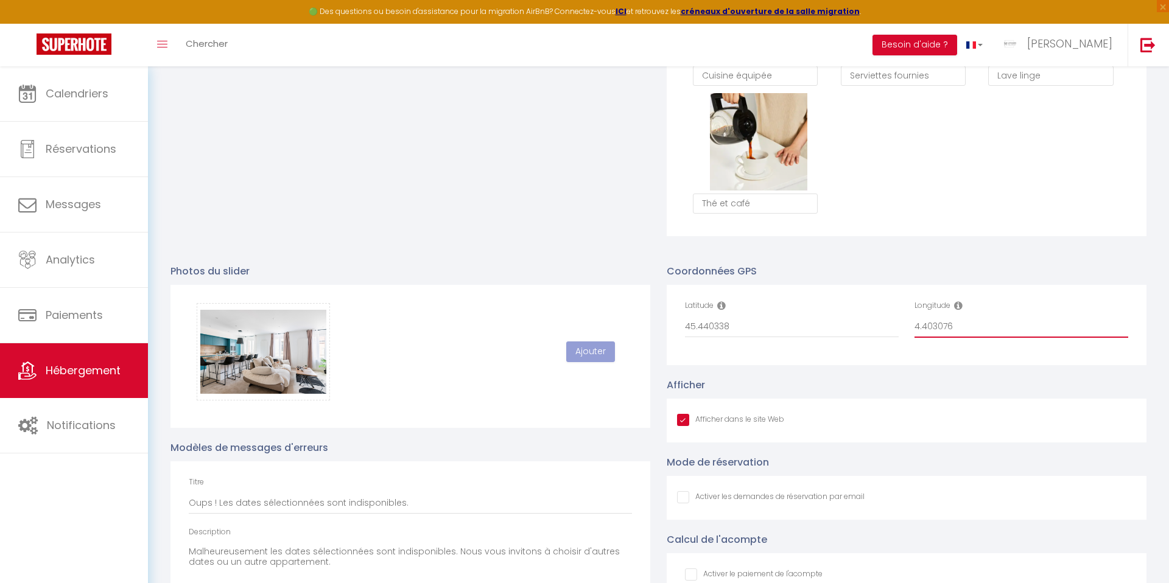
scroll to position [1191, 0]
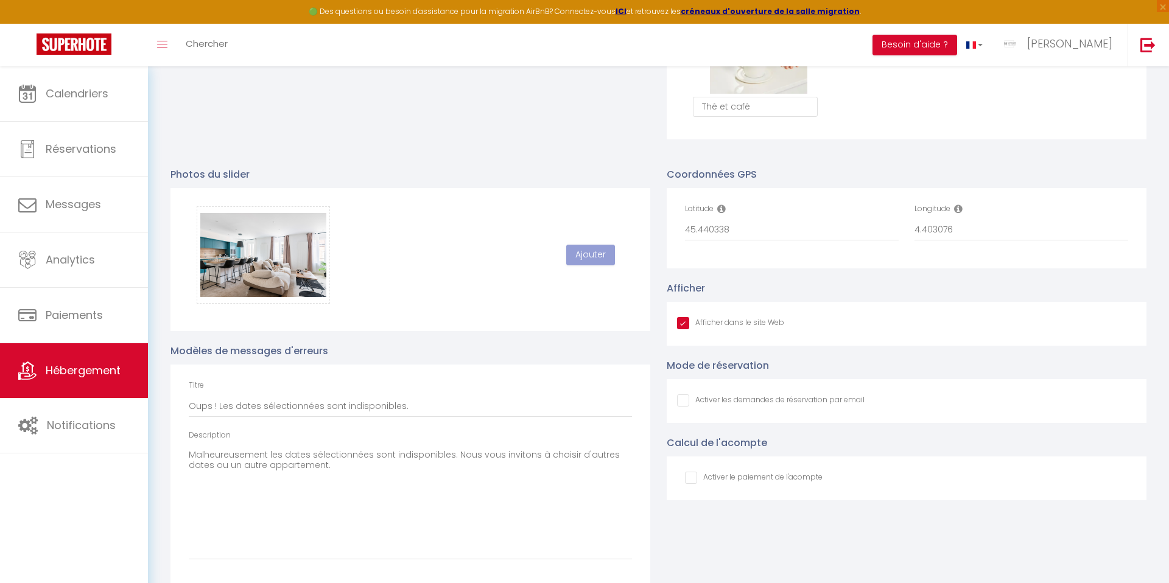
click at [687, 480] on input "checkbox" at bounding box center [754, 478] width 138 height 12
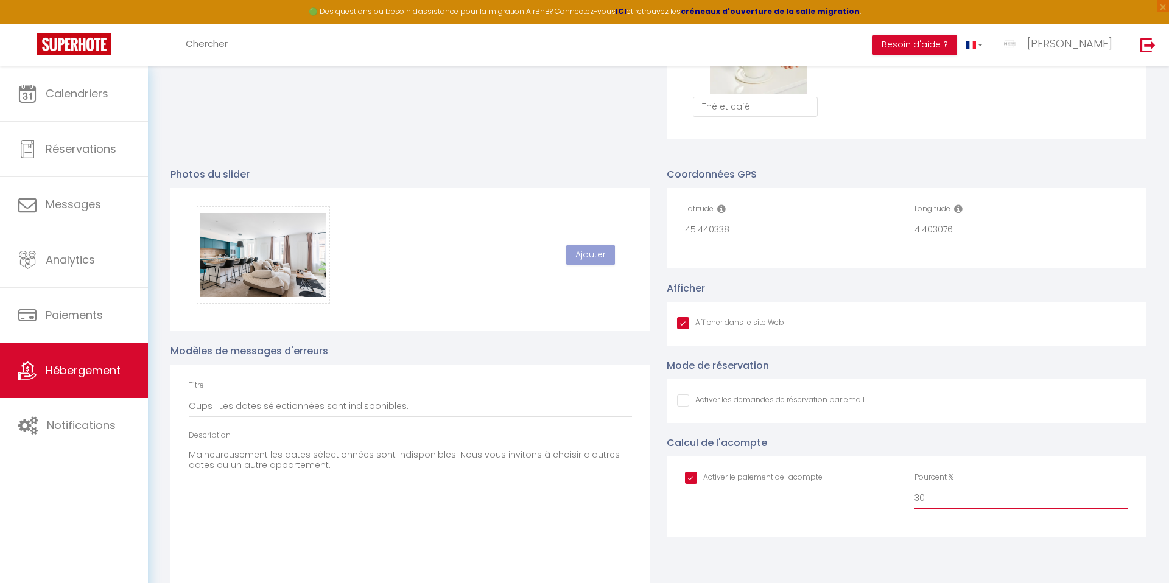
click at [919, 496] on input "30" at bounding box center [1021, 499] width 214 height 22
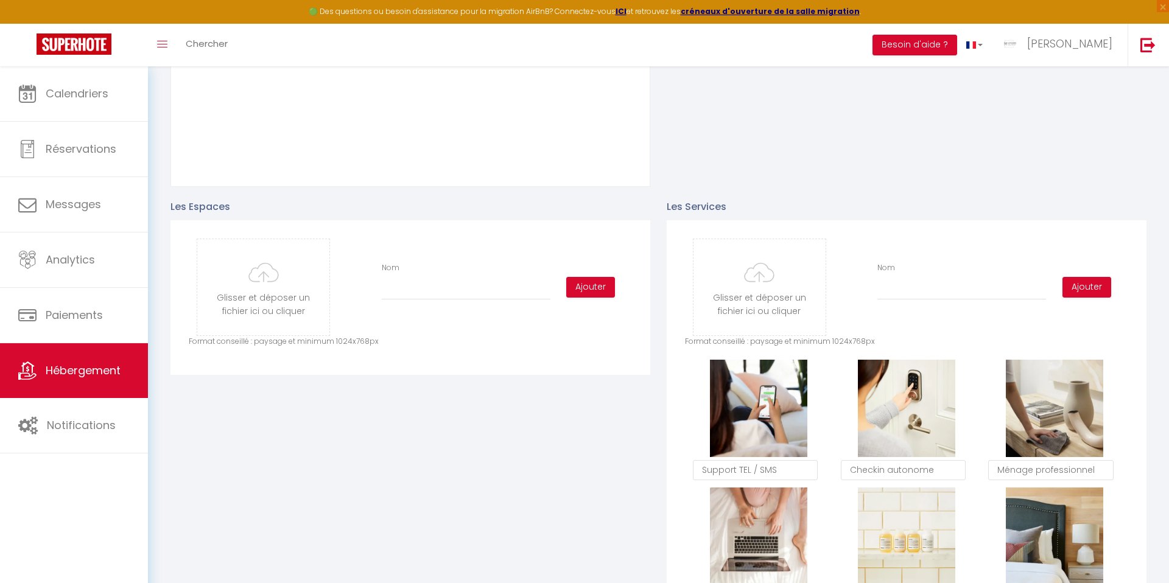
scroll to position [0, 0]
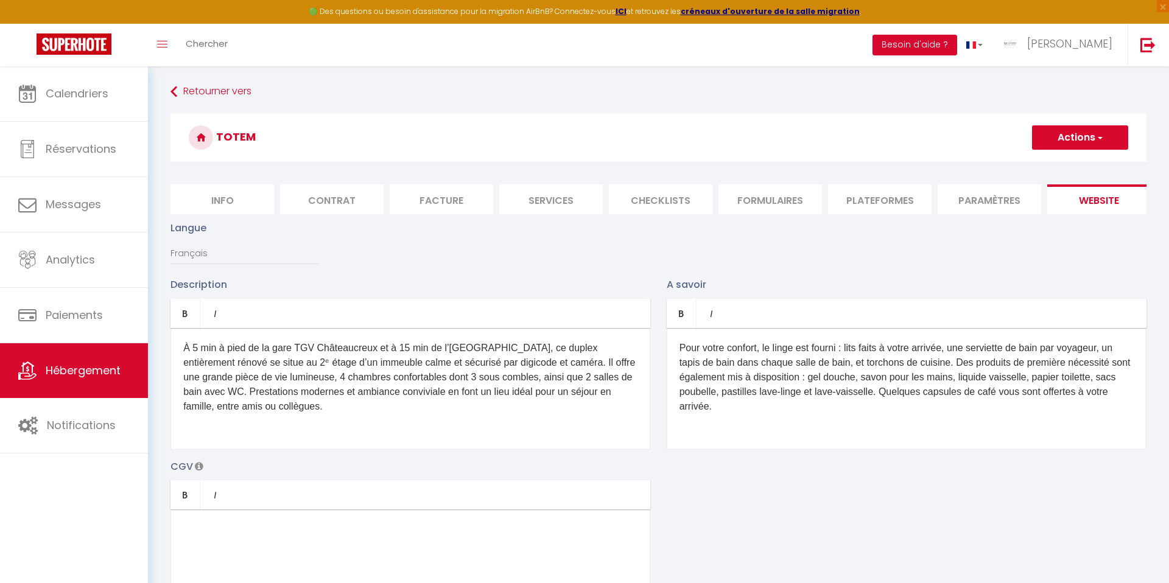
click at [1067, 135] on button "Actions" at bounding box center [1080, 137] width 96 height 24
click at [1062, 163] on input "Enregistrer" at bounding box center [1066, 164] width 45 height 12
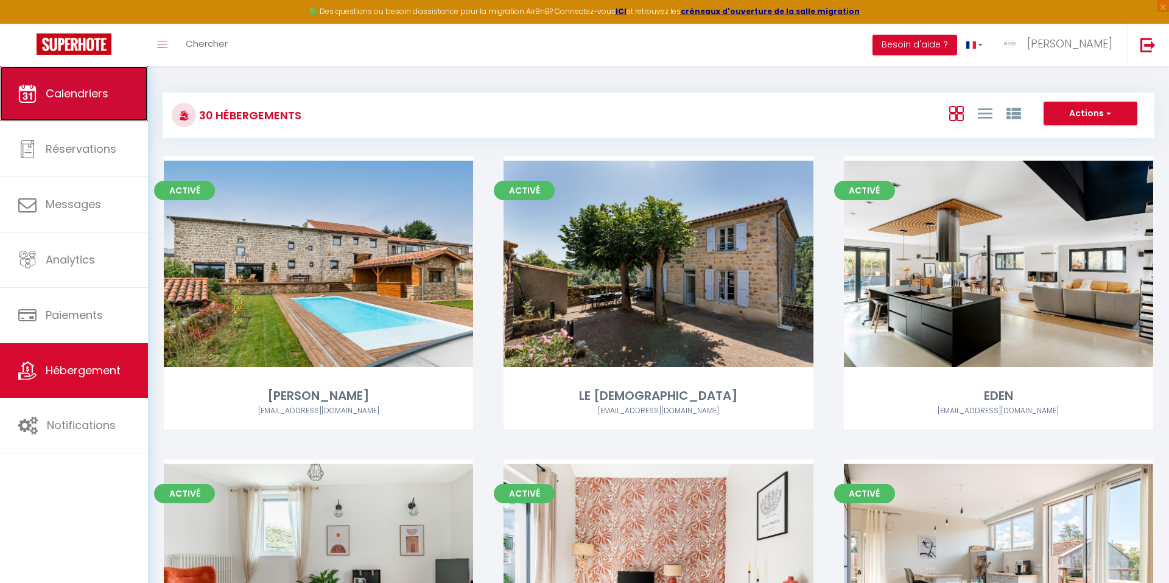
click at [63, 87] on span "Calendriers" at bounding box center [77, 93] width 63 height 15
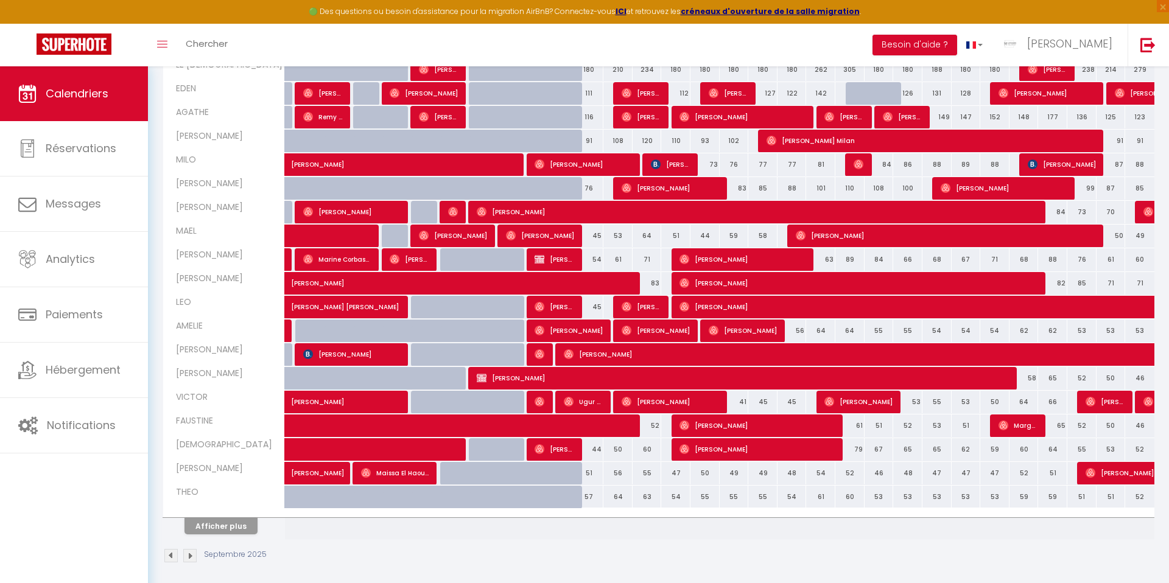
scroll to position [250, 0]
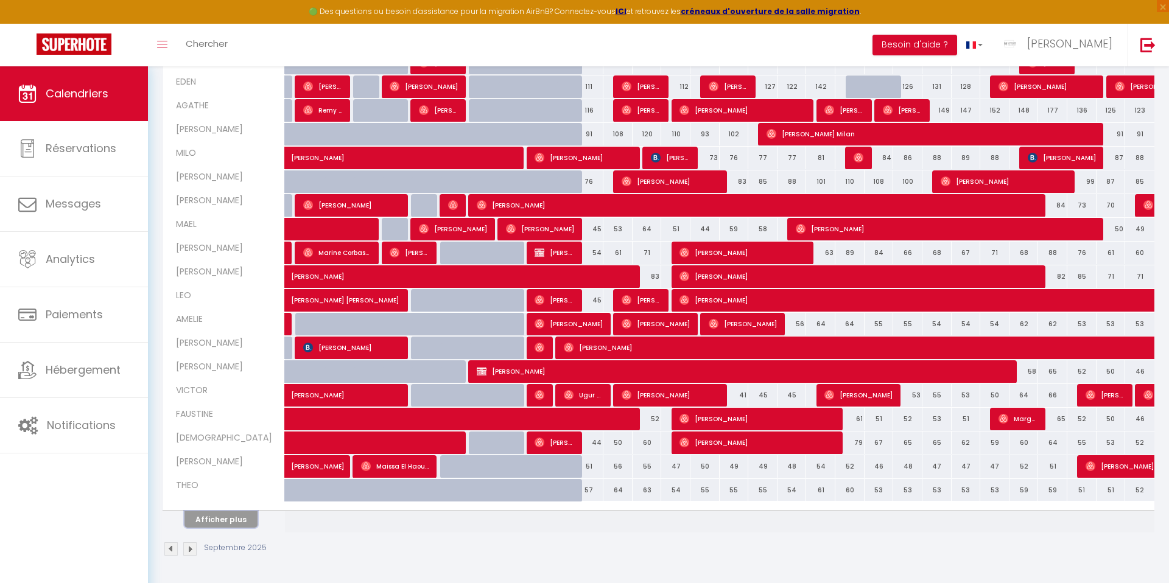
click at [225, 523] on button "Afficher plus" at bounding box center [220, 519] width 73 height 16
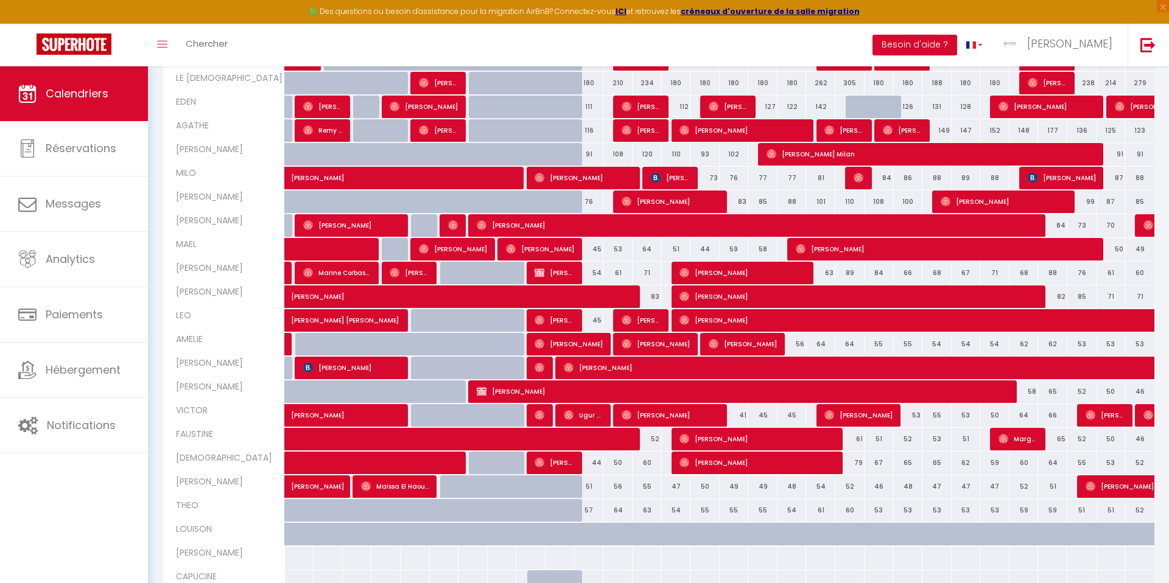
scroll to position [208, 0]
